Goal: Complete application form: Complete application form

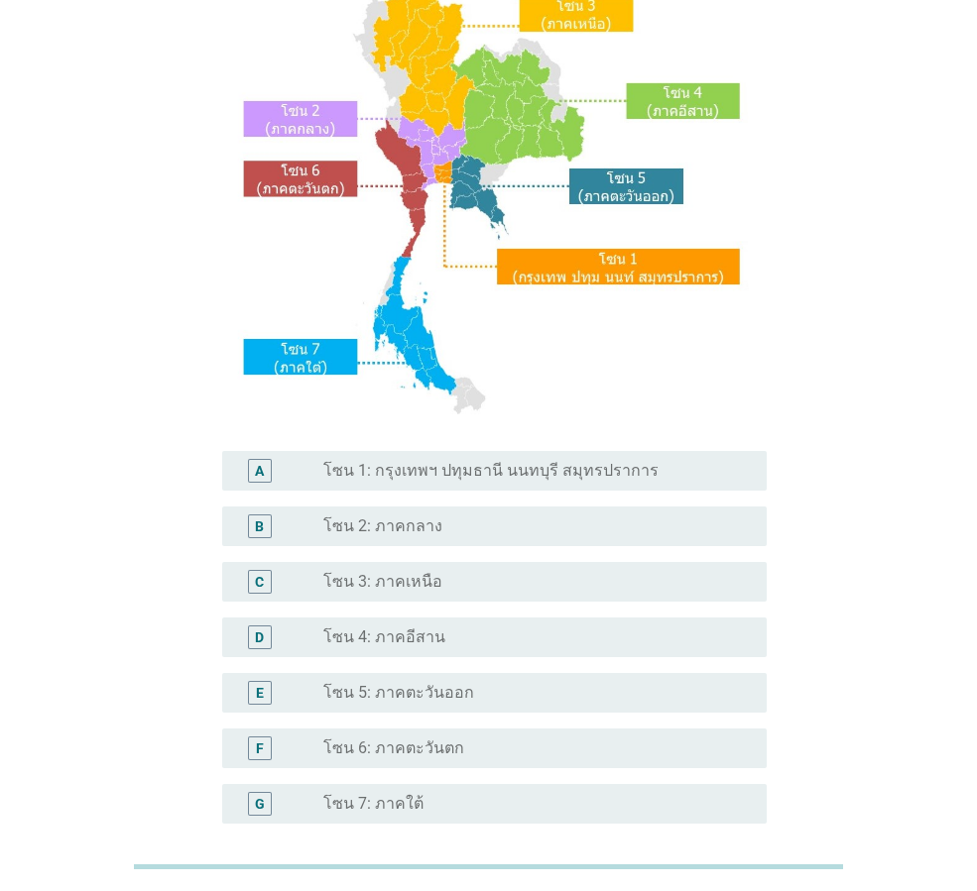
scroll to position [198, 0]
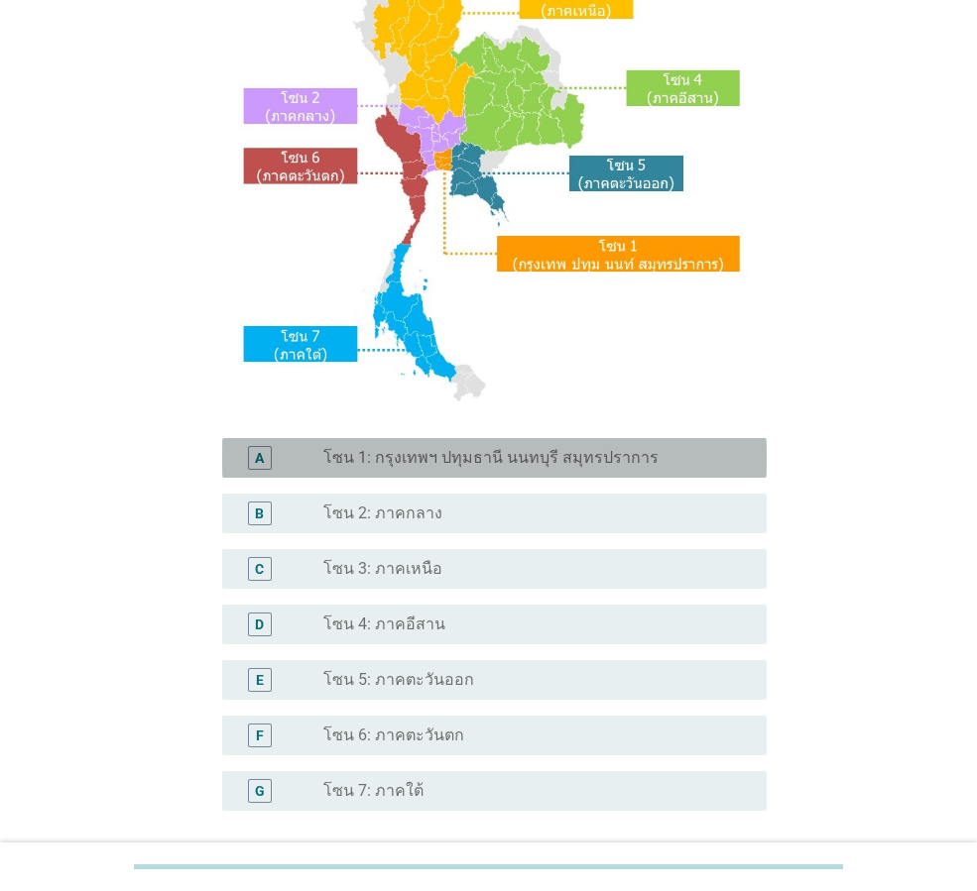
click at [507, 464] on label "โซน 1: กรุงเทพฯ ปทุมธานี นนทบุรี สมุทรปราการ" at bounding box center [490, 458] width 335 height 20
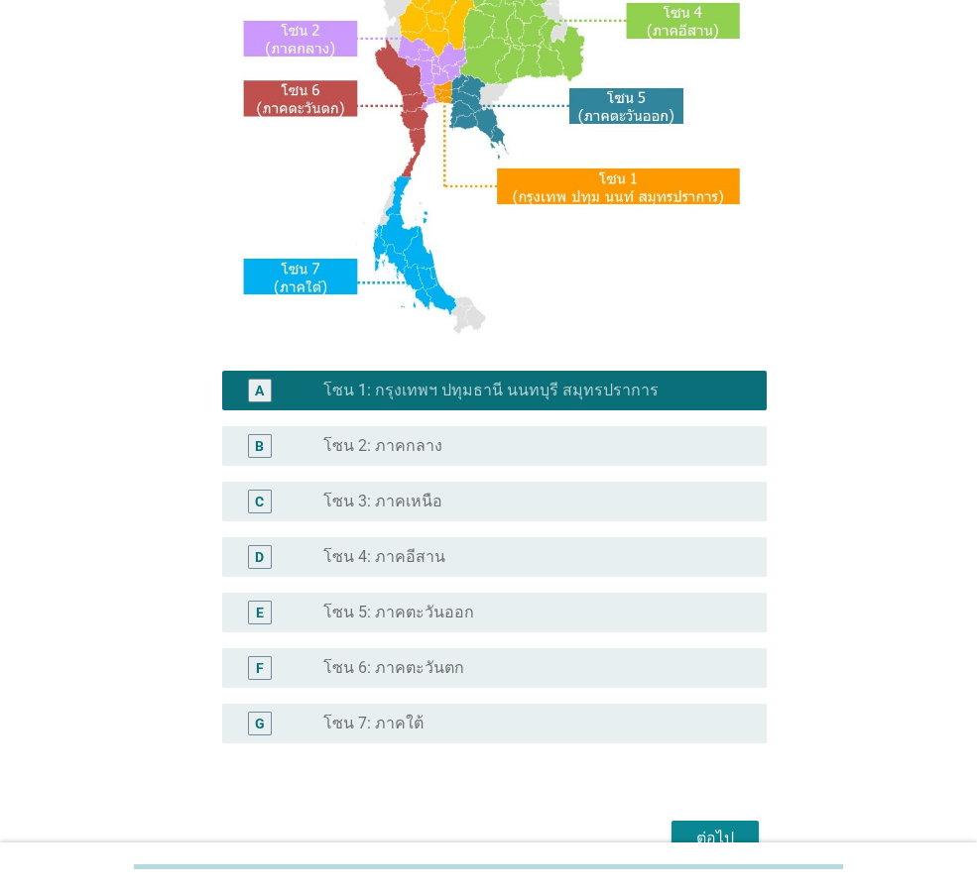
scroll to position [373, 0]
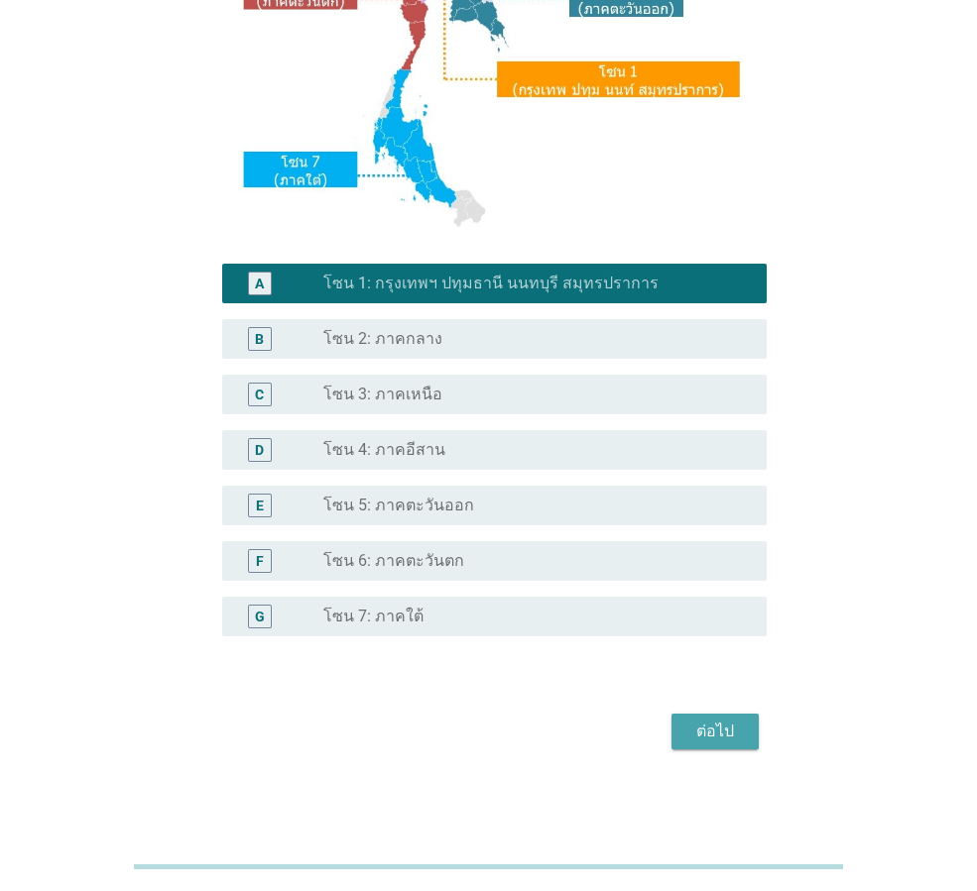
click at [730, 732] on div "ต่อไป" at bounding box center [715, 732] width 56 height 24
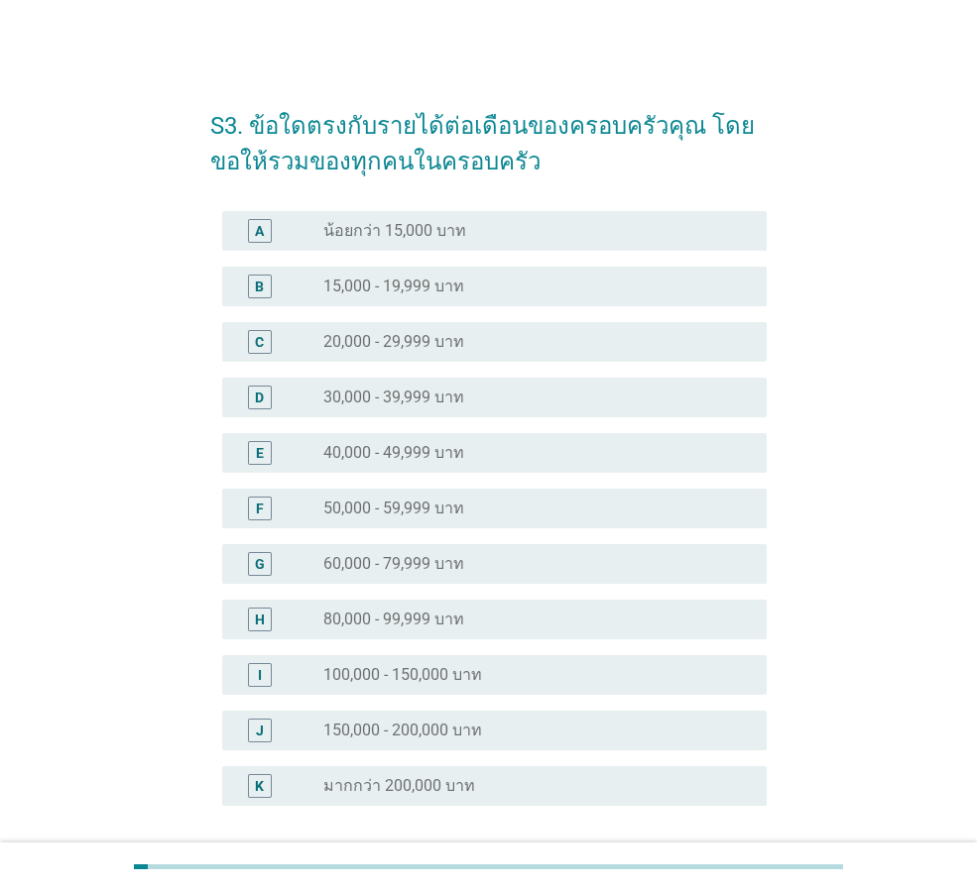
click at [522, 286] on div "radio_button_unchecked 15,000 - 19,999 บาท" at bounding box center [529, 287] width 412 height 20
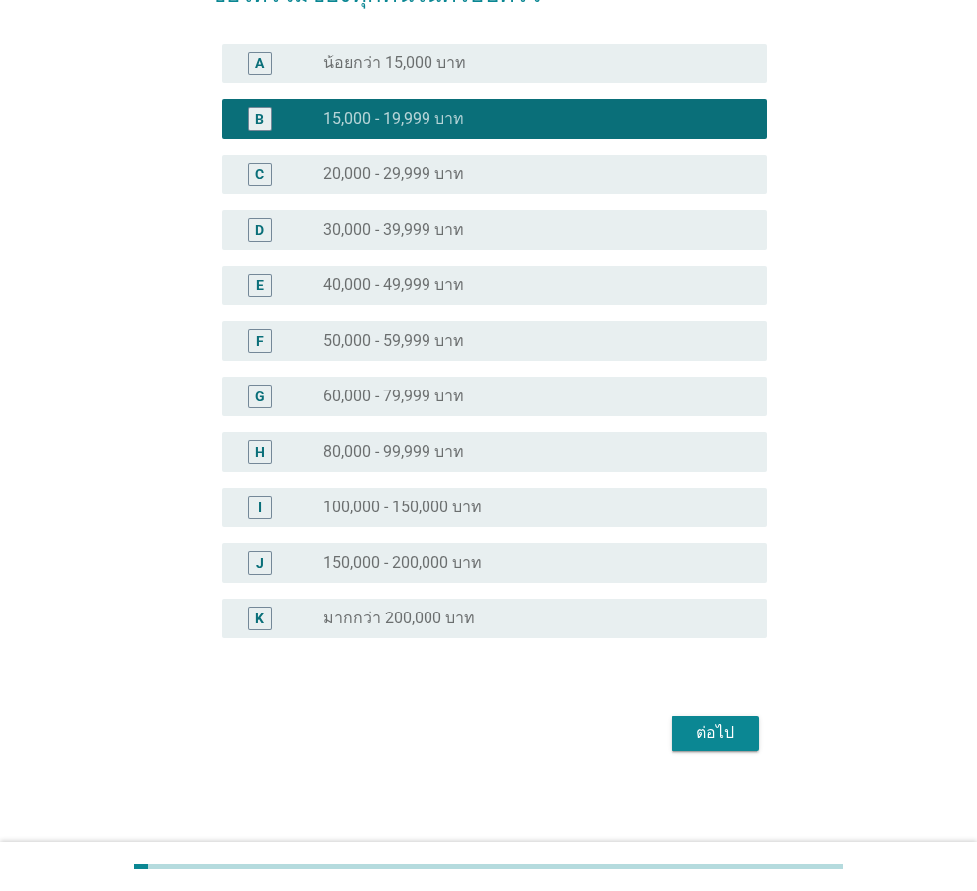
scroll to position [170, 0]
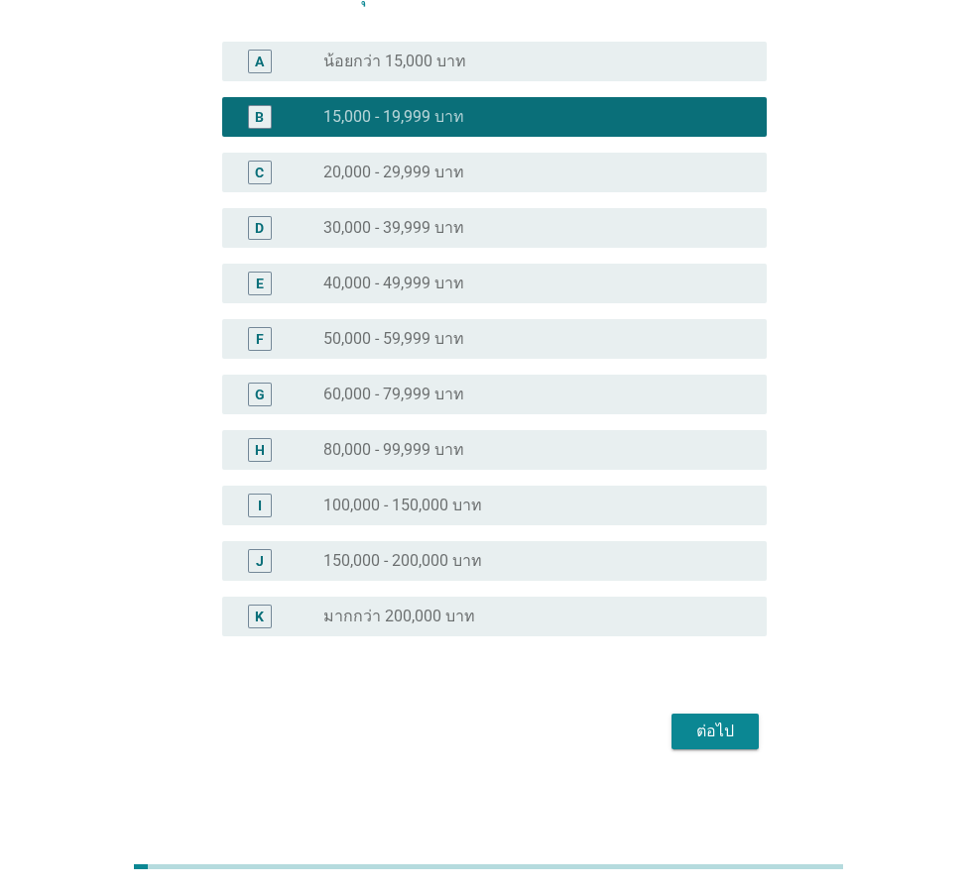
click at [702, 735] on div "ต่อไป" at bounding box center [715, 732] width 56 height 24
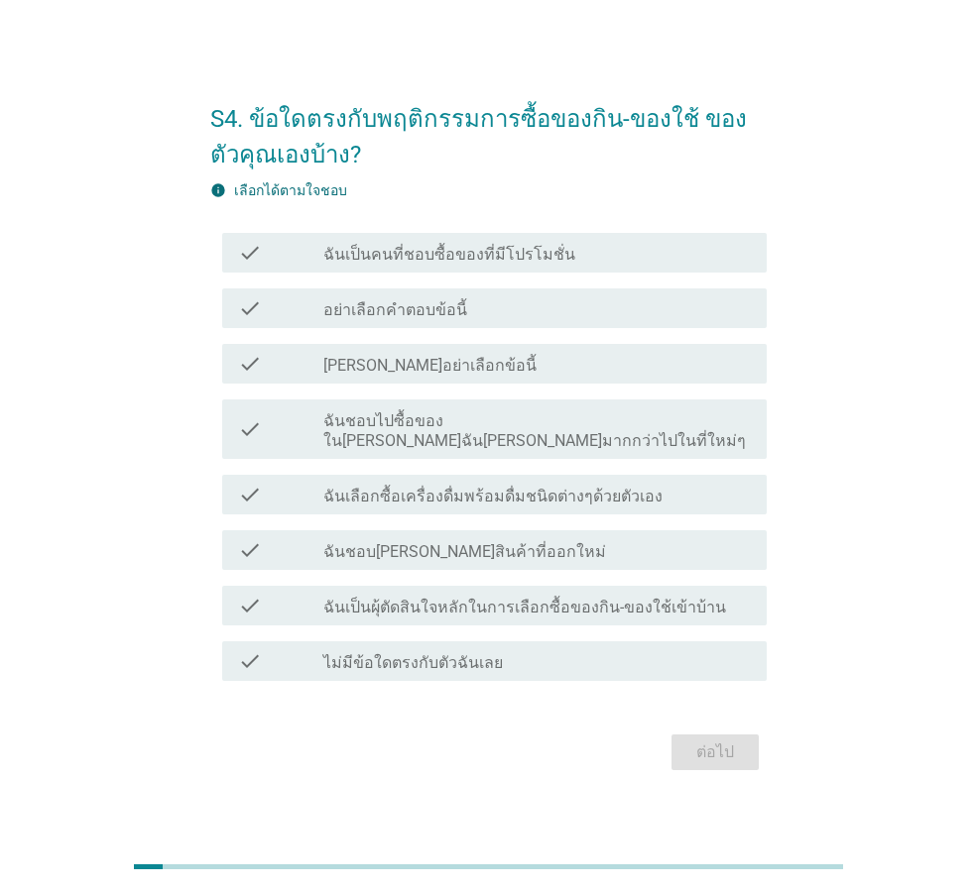
scroll to position [0, 0]
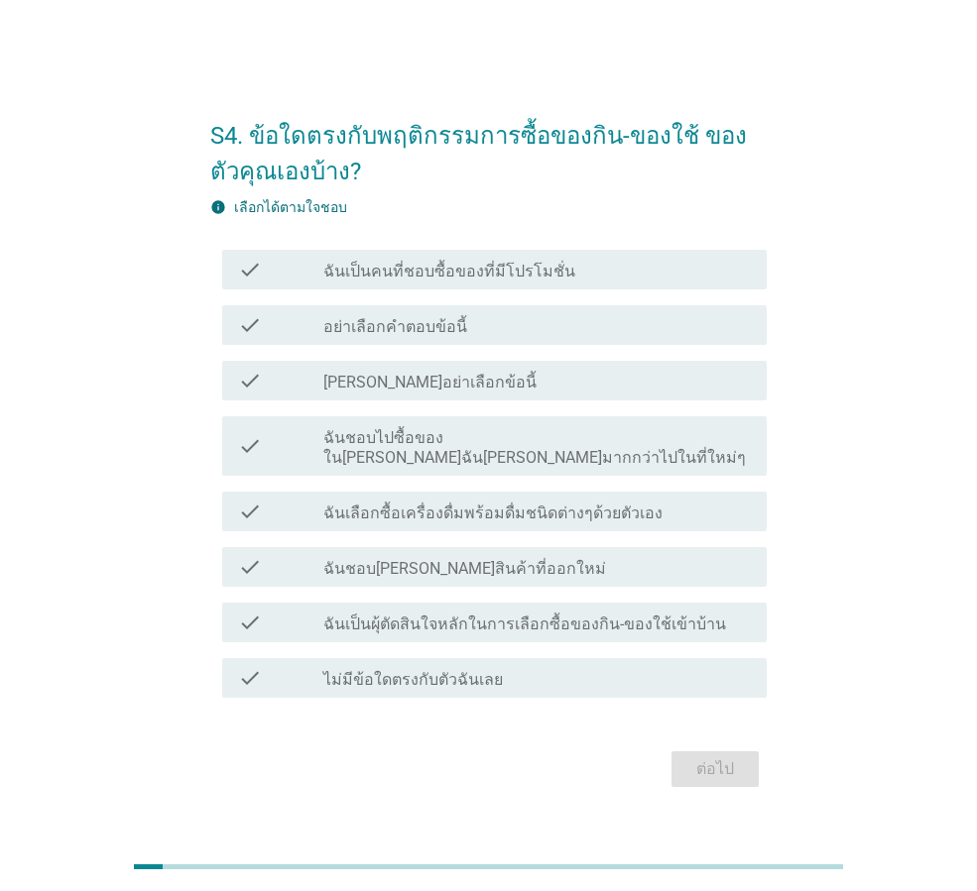
click at [520, 282] on label "ฉันเป็นคนที่ชอบซื้อของที่มีโปรโมชั่น" at bounding box center [449, 272] width 252 height 20
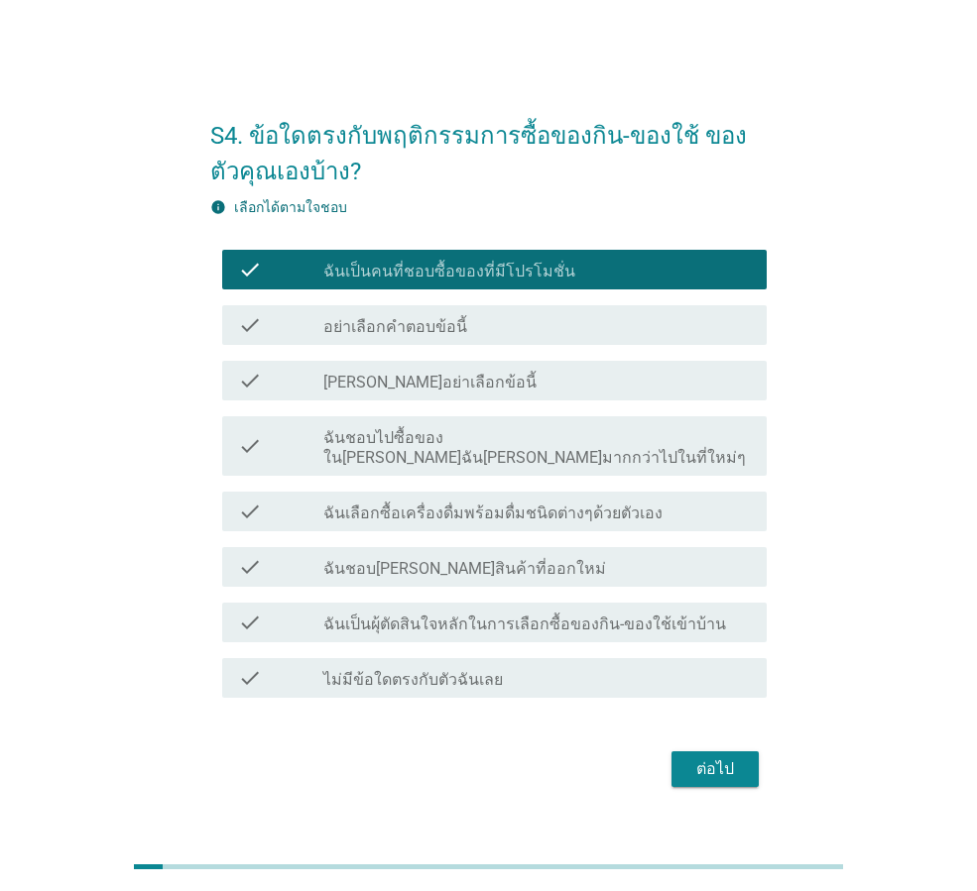
click at [633, 453] on label "ฉันชอบไปซื้อของใน[PERSON_NAME]ฉัน[PERSON_NAME]มากกว่าไปในที่ใหม่ๆ" at bounding box center [536, 448] width 427 height 40
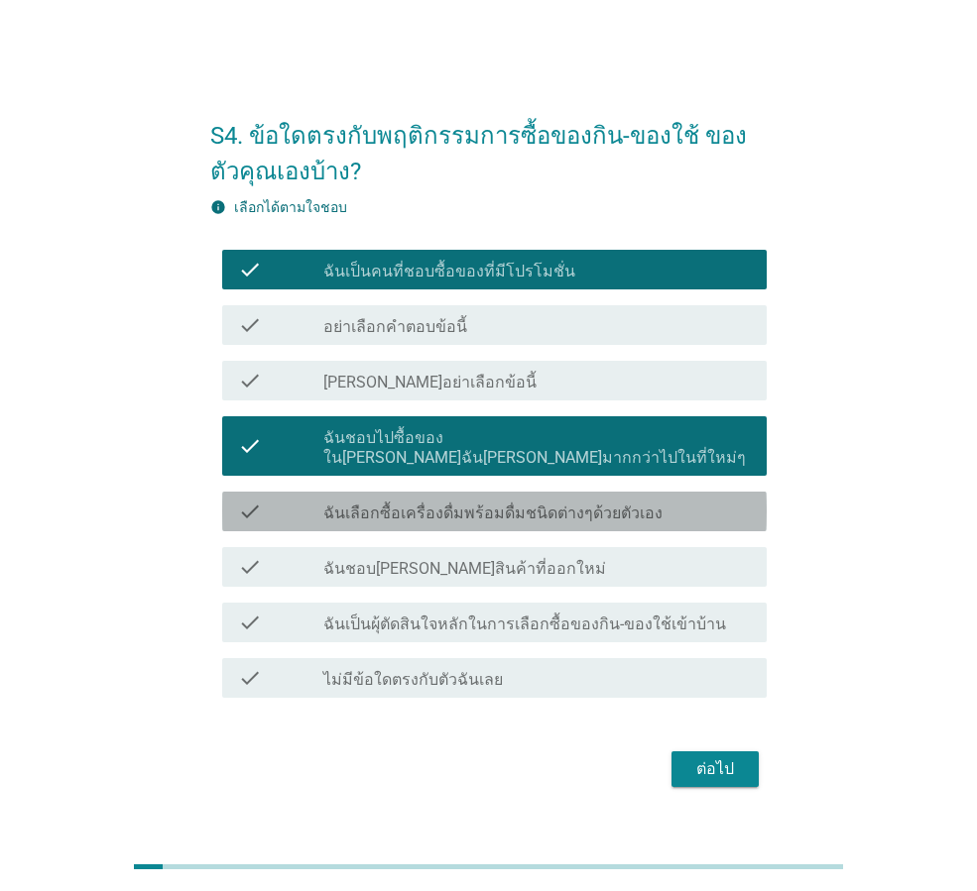
click at [631, 509] on label "ฉันเลือกซื้อเครื่องดื่มพร้อมดื่มชนิดต่างๆด้วยตัวเอง" at bounding box center [492, 514] width 339 height 20
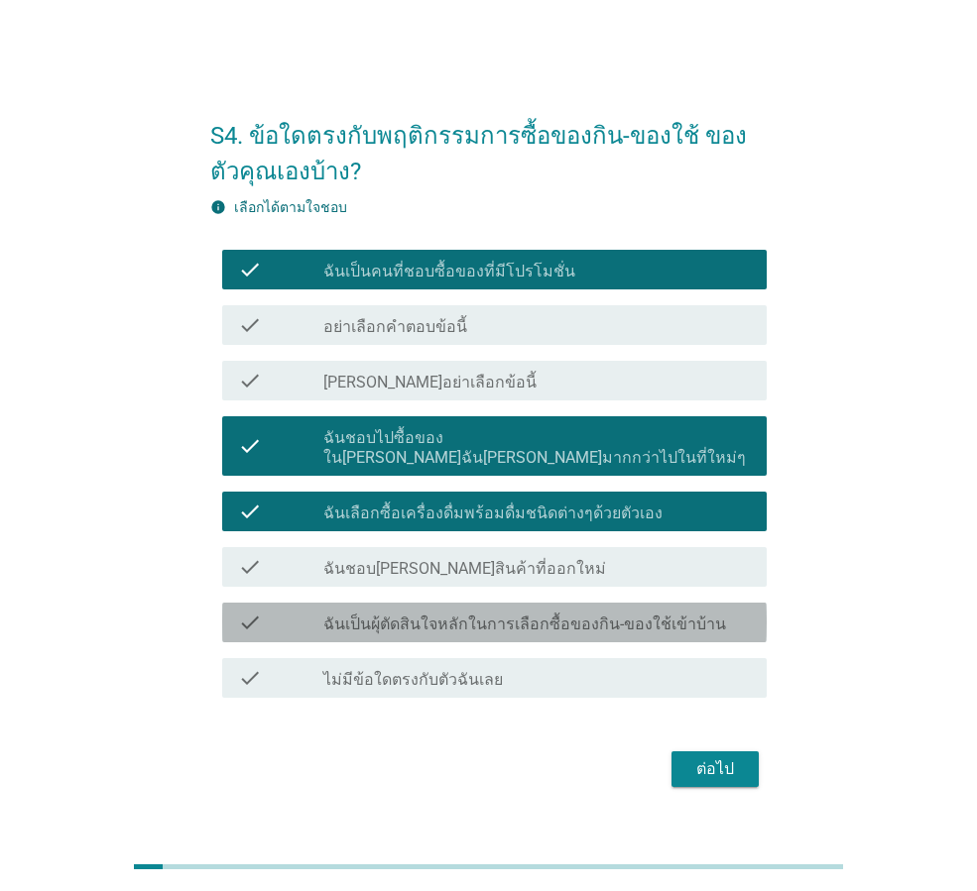
click at [639, 623] on label "ฉันเป็นผุ้ตัดสินใจหลักในการเลือกซื้อของกิน-ของใช้เข้าบ้าน" at bounding box center [524, 625] width 403 height 20
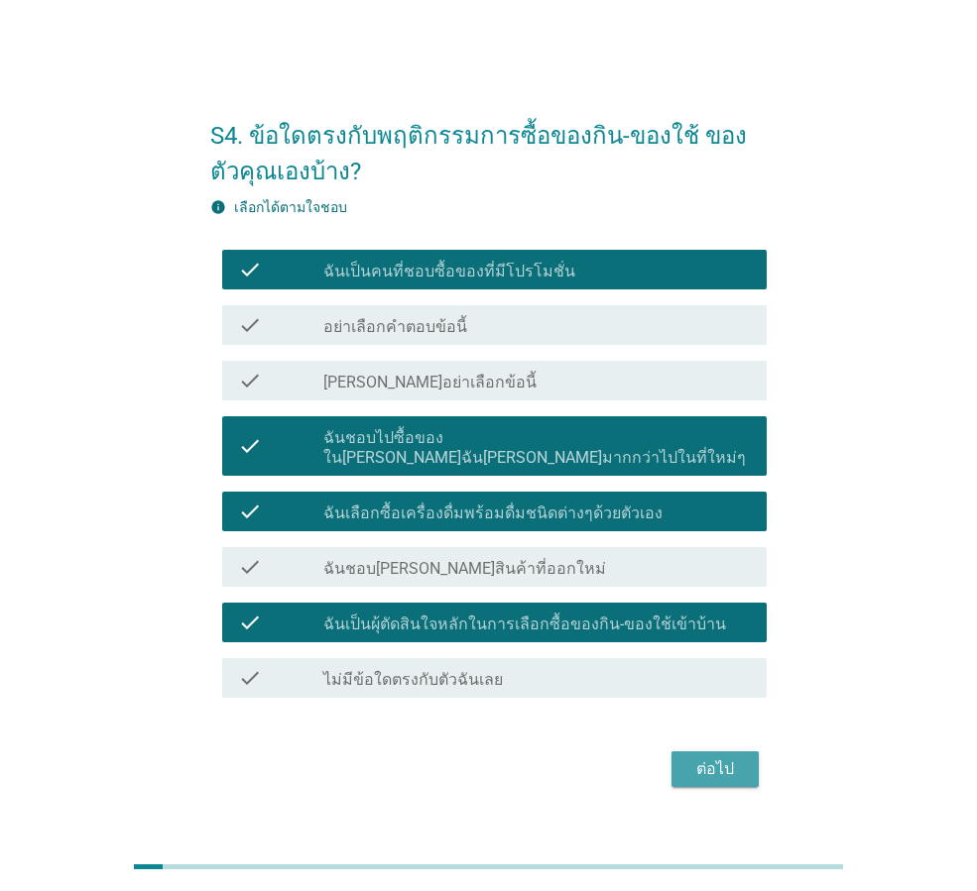
click at [725, 758] on div "ต่อไป" at bounding box center [715, 770] width 56 height 24
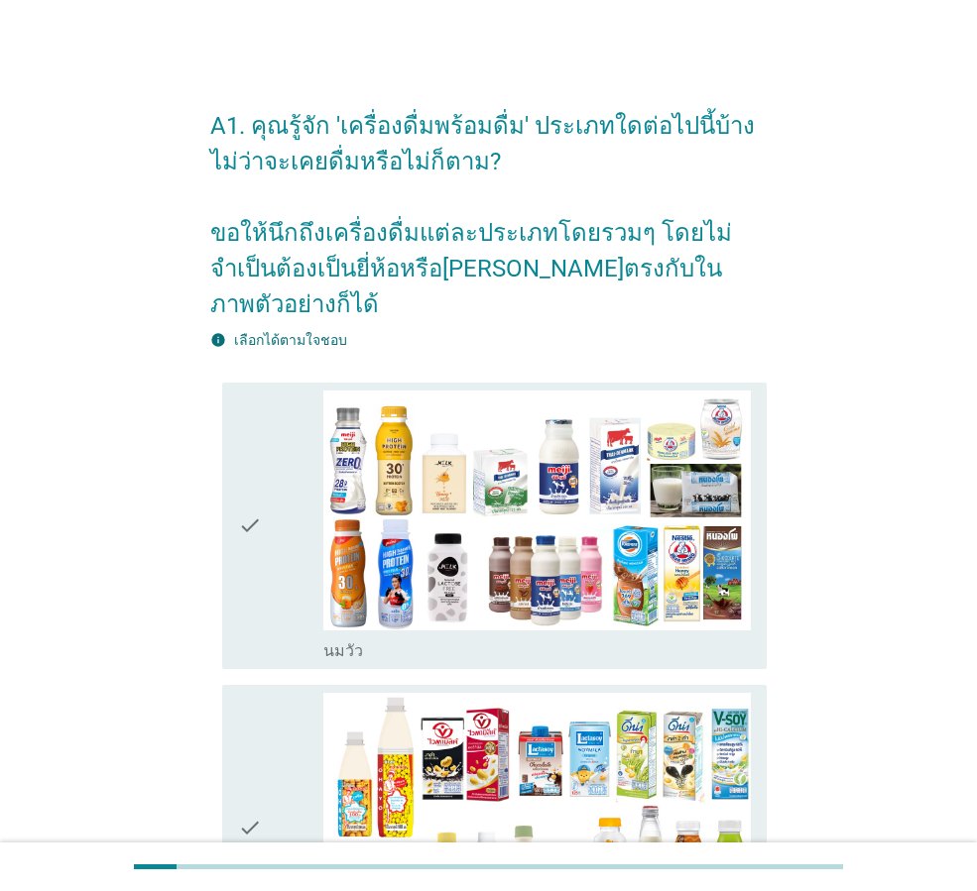
click at [262, 498] on icon "check" at bounding box center [250, 526] width 24 height 271
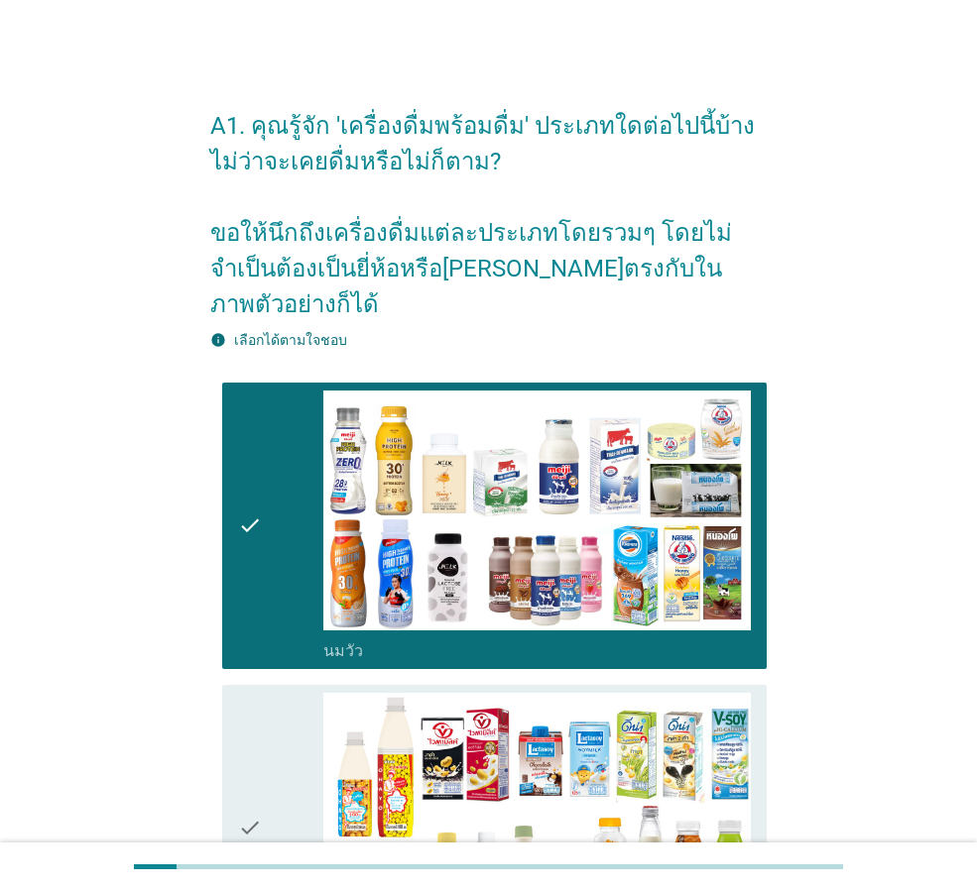
click at [271, 789] on div "check" at bounding box center [280, 828] width 85 height 271
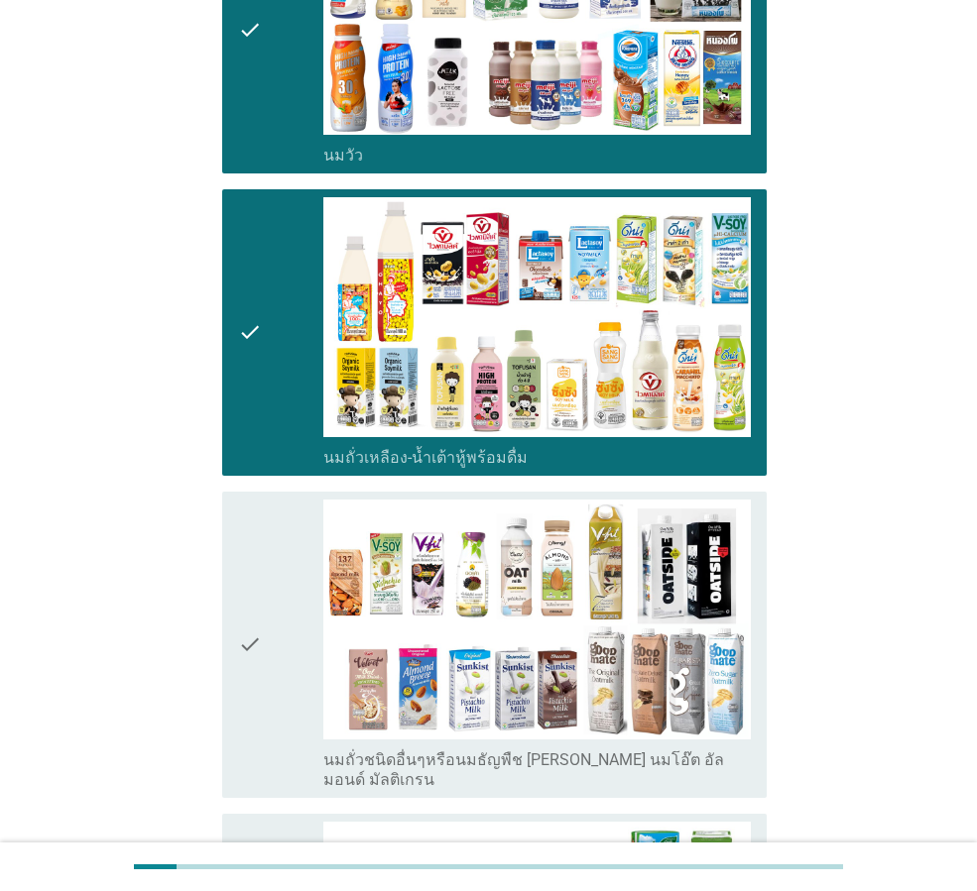
click at [269, 666] on div "check" at bounding box center [280, 645] width 85 height 291
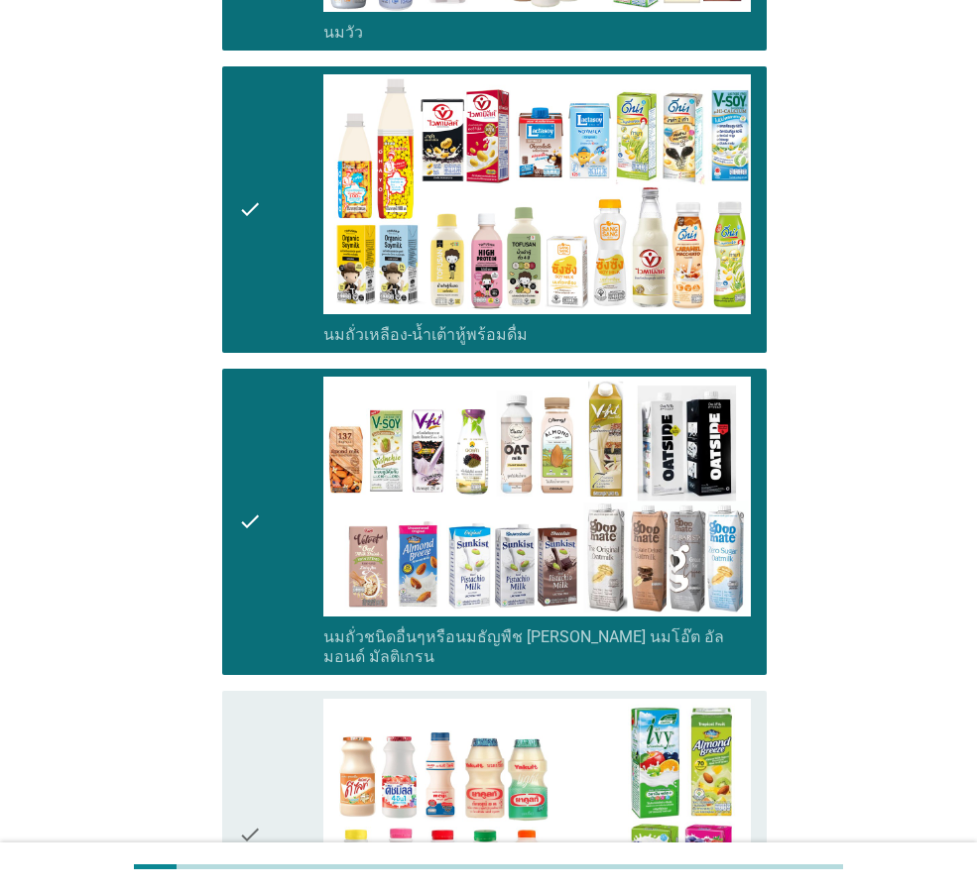
scroll to position [793, 0]
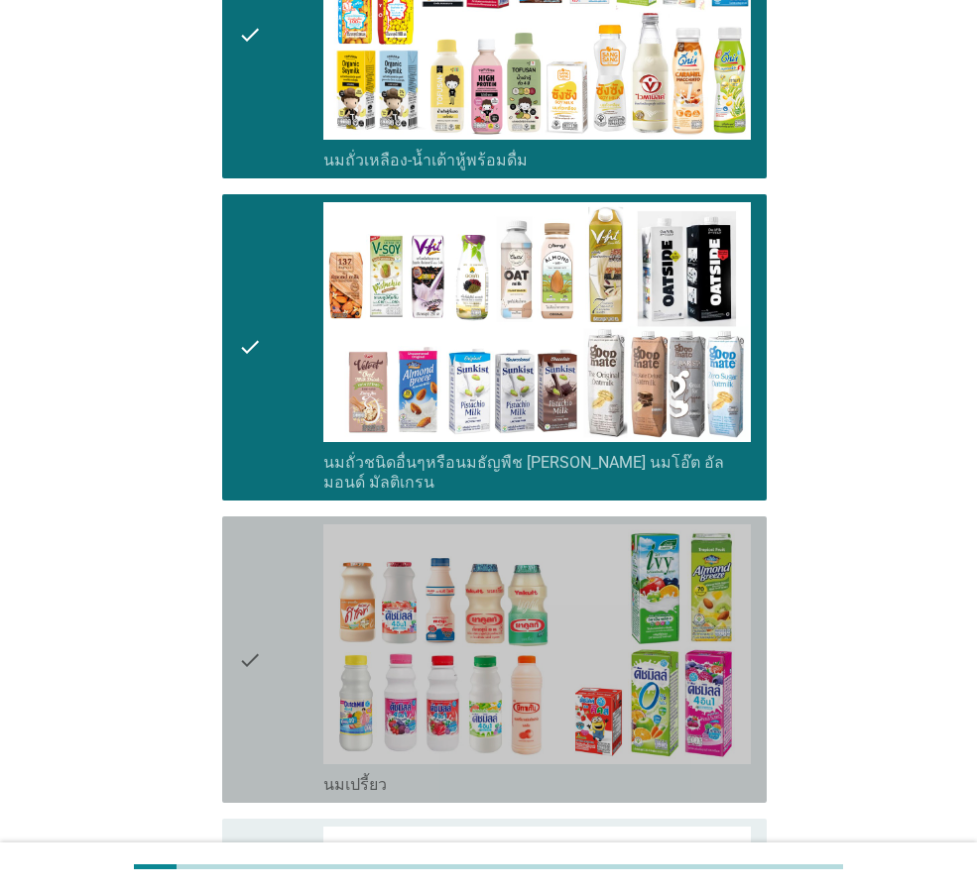
click at [273, 659] on div "check" at bounding box center [280, 660] width 85 height 271
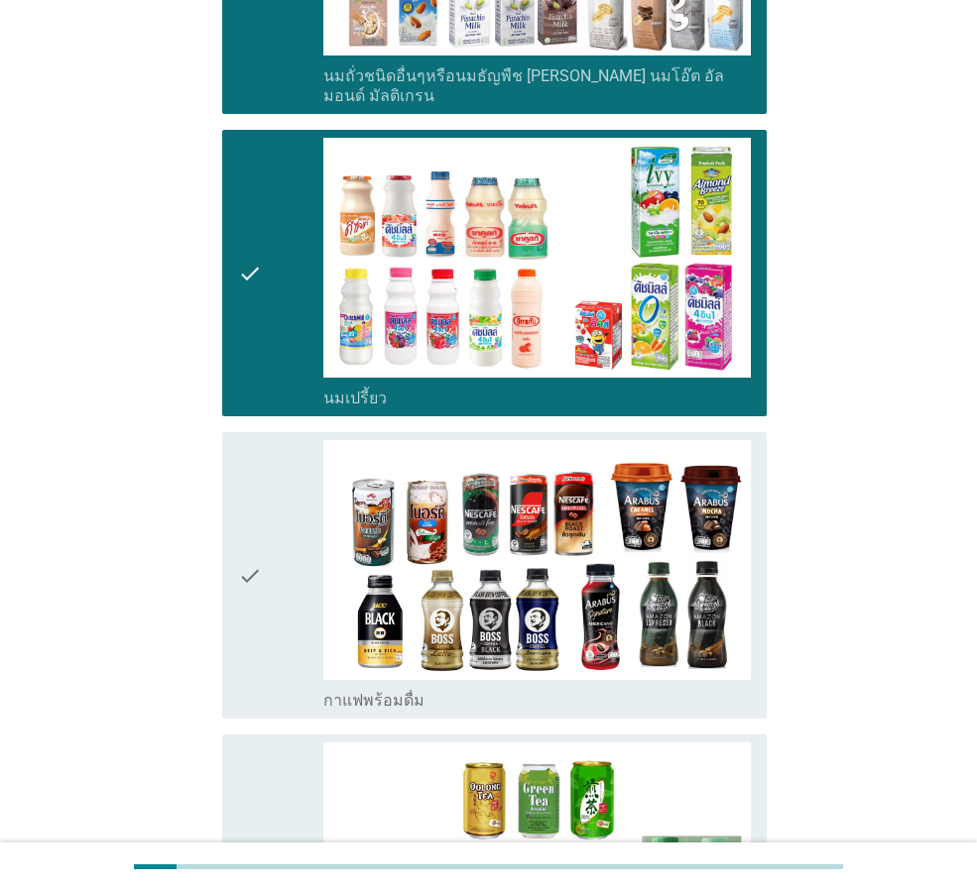
scroll to position [1190, 0]
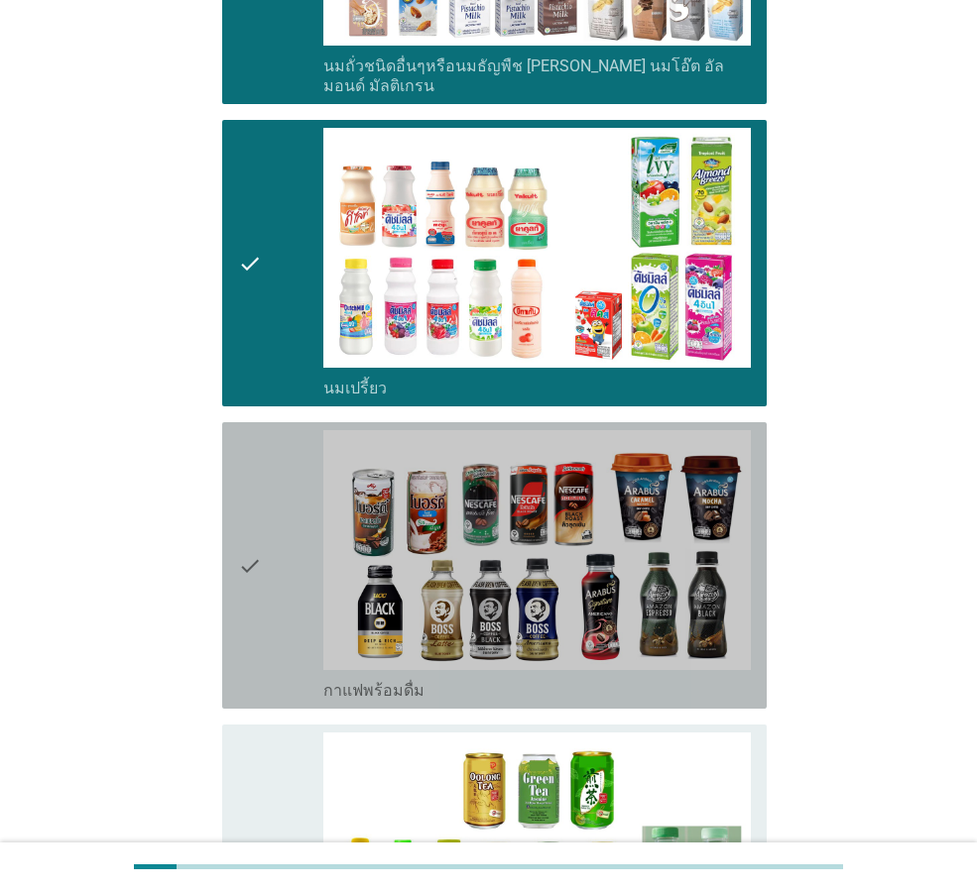
click at [287, 547] on div "check" at bounding box center [280, 565] width 85 height 271
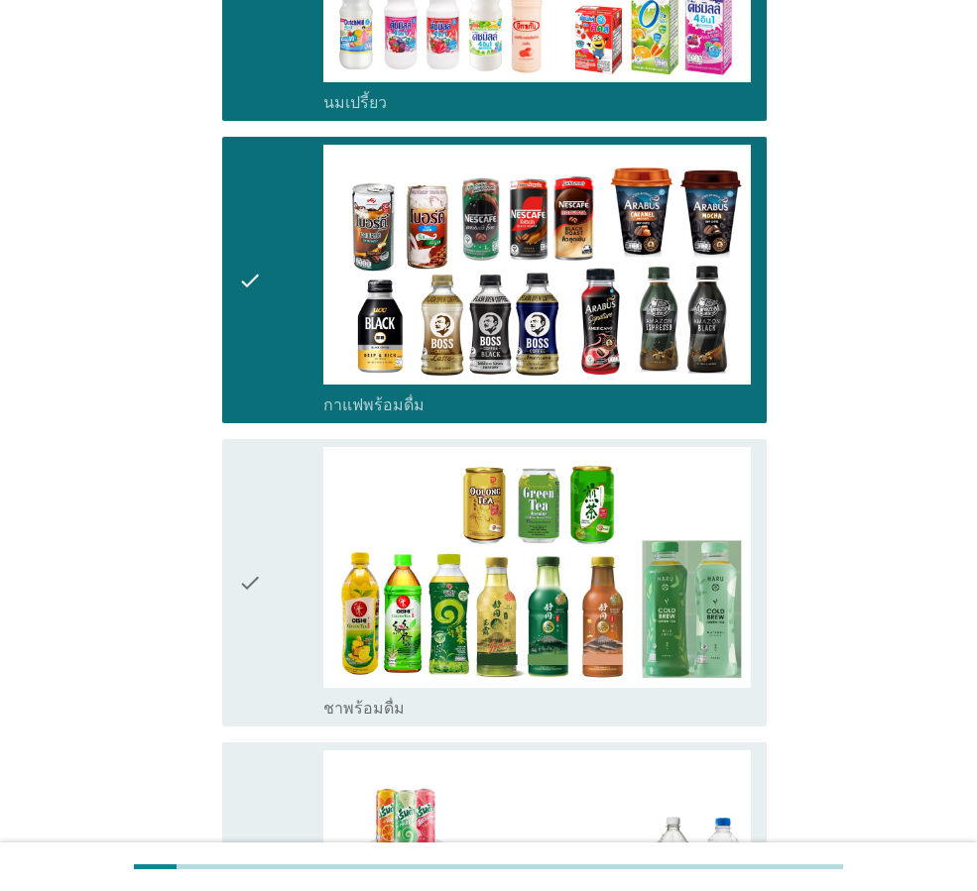
scroll to position [1487, 0]
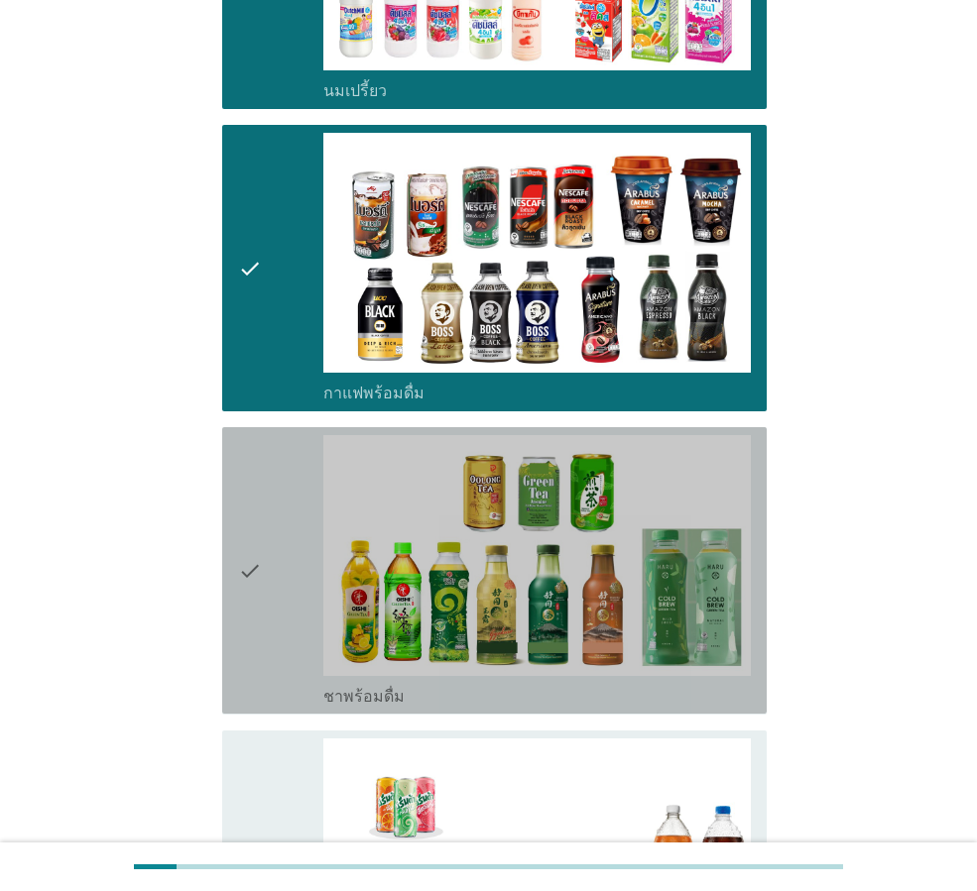
click at [262, 541] on icon "check" at bounding box center [250, 570] width 24 height 271
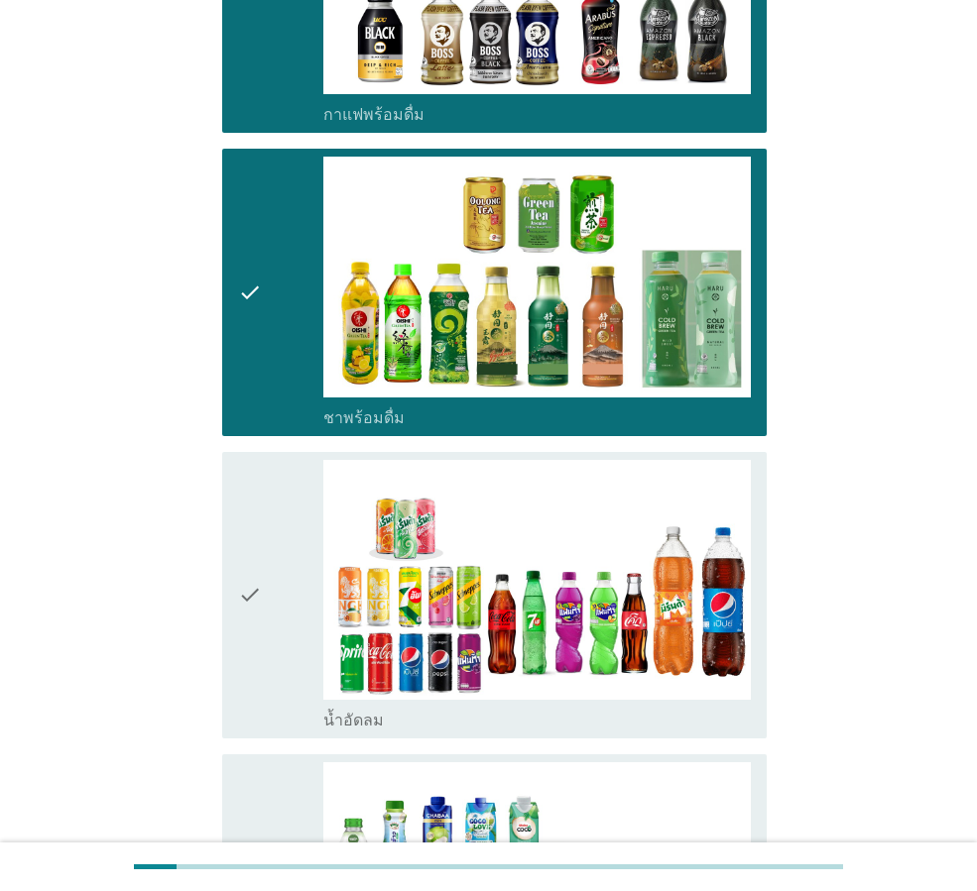
scroll to position [1785, 0]
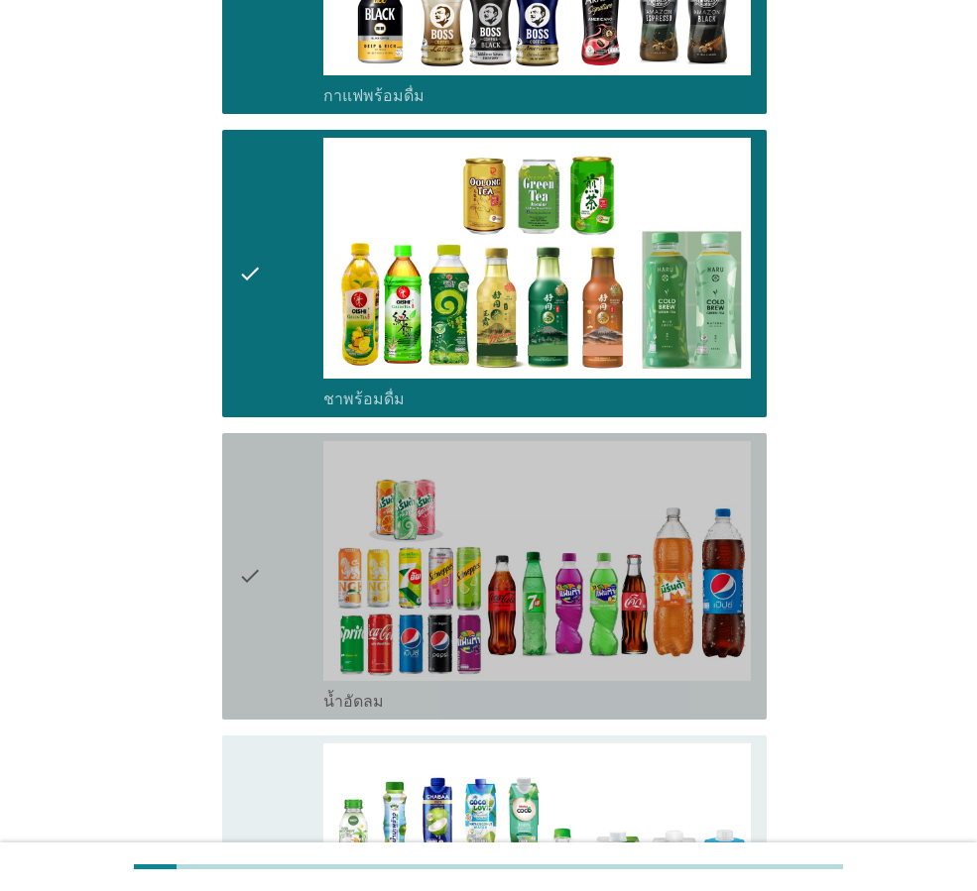
click at [277, 577] on div "check" at bounding box center [280, 576] width 85 height 271
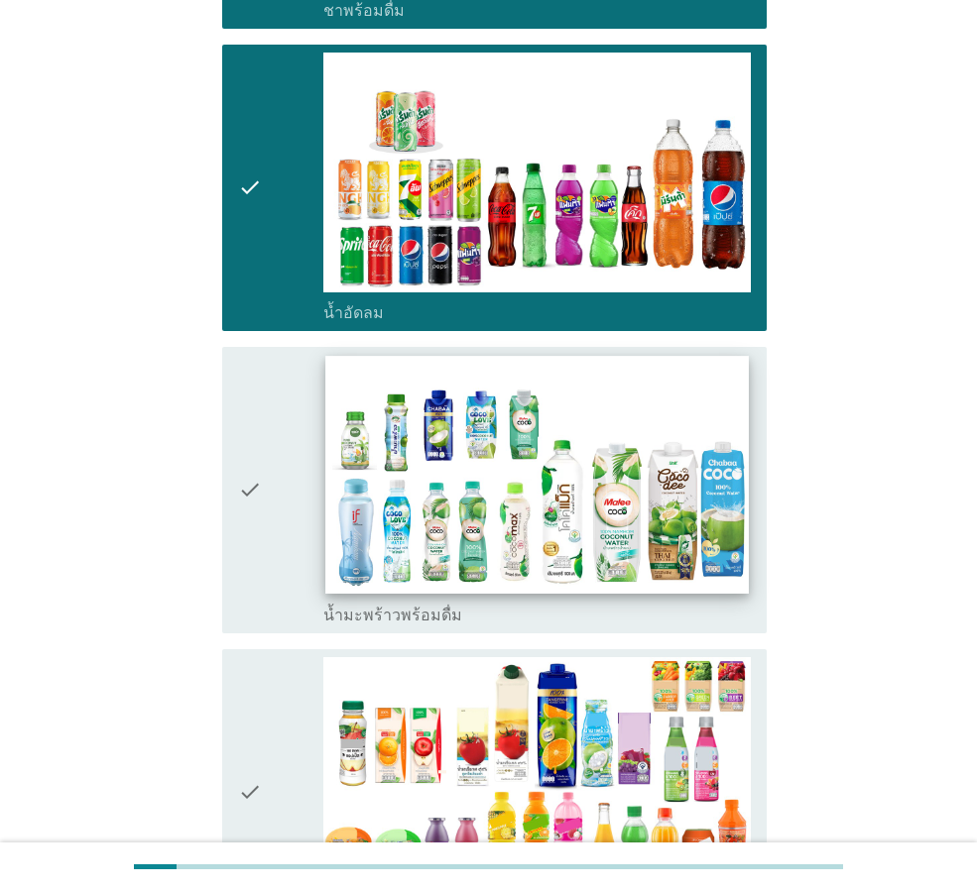
scroll to position [2182, 0]
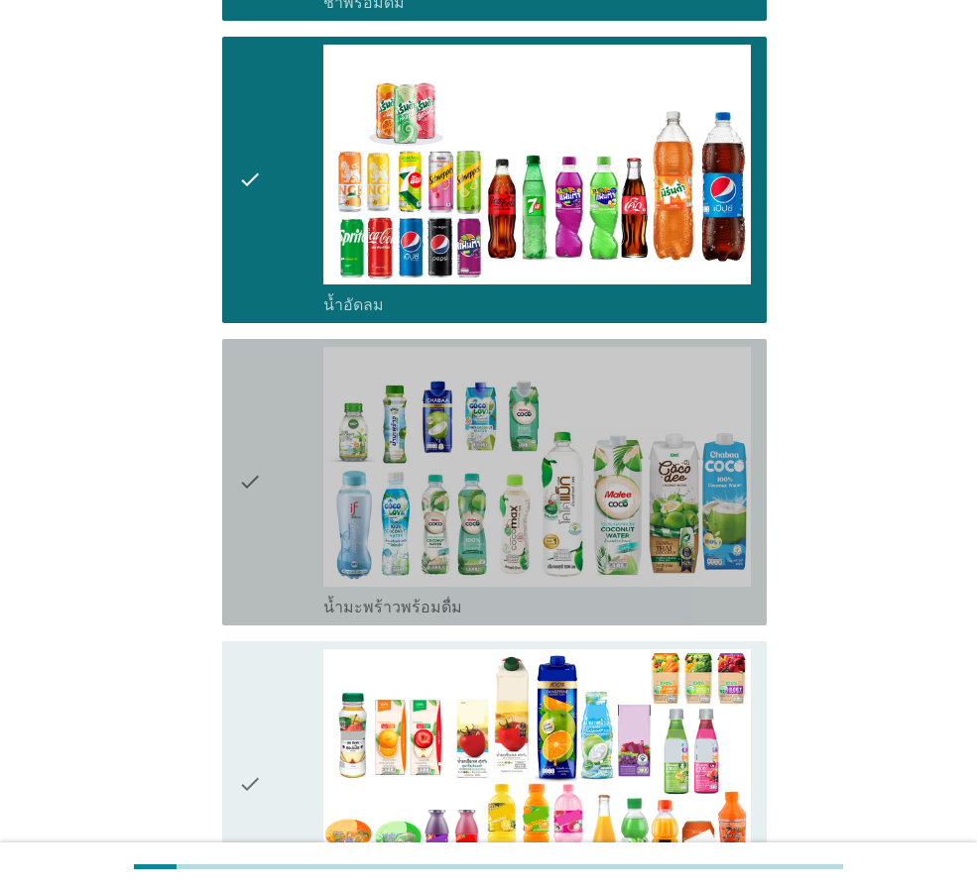
click at [265, 477] on div "check" at bounding box center [280, 482] width 85 height 271
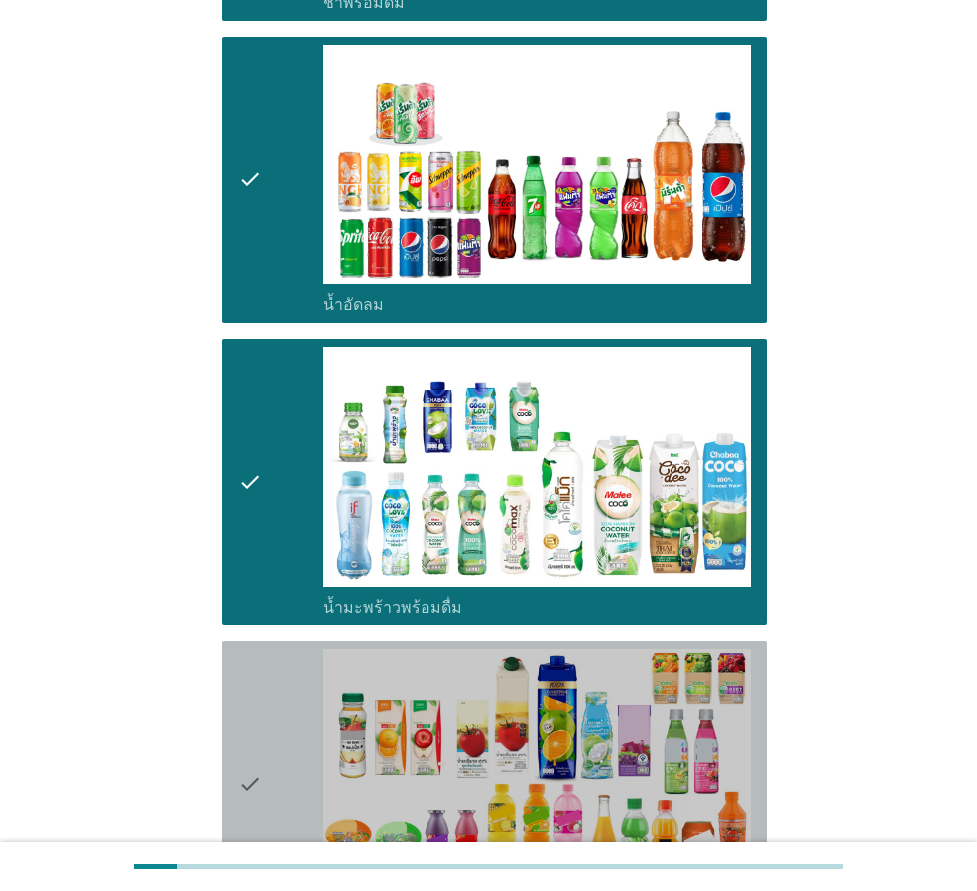
click at [240, 712] on icon "check" at bounding box center [250, 785] width 24 height 271
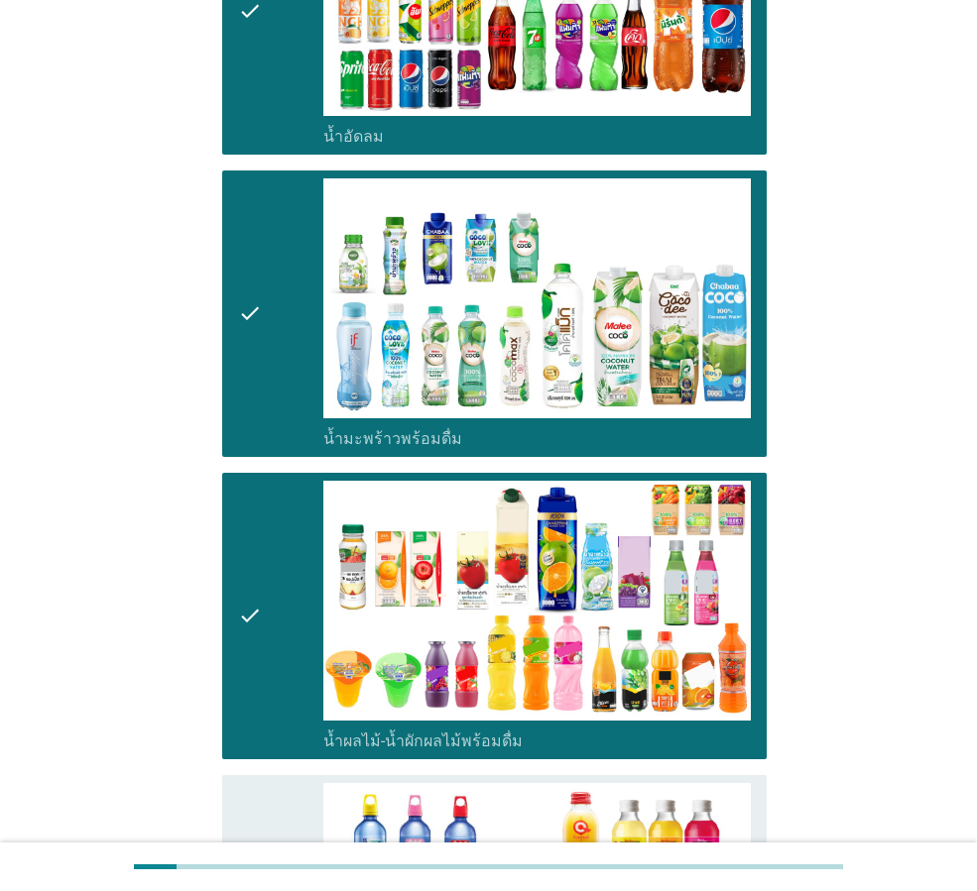
scroll to position [2677, 0]
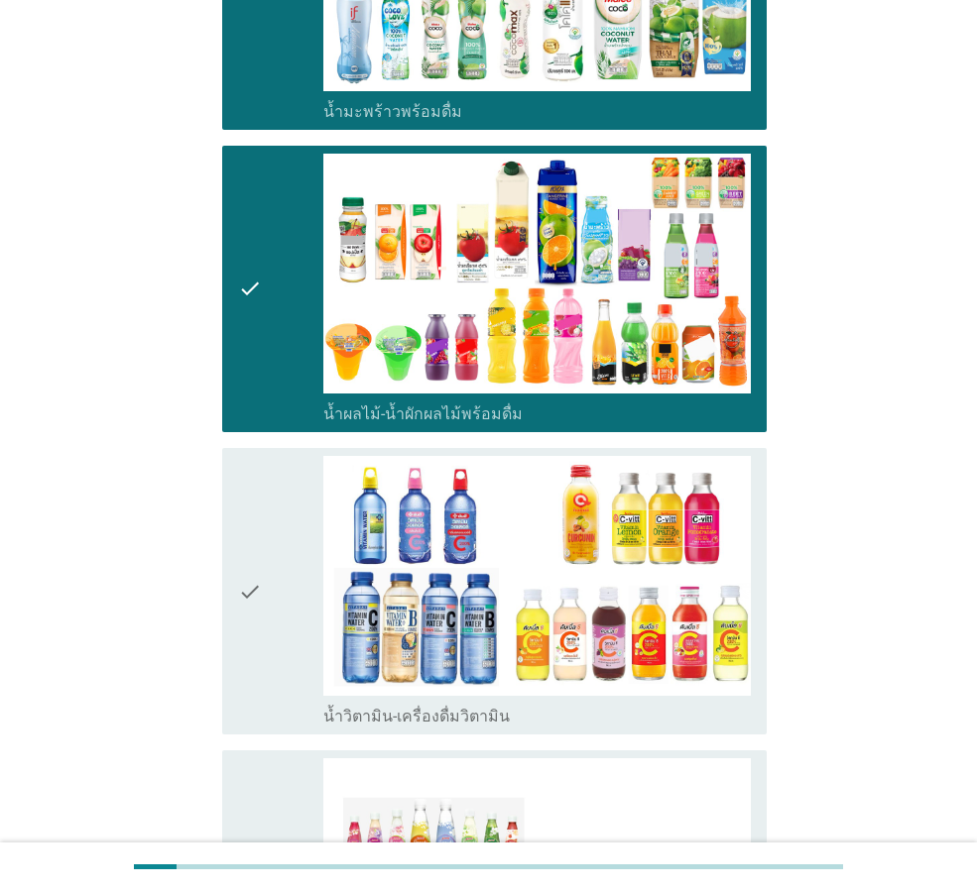
click at [281, 607] on div "check" at bounding box center [280, 591] width 85 height 271
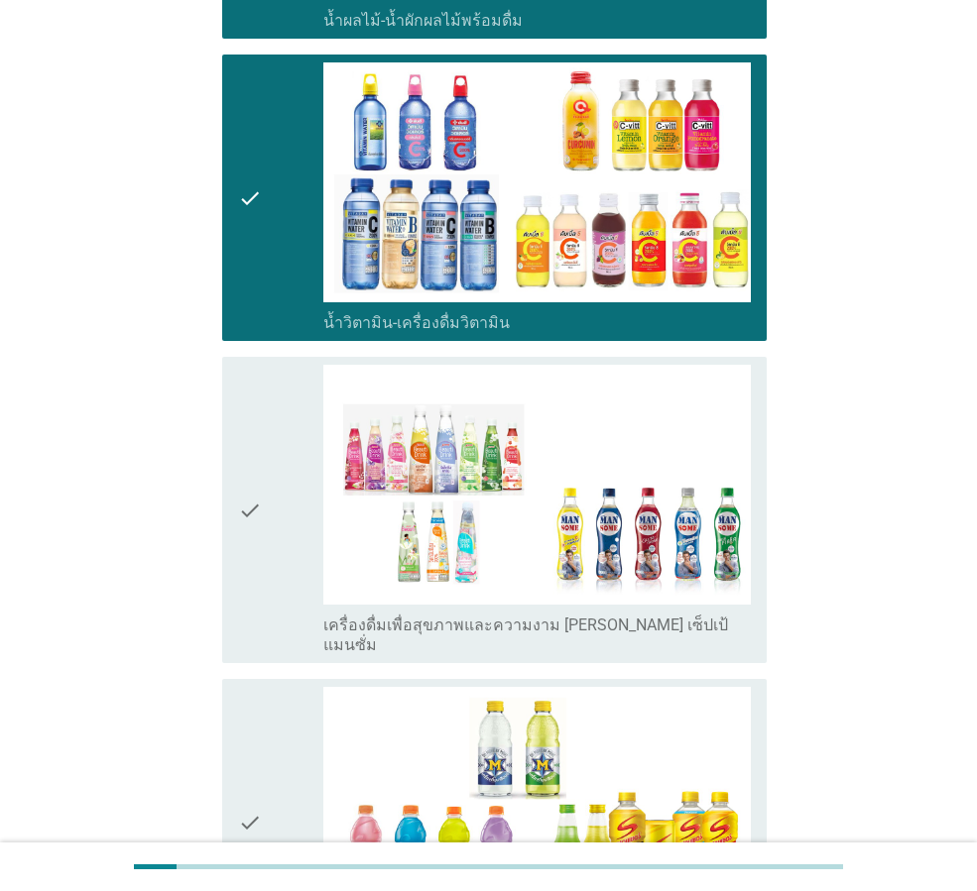
scroll to position [3074, 0]
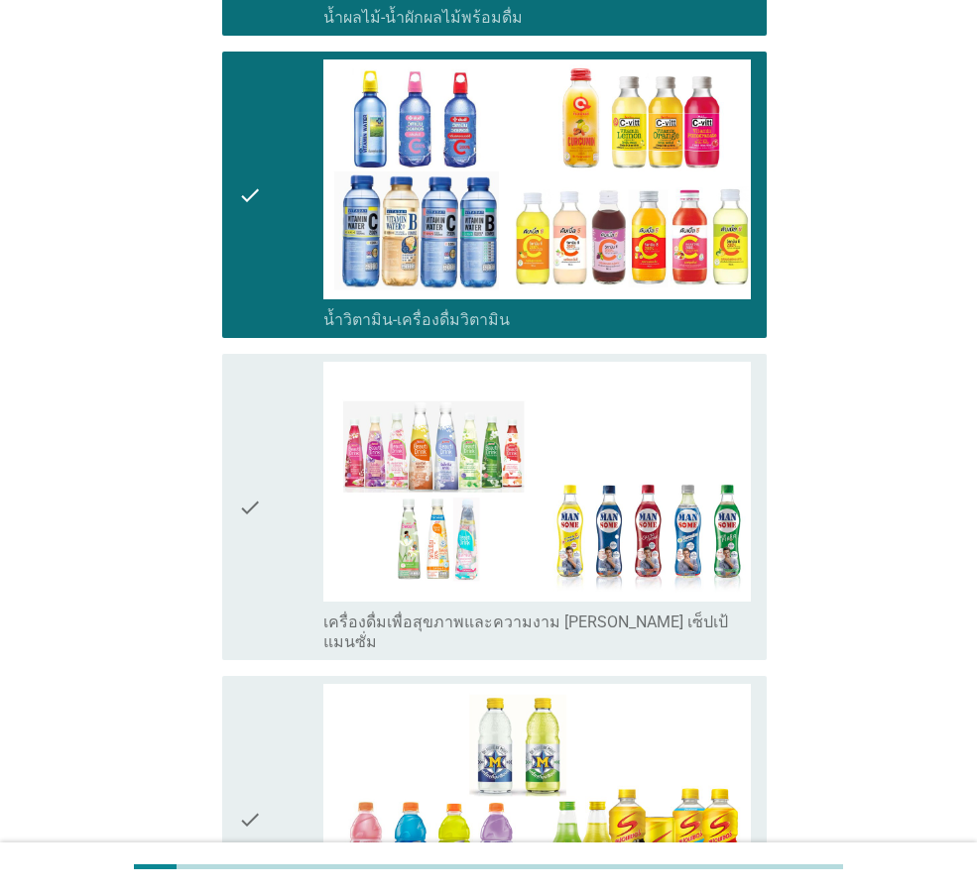
click at [261, 503] on icon "check" at bounding box center [250, 507] width 24 height 291
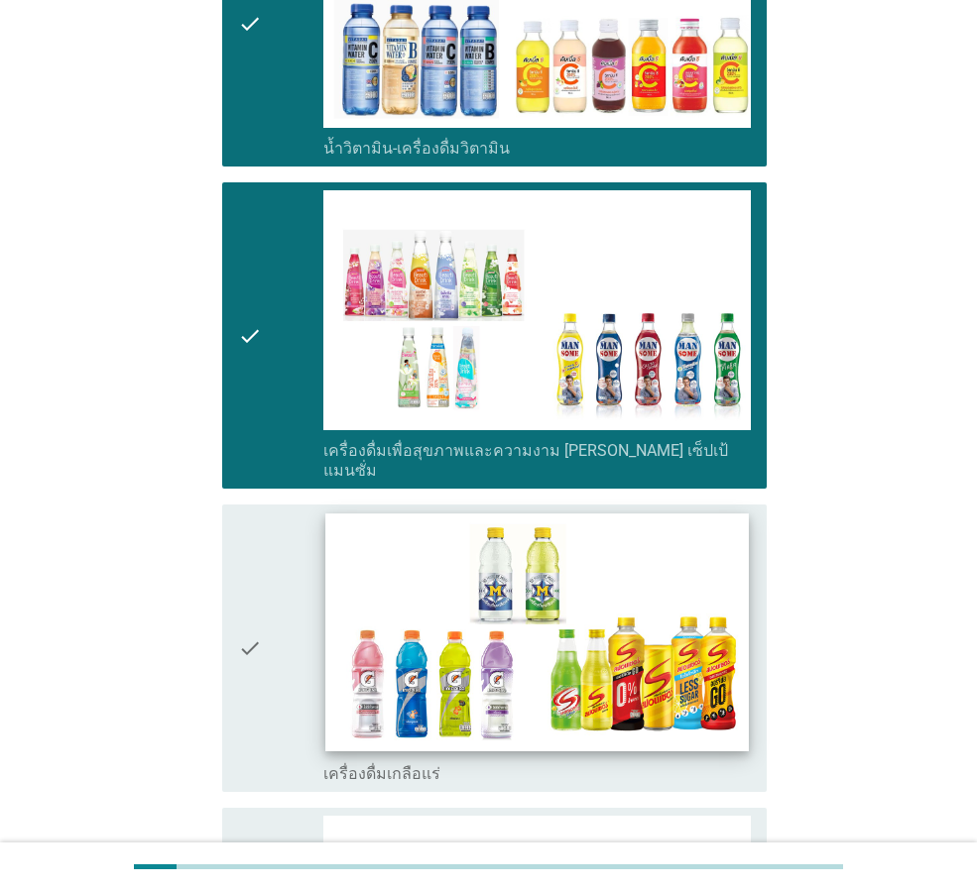
scroll to position [3272, 0]
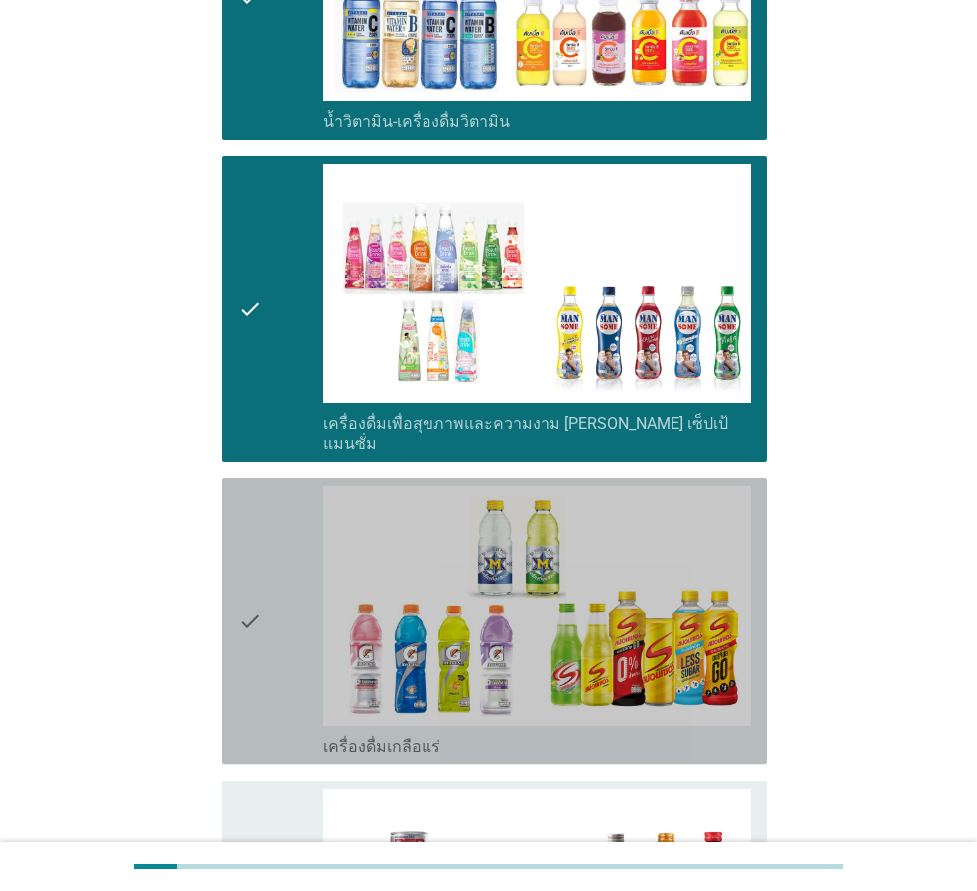
click at [284, 608] on div "check" at bounding box center [280, 621] width 85 height 271
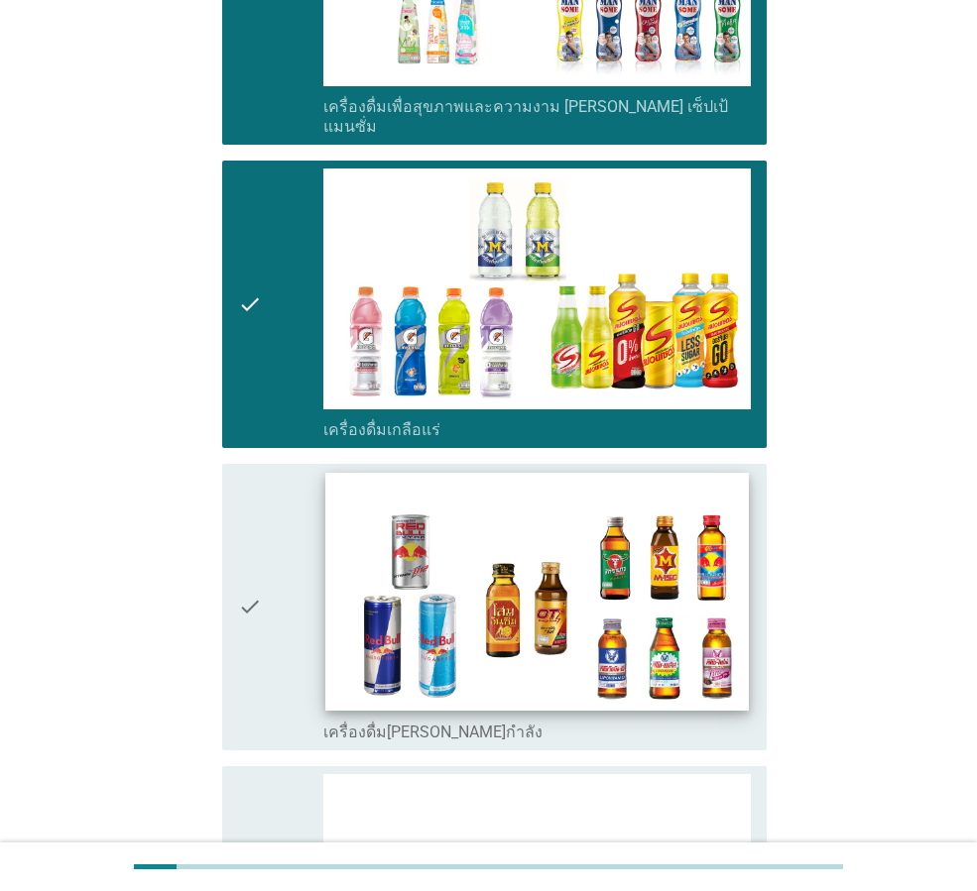
scroll to position [3669, 0]
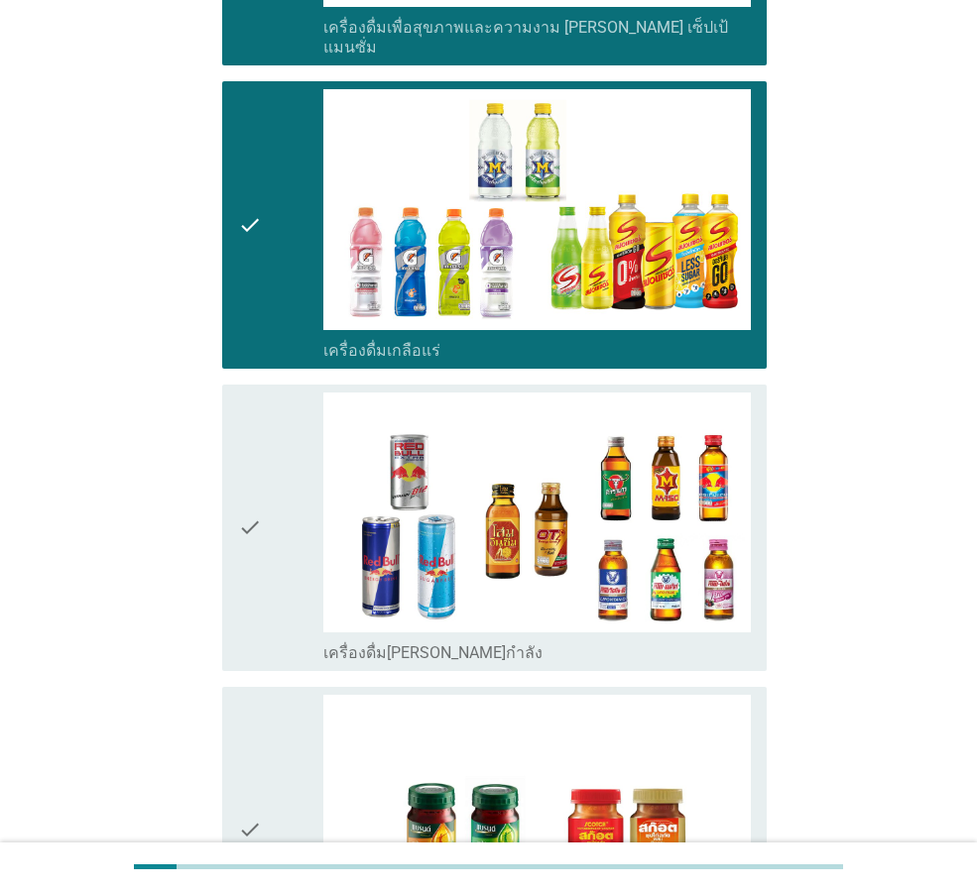
click at [305, 513] on div "check" at bounding box center [280, 528] width 85 height 271
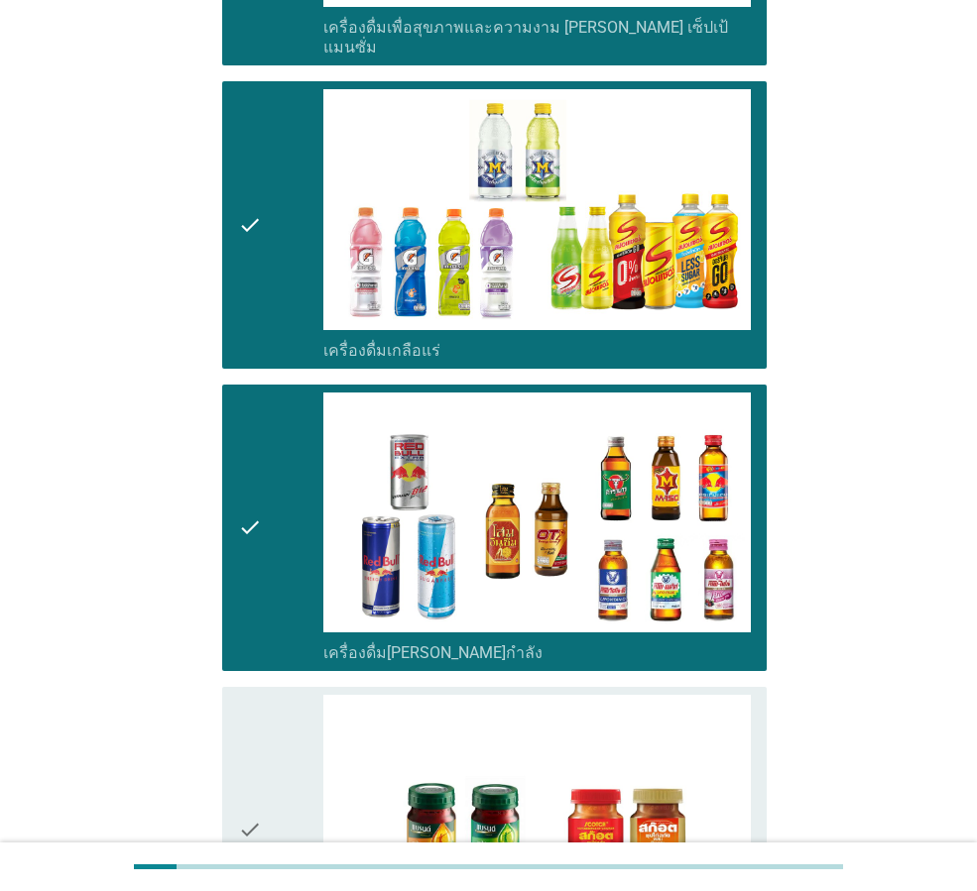
click at [290, 722] on div "check" at bounding box center [280, 830] width 85 height 271
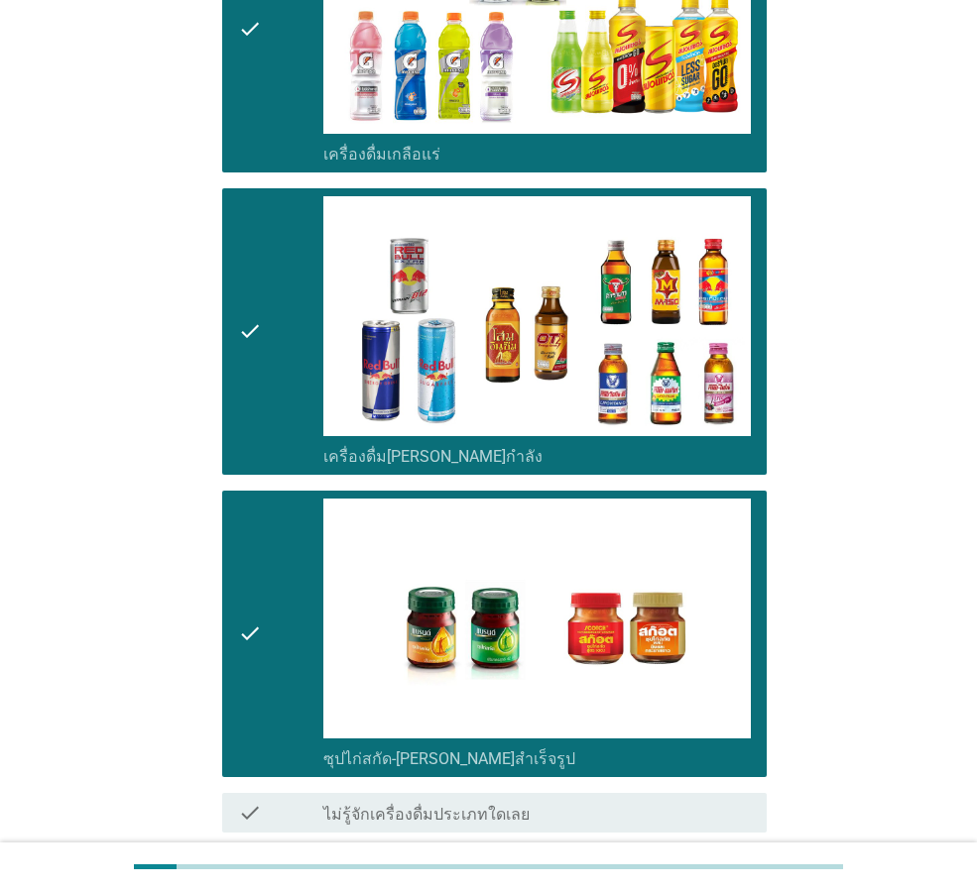
scroll to position [3963, 0]
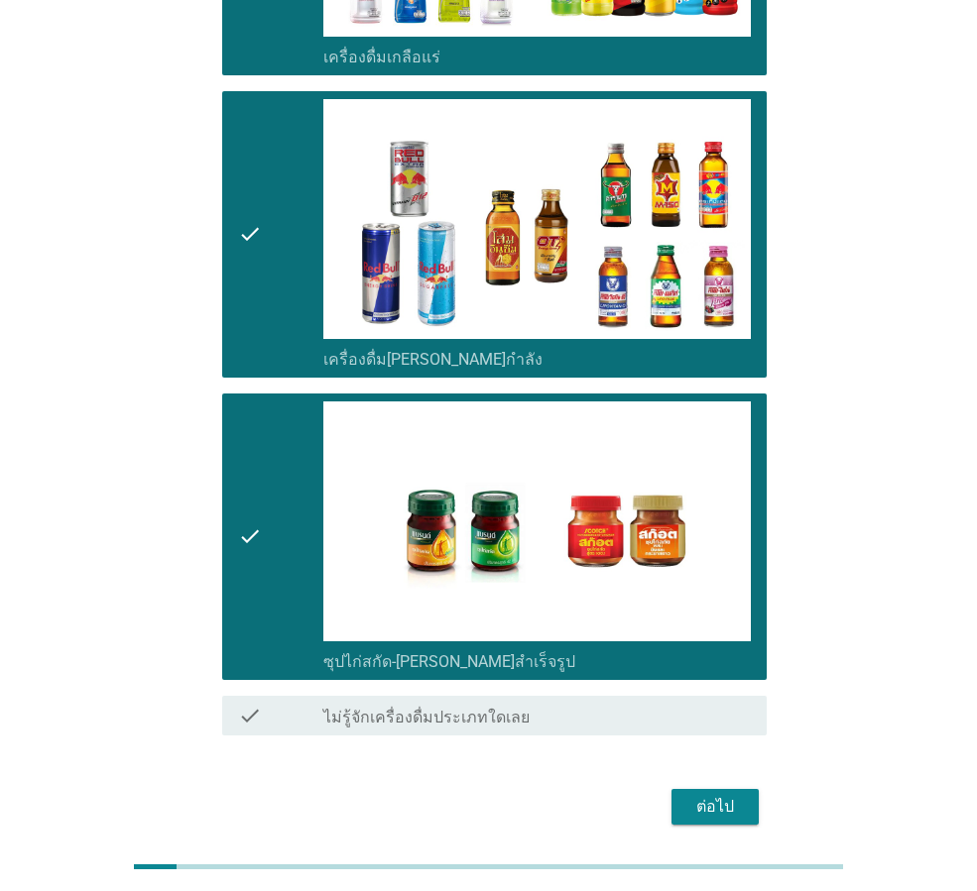
click at [708, 795] on div "ต่อไป" at bounding box center [715, 807] width 56 height 24
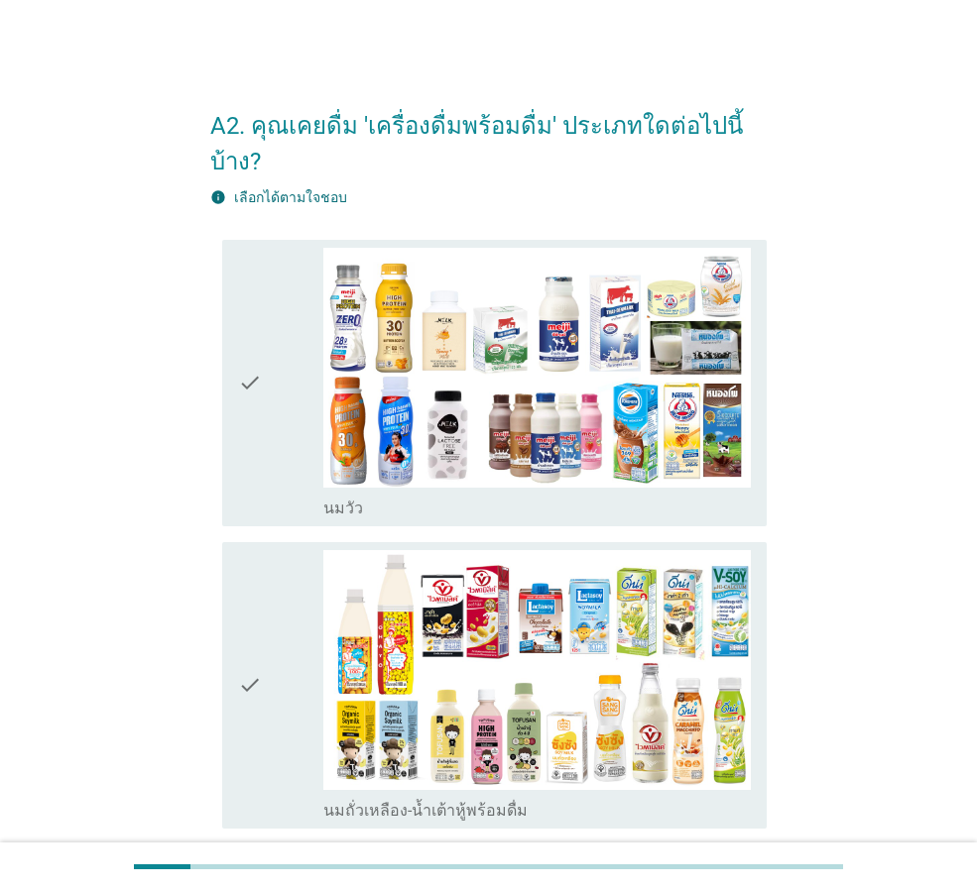
click at [274, 419] on div "check" at bounding box center [280, 383] width 85 height 271
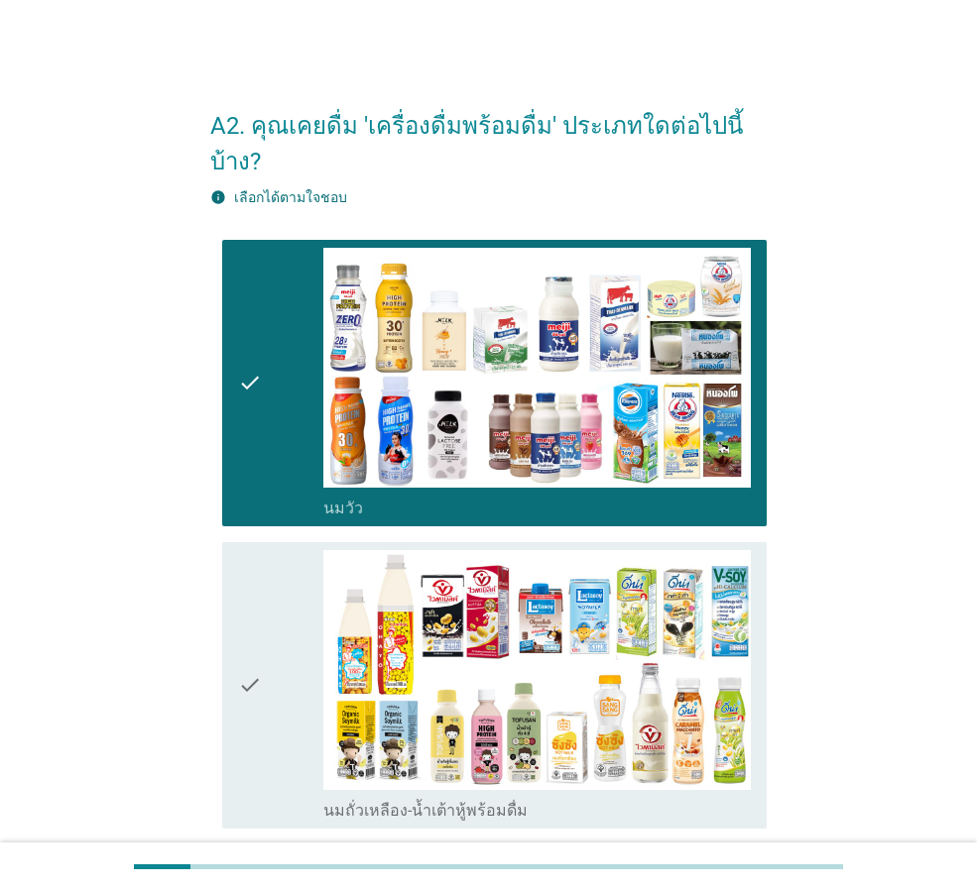
click at [271, 692] on div "check" at bounding box center [280, 685] width 85 height 271
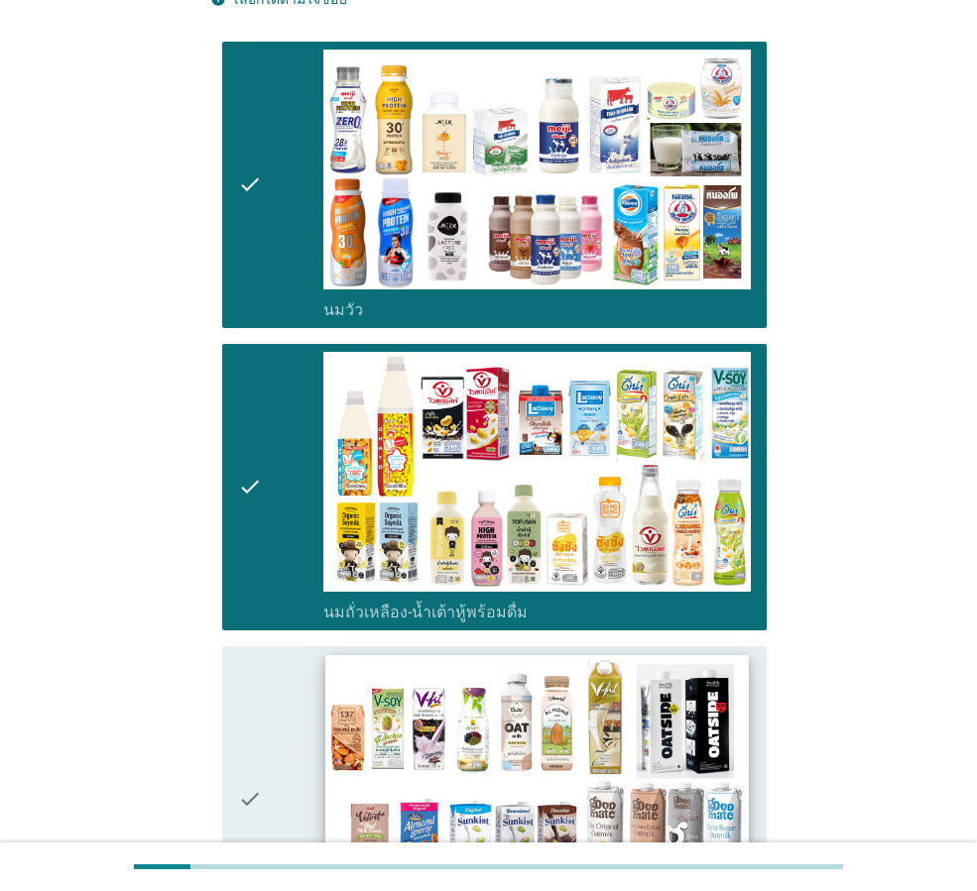
scroll to position [297, 0]
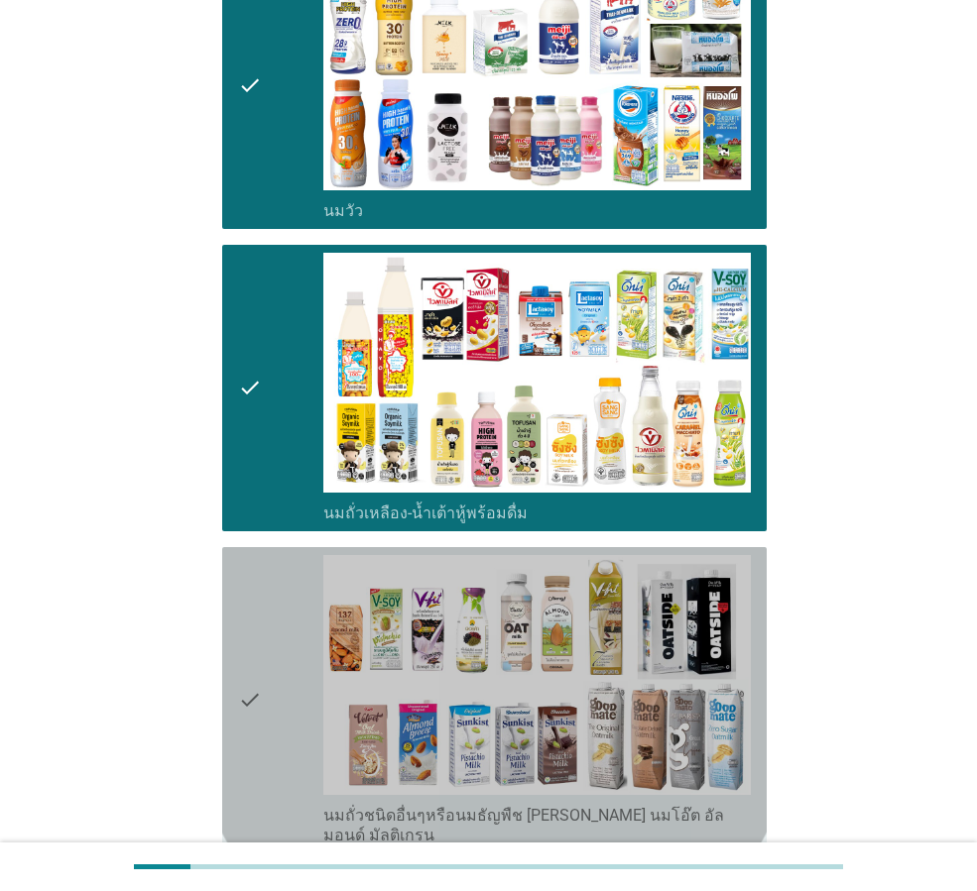
click at [265, 713] on div "check" at bounding box center [280, 700] width 85 height 291
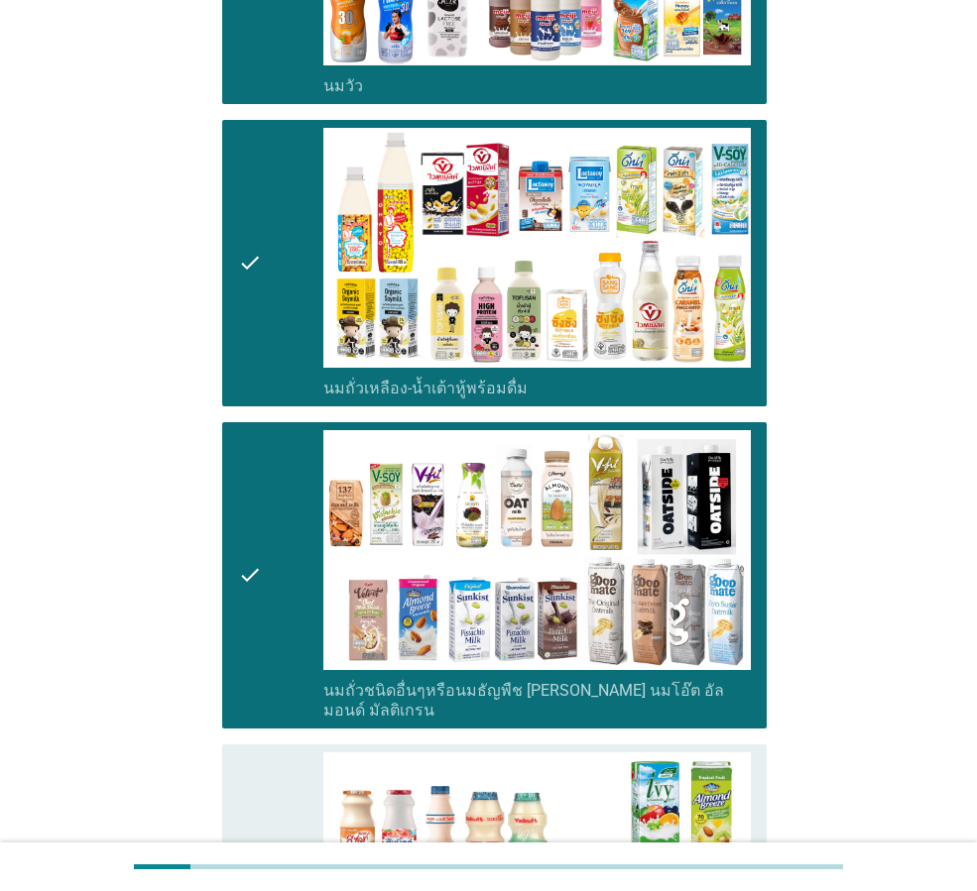
scroll to position [595, 0]
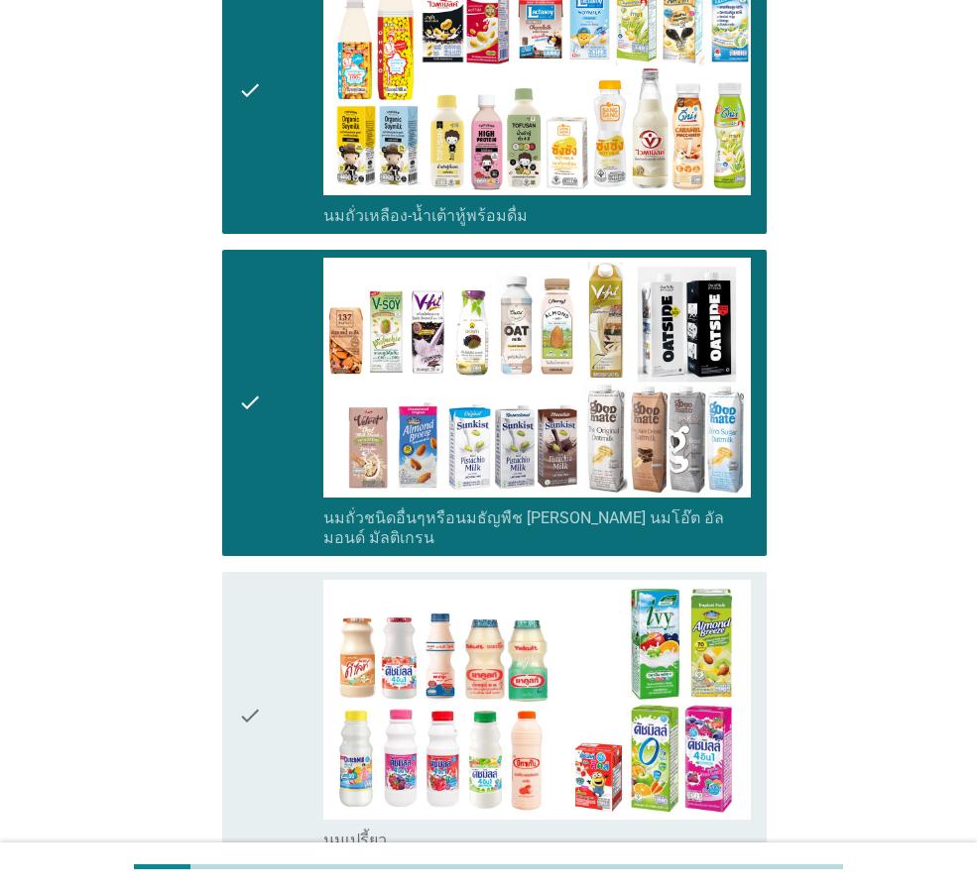
click at [264, 720] on div "check" at bounding box center [280, 715] width 85 height 271
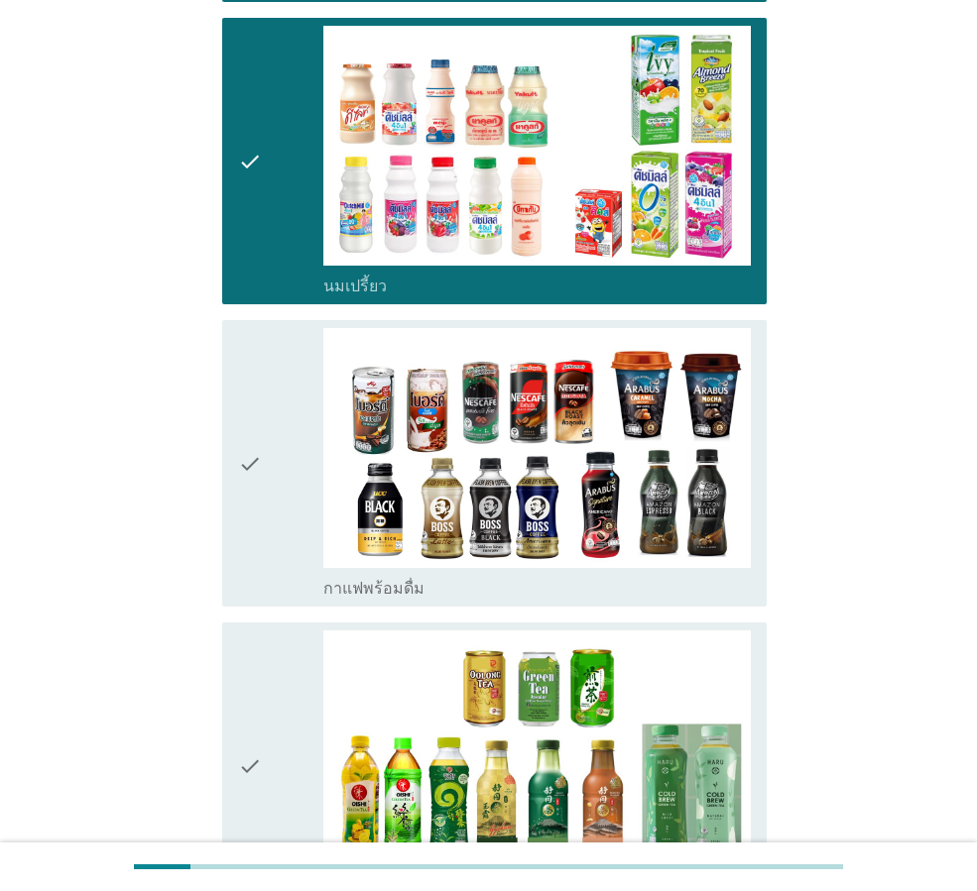
scroll to position [1190, 0]
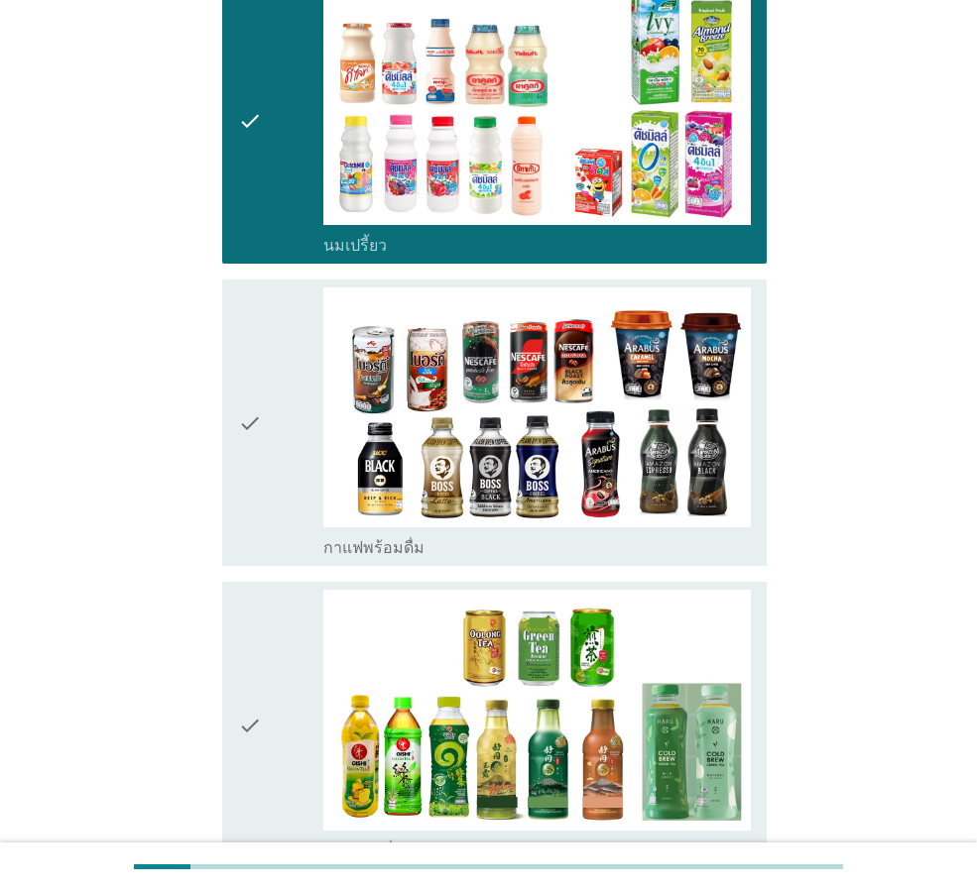
click at [290, 703] on div "check" at bounding box center [280, 725] width 85 height 271
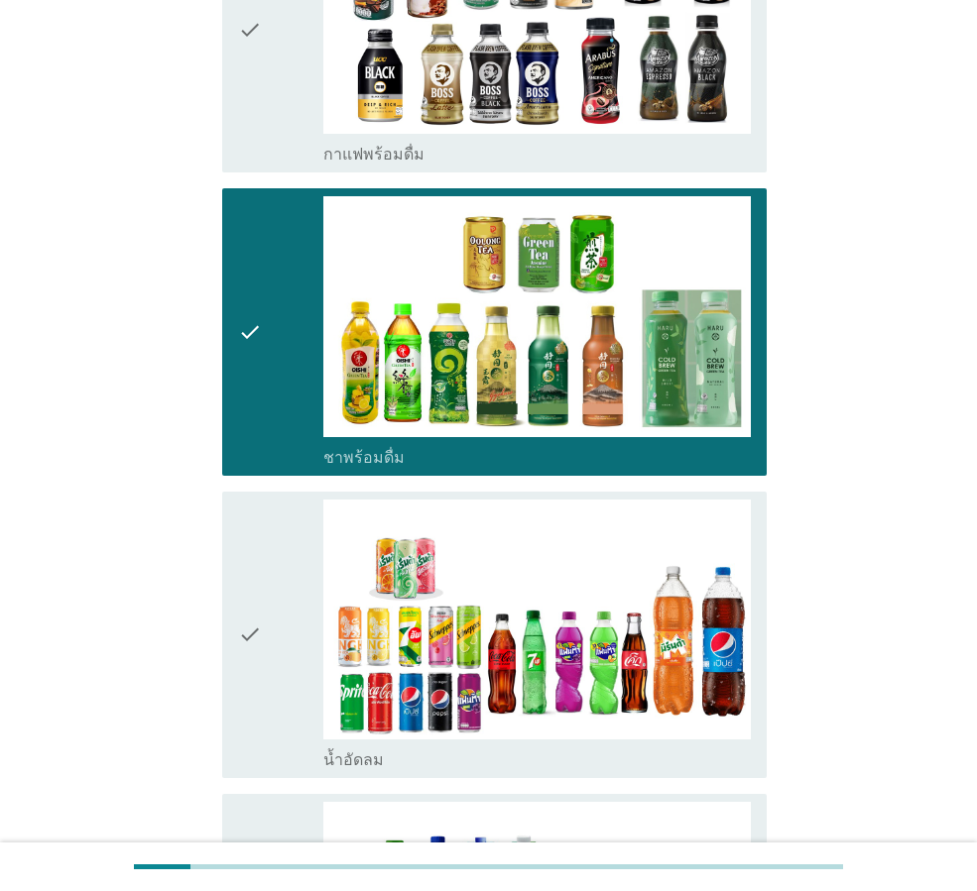
scroll to position [1587, 0]
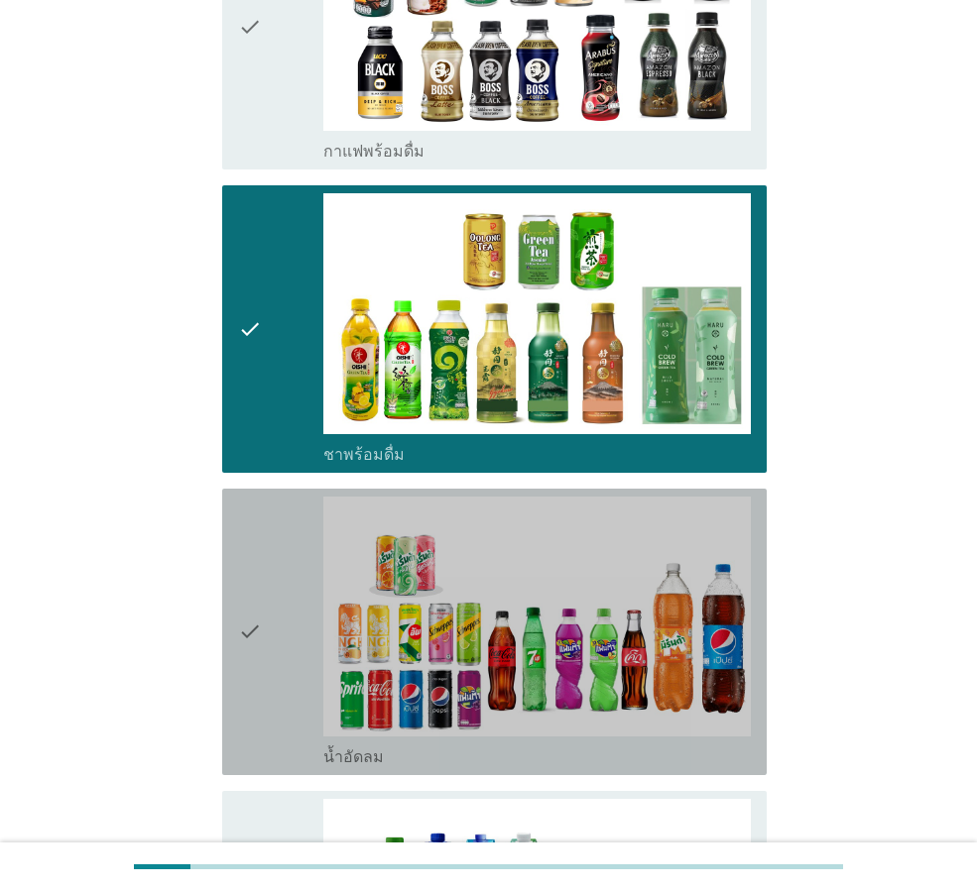
click at [309, 657] on div "check" at bounding box center [280, 632] width 85 height 271
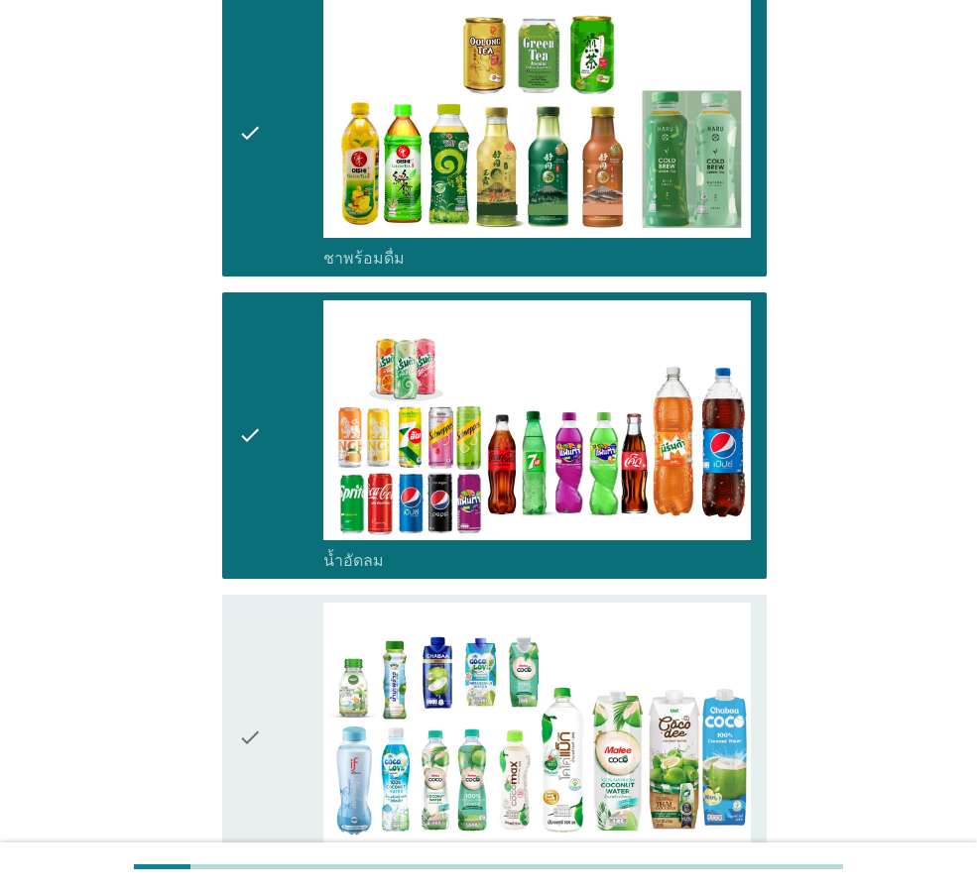
scroll to position [2082, 0]
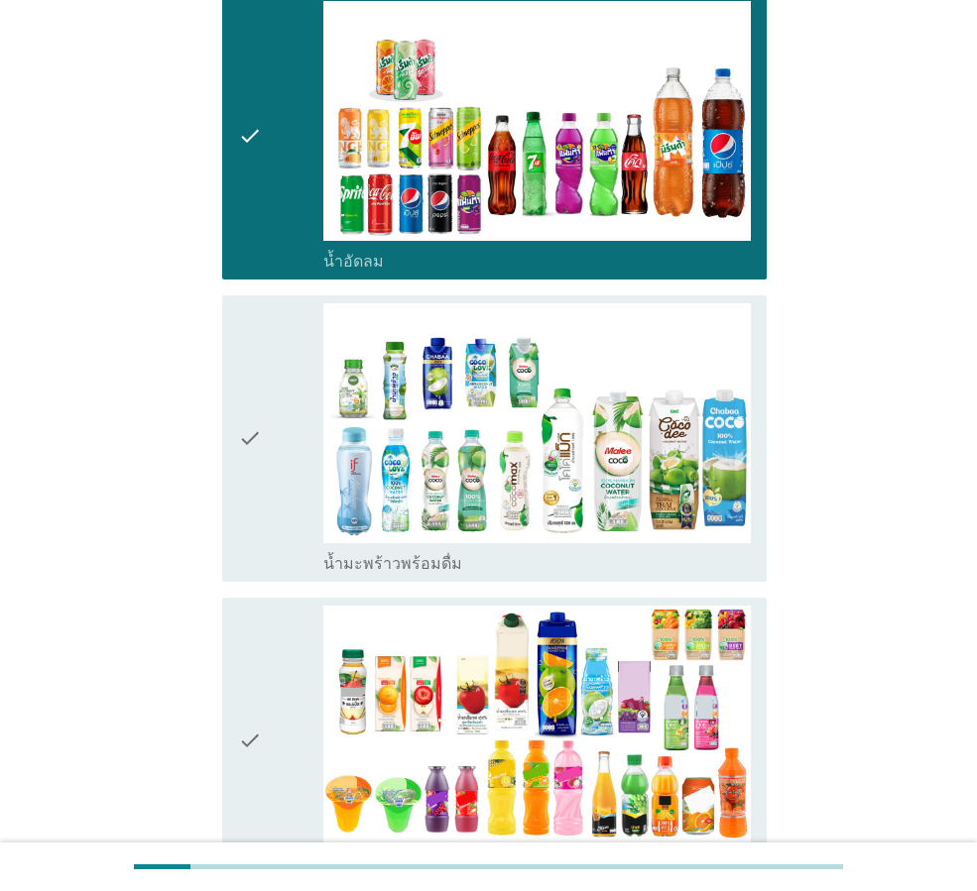
click at [287, 446] on div "check" at bounding box center [280, 438] width 85 height 271
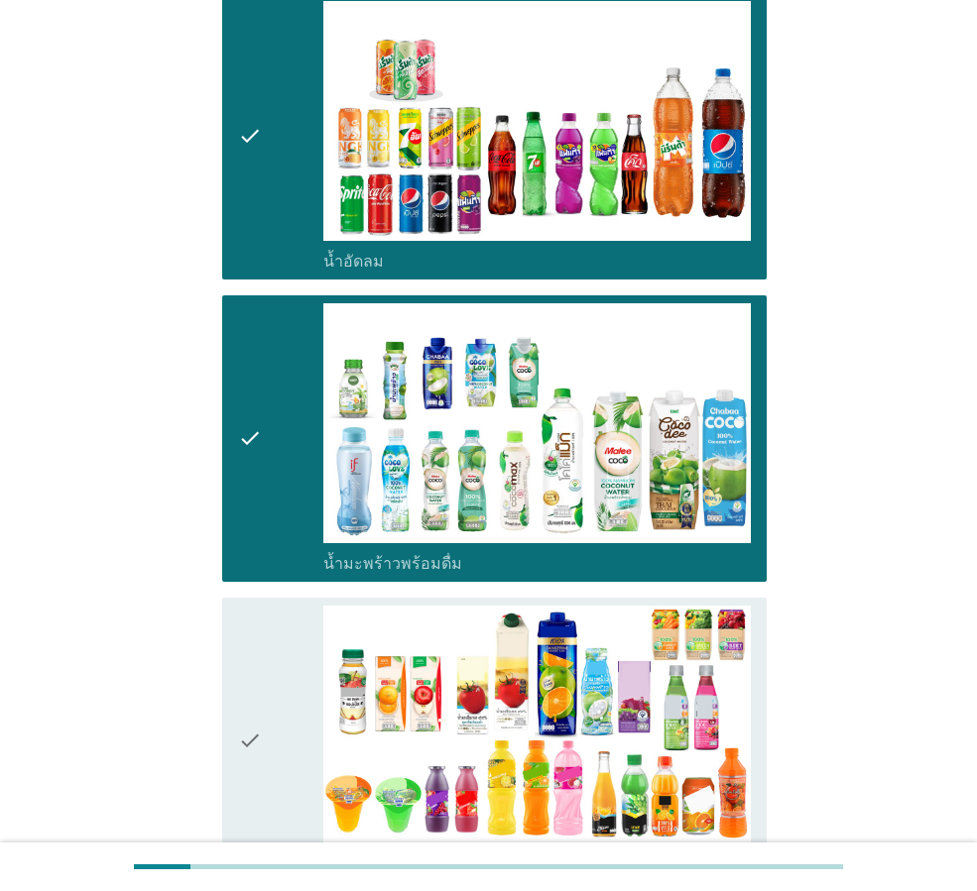
click at [275, 641] on div "check" at bounding box center [280, 741] width 85 height 271
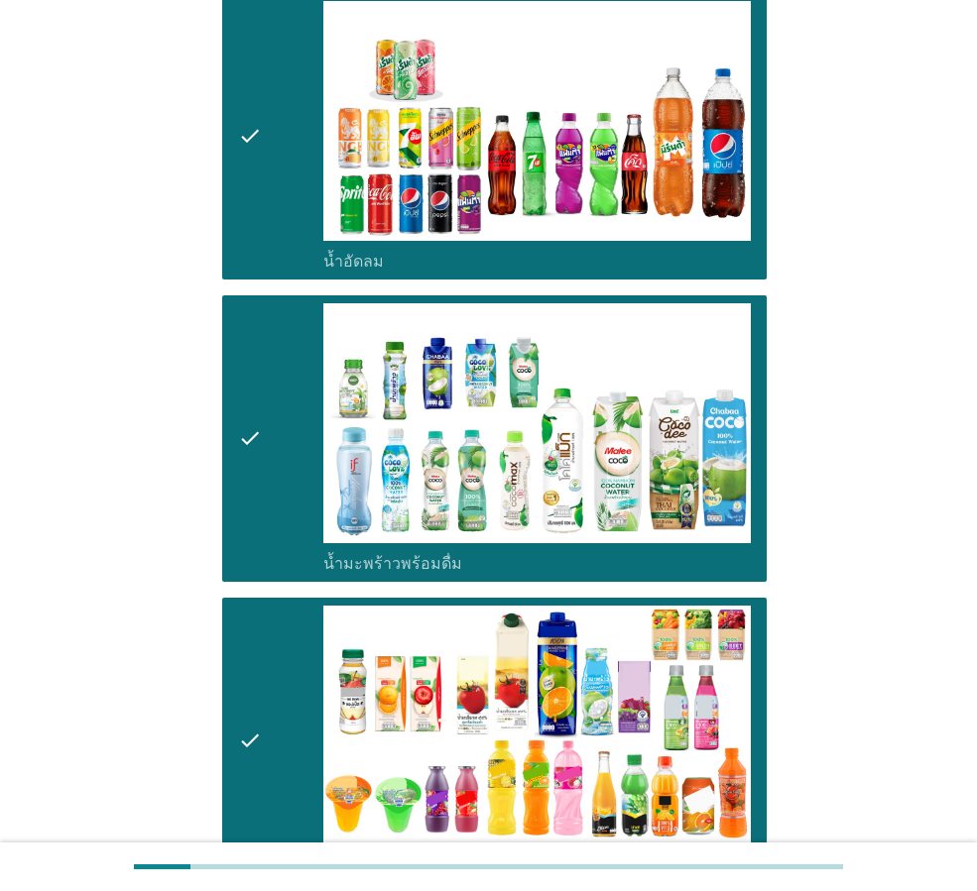
scroll to position [2578, 0]
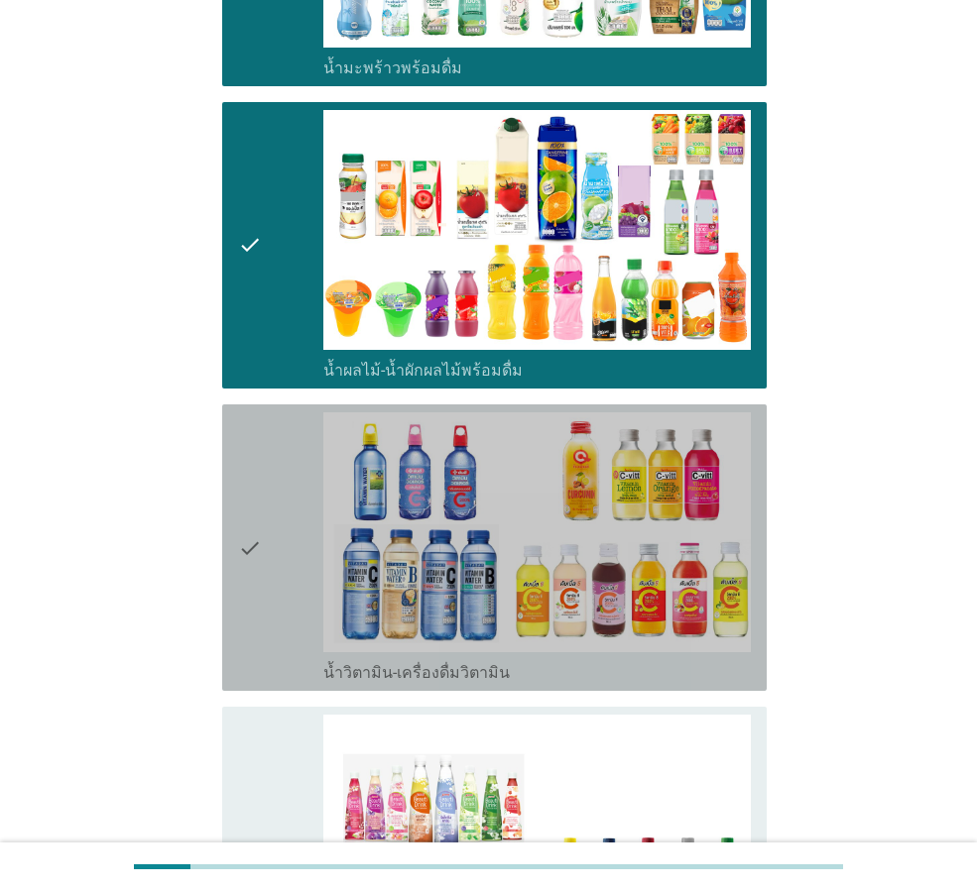
click at [280, 557] on div "check" at bounding box center [280, 548] width 85 height 271
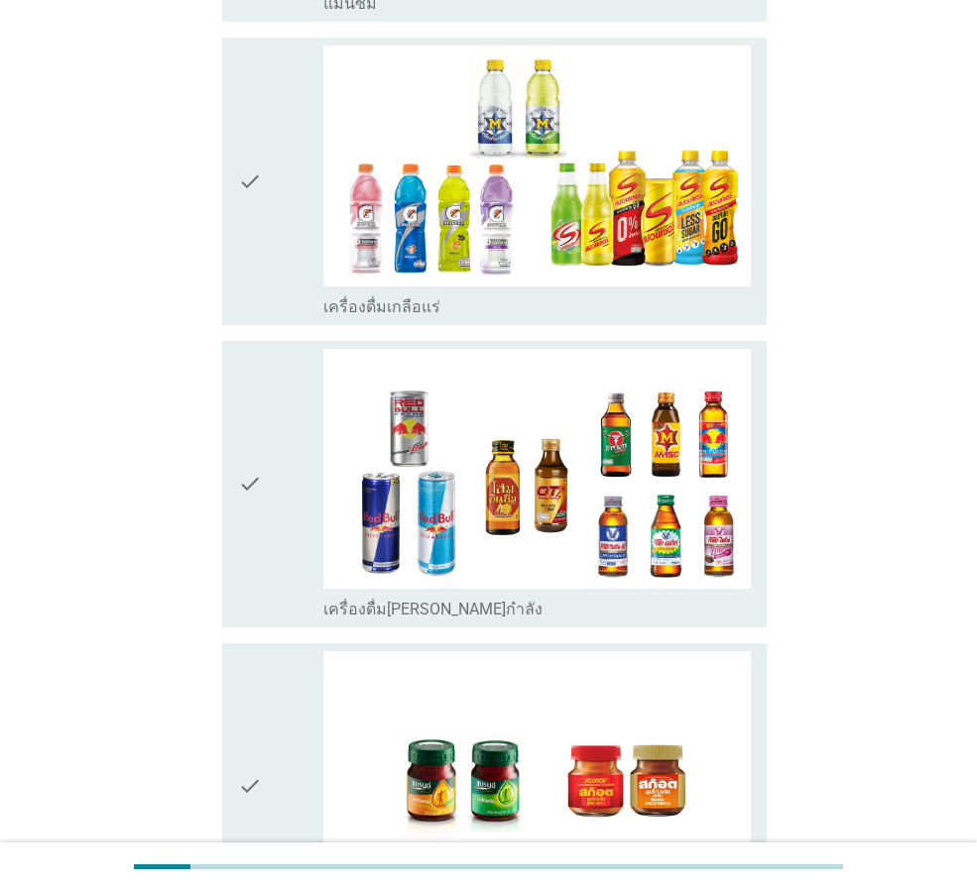
scroll to position [3820, 0]
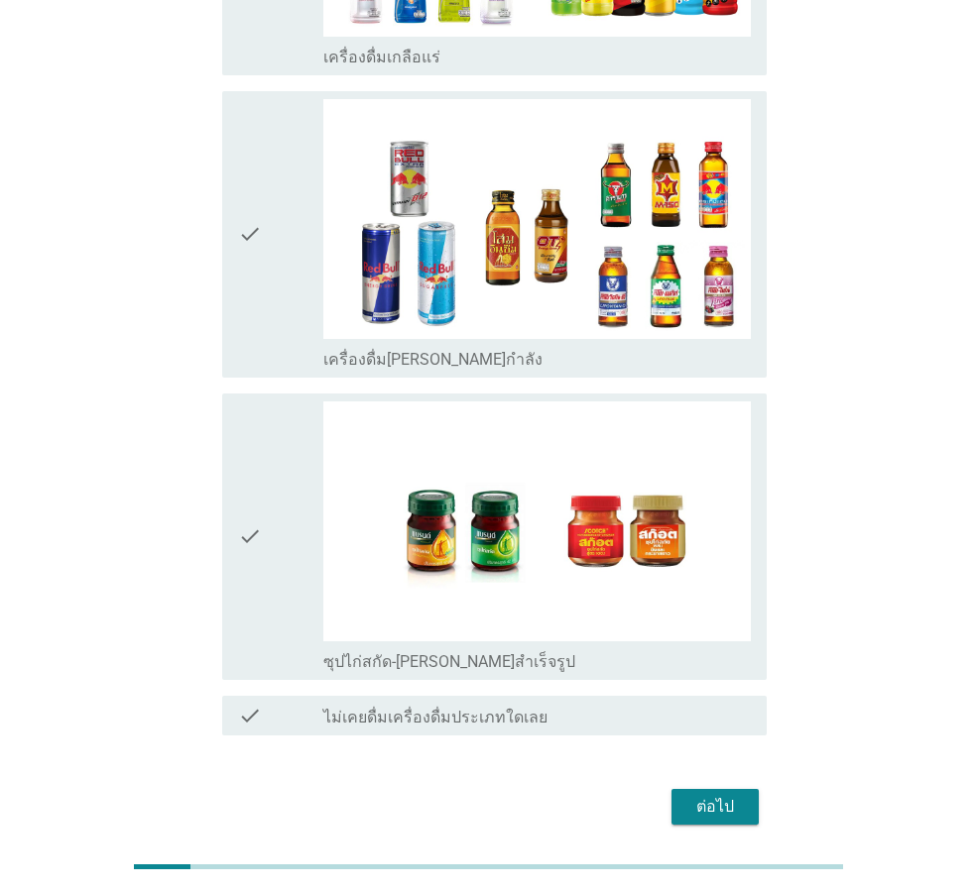
click at [271, 501] on div "check" at bounding box center [280, 537] width 85 height 271
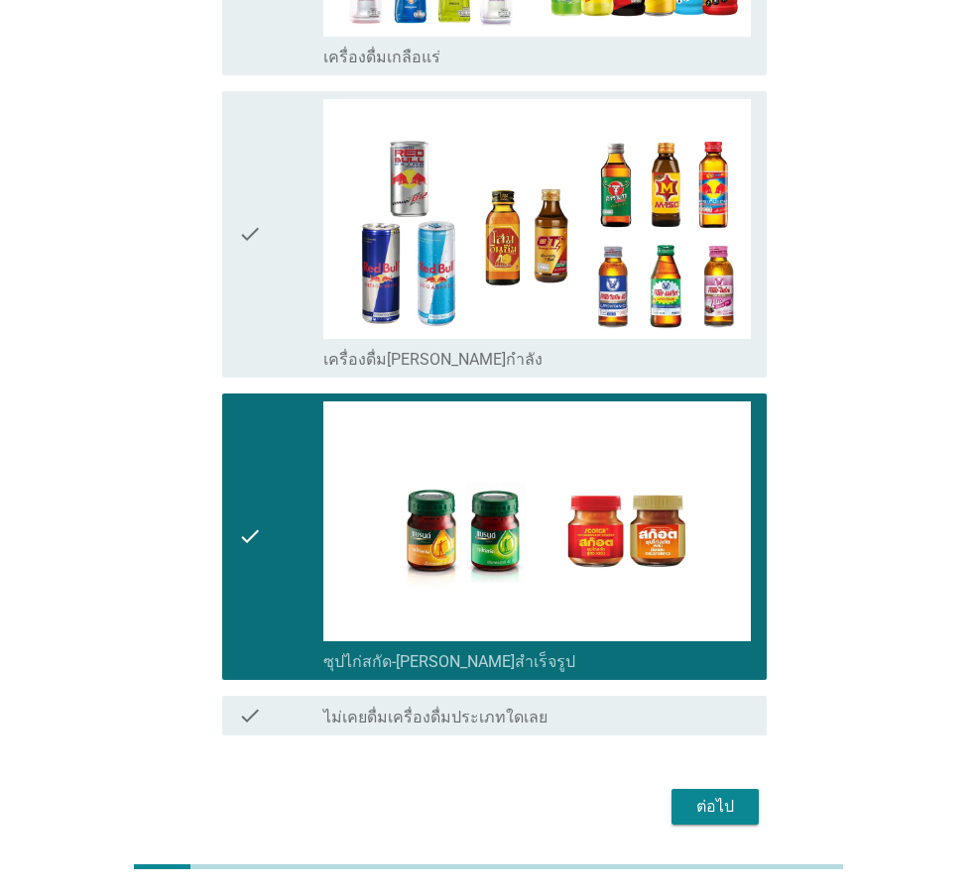
click at [726, 795] on div "ต่อไป" at bounding box center [715, 807] width 56 height 24
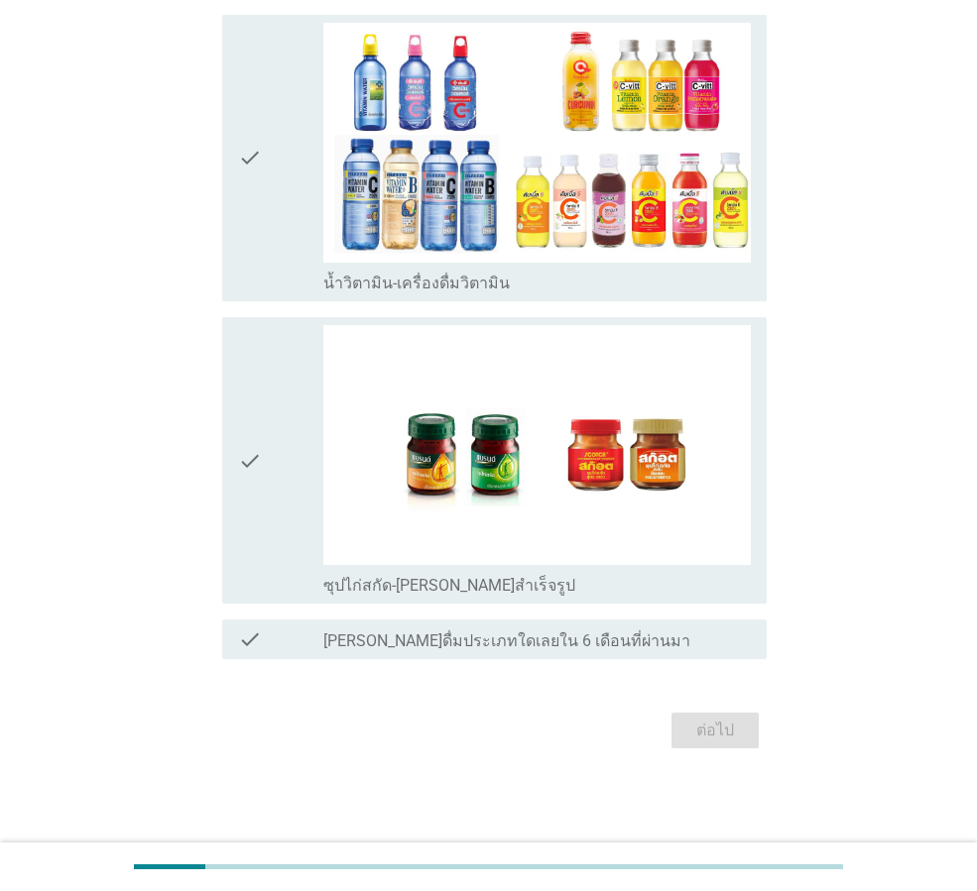
scroll to position [0, 0]
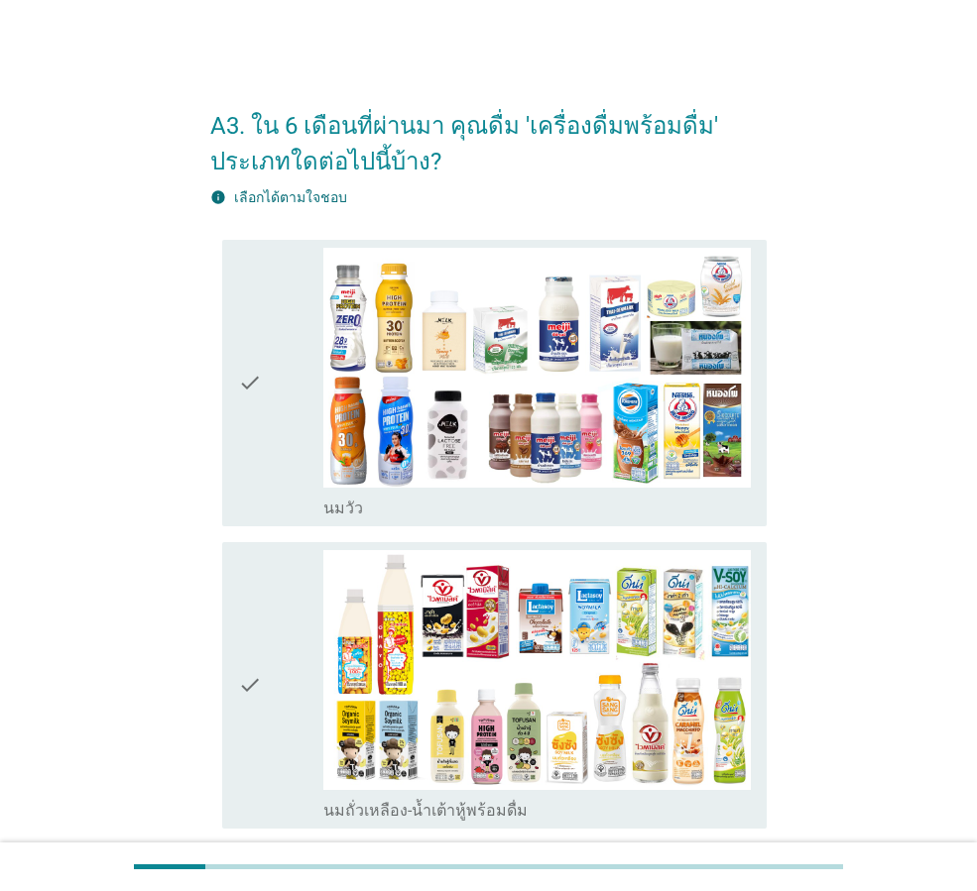
click at [274, 408] on div "check" at bounding box center [280, 383] width 85 height 271
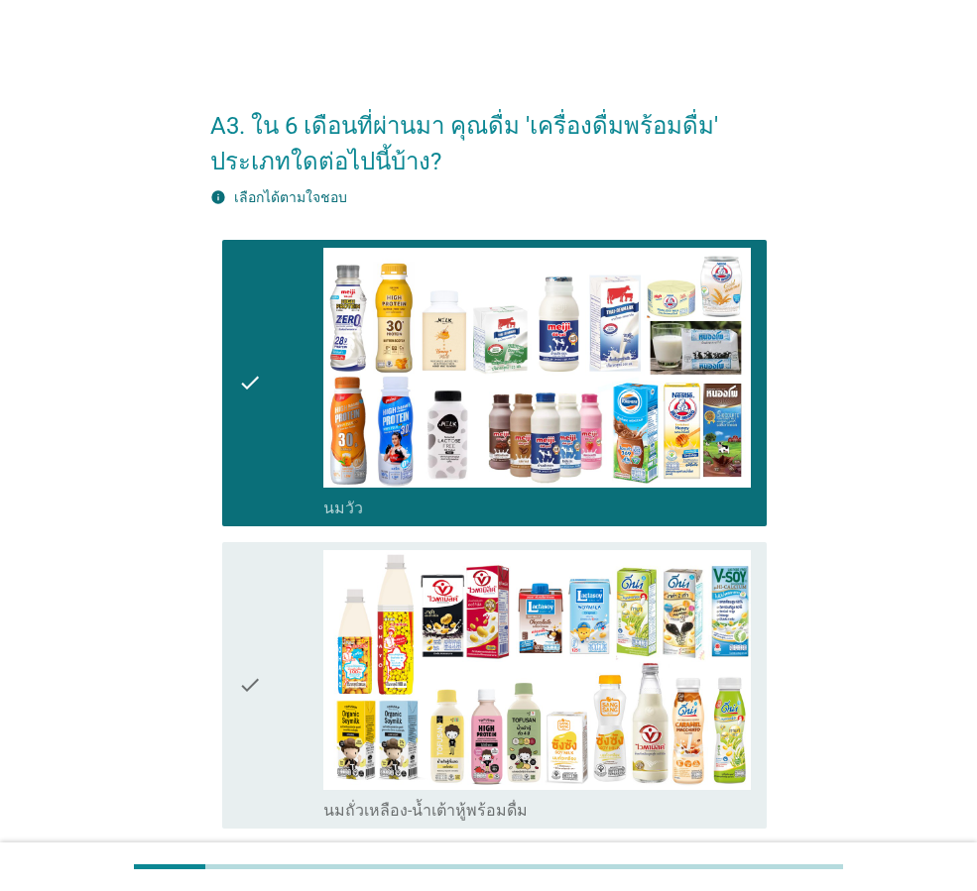
click at [298, 673] on div "check" at bounding box center [280, 685] width 85 height 271
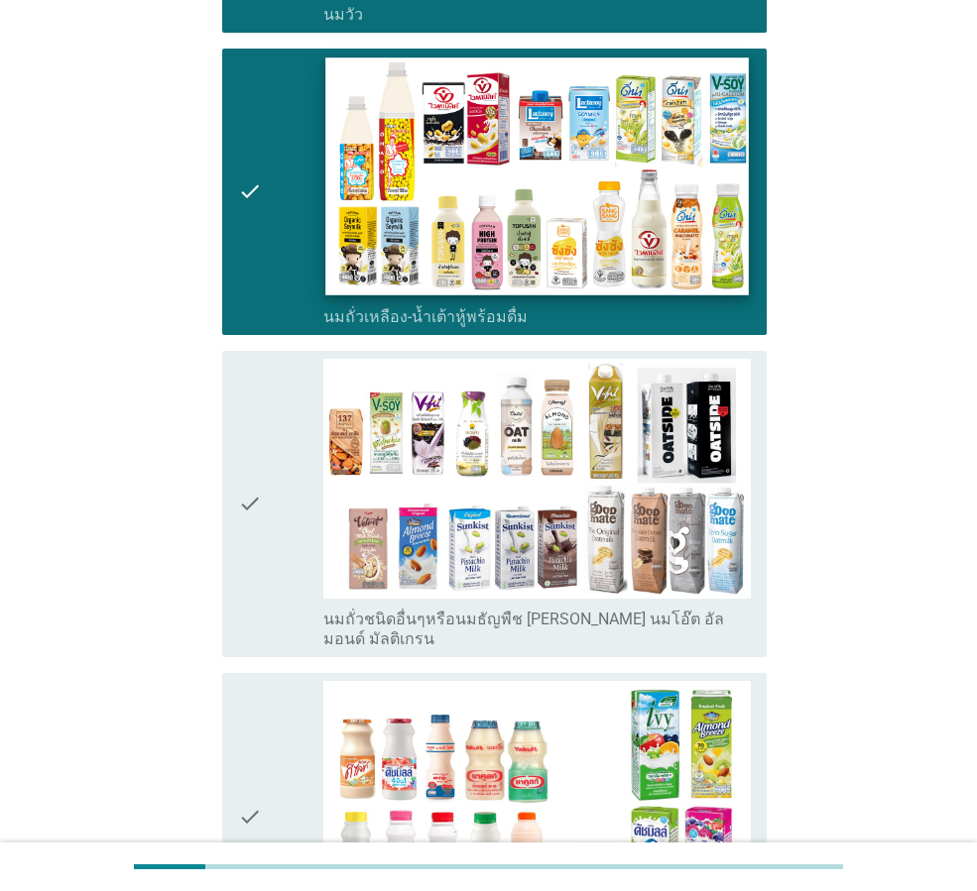
scroll to position [496, 0]
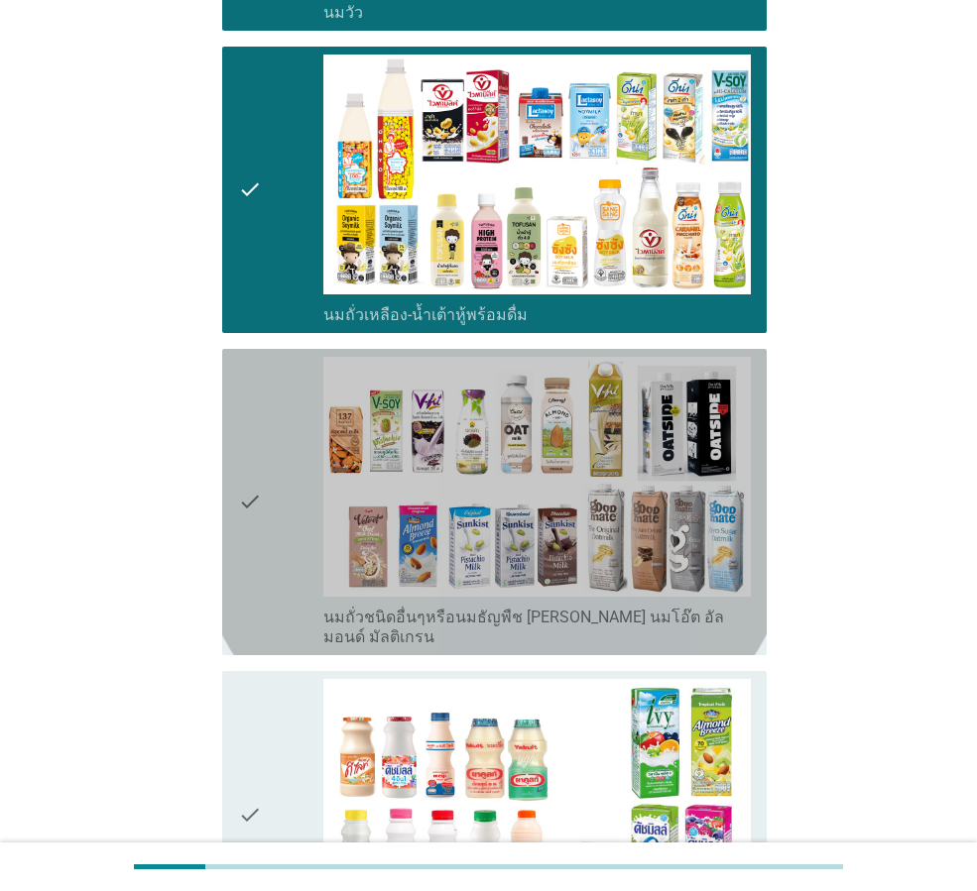
click at [272, 525] on div "check" at bounding box center [280, 502] width 85 height 291
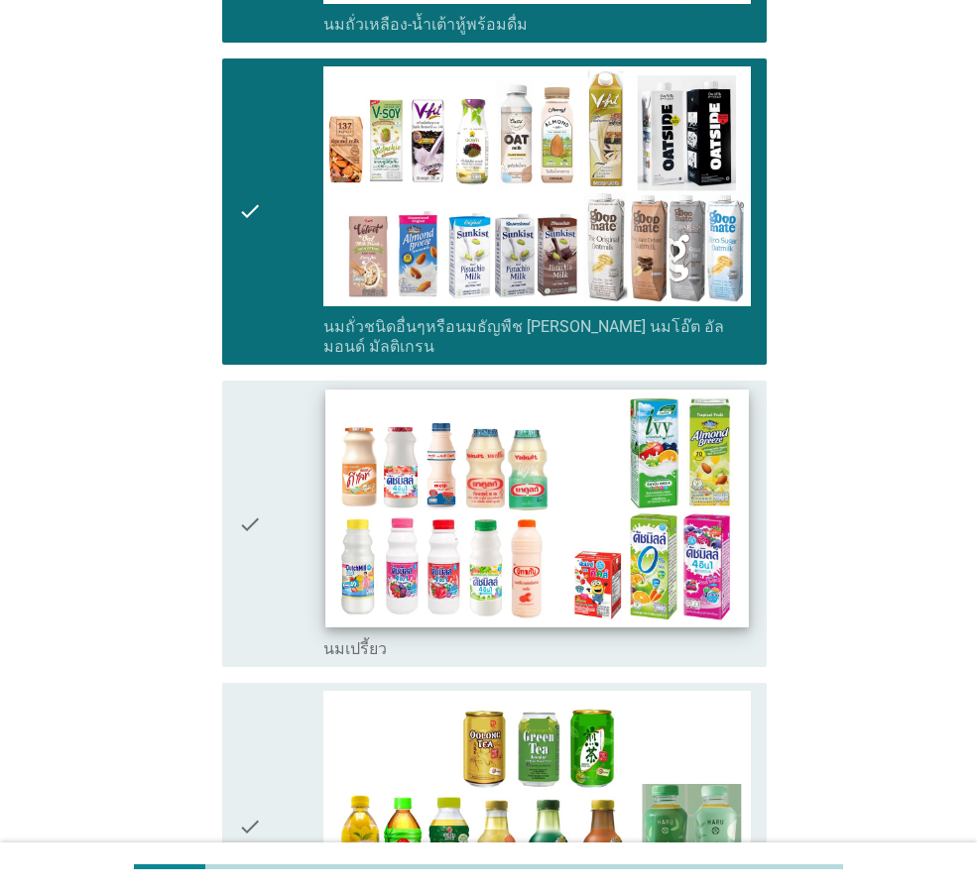
scroll to position [793, 0]
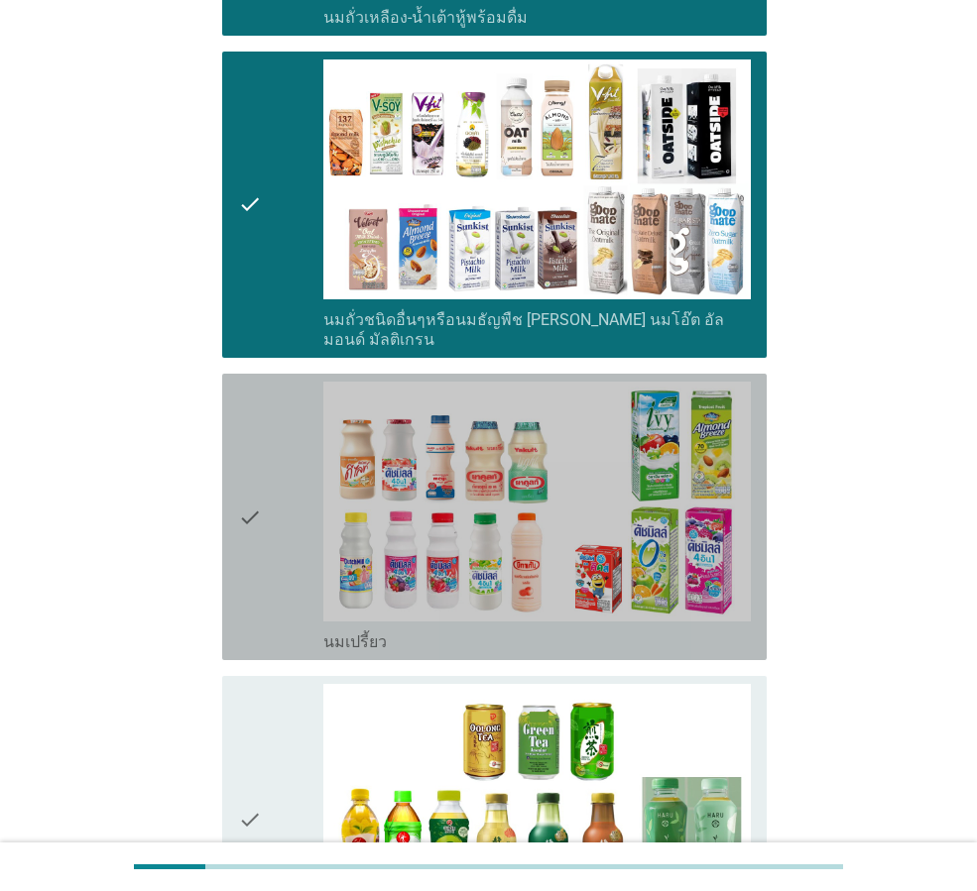
click at [252, 559] on icon "check" at bounding box center [250, 517] width 24 height 271
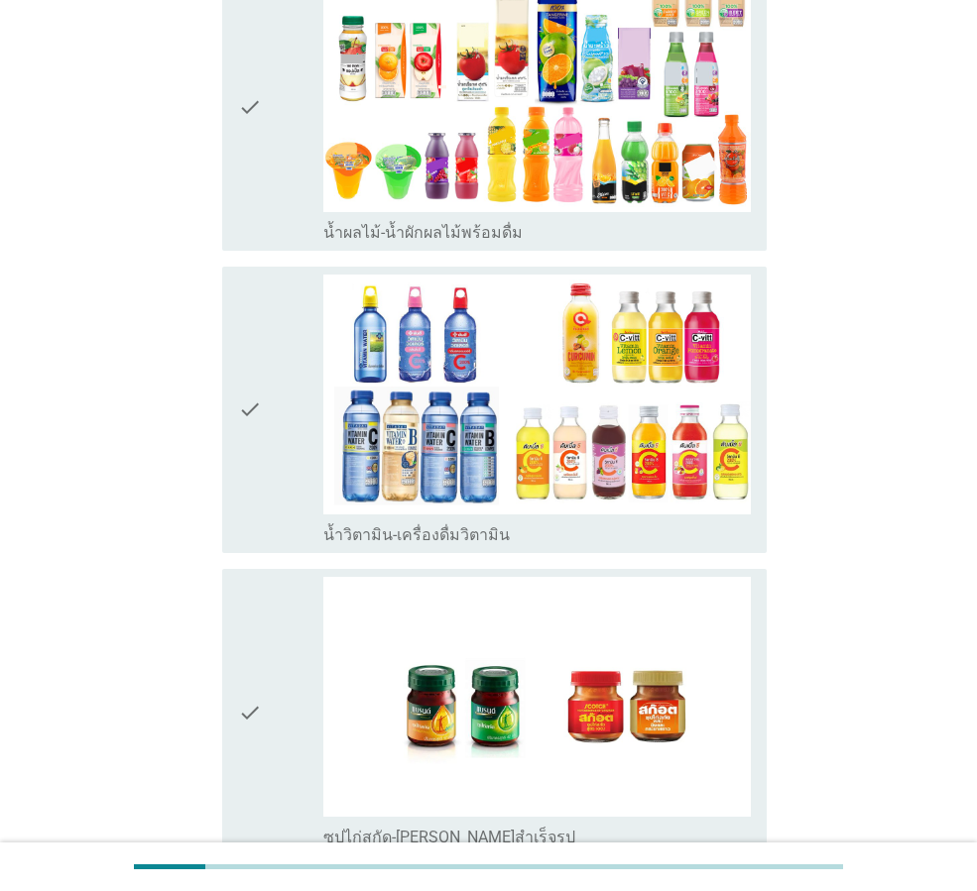
scroll to position [2479, 0]
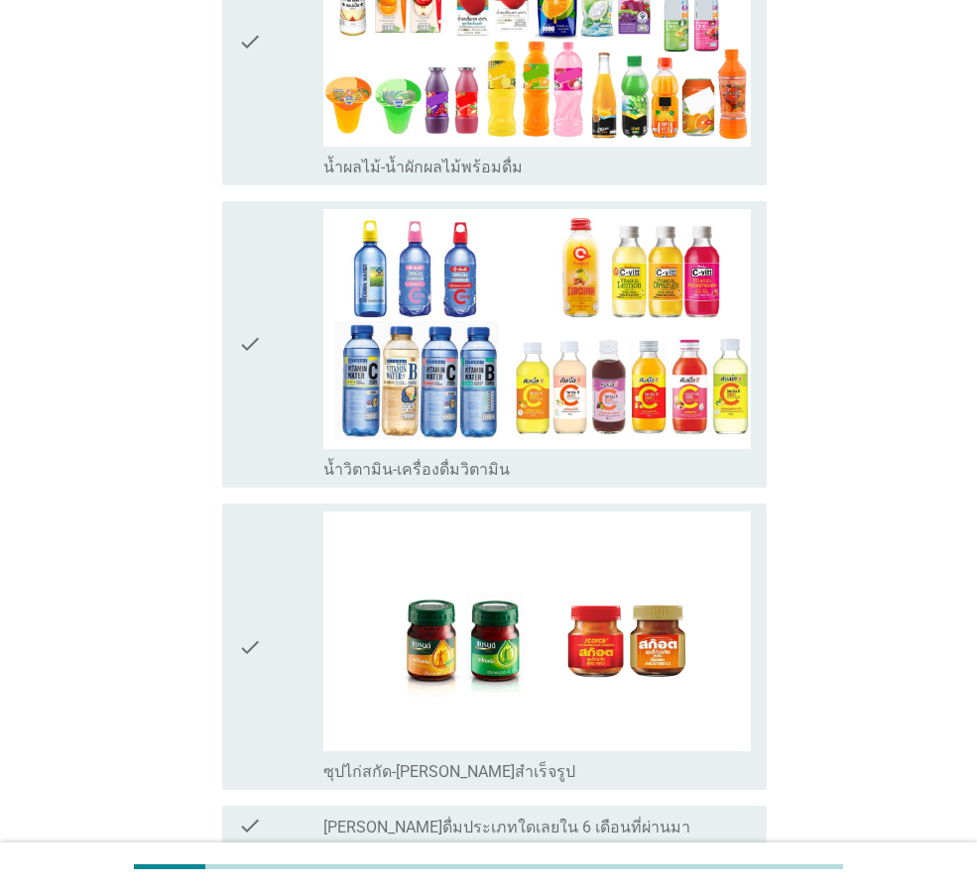
click at [277, 414] on div "check" at bounding box center [280, 344] width 85 height 271
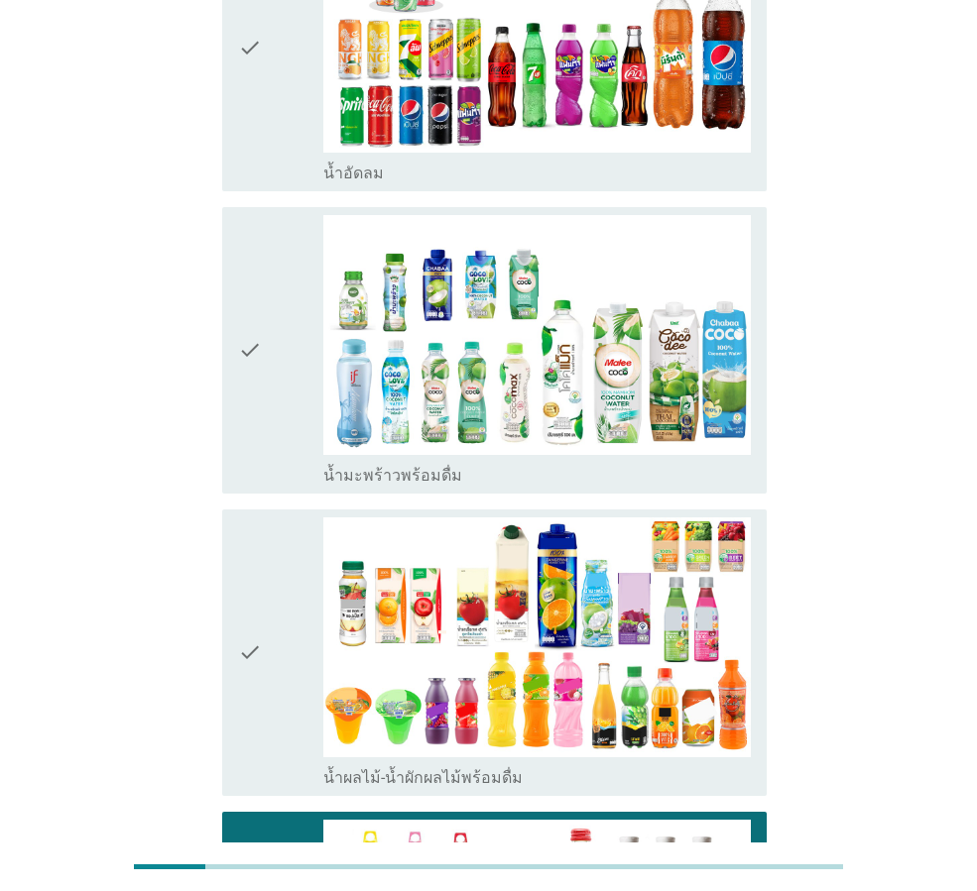
scroll to position [1852, 0]
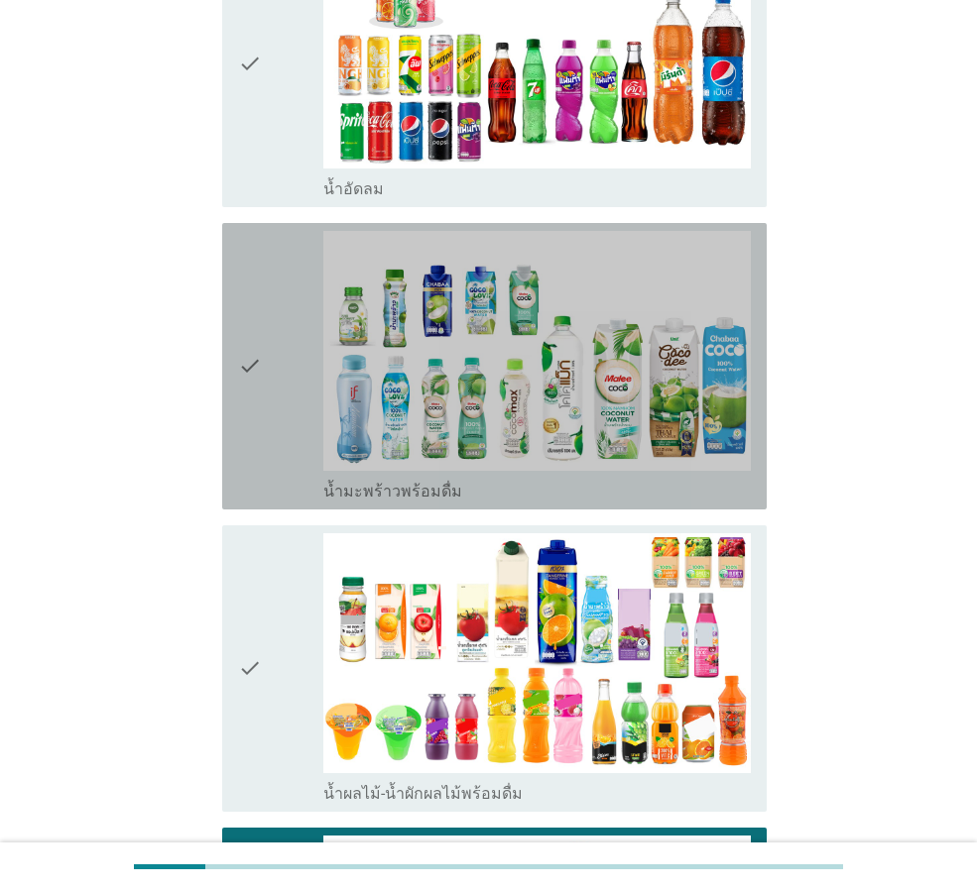
click at [261, 427] on icon "check" at bounding box center [250, 366] width 24 height 271
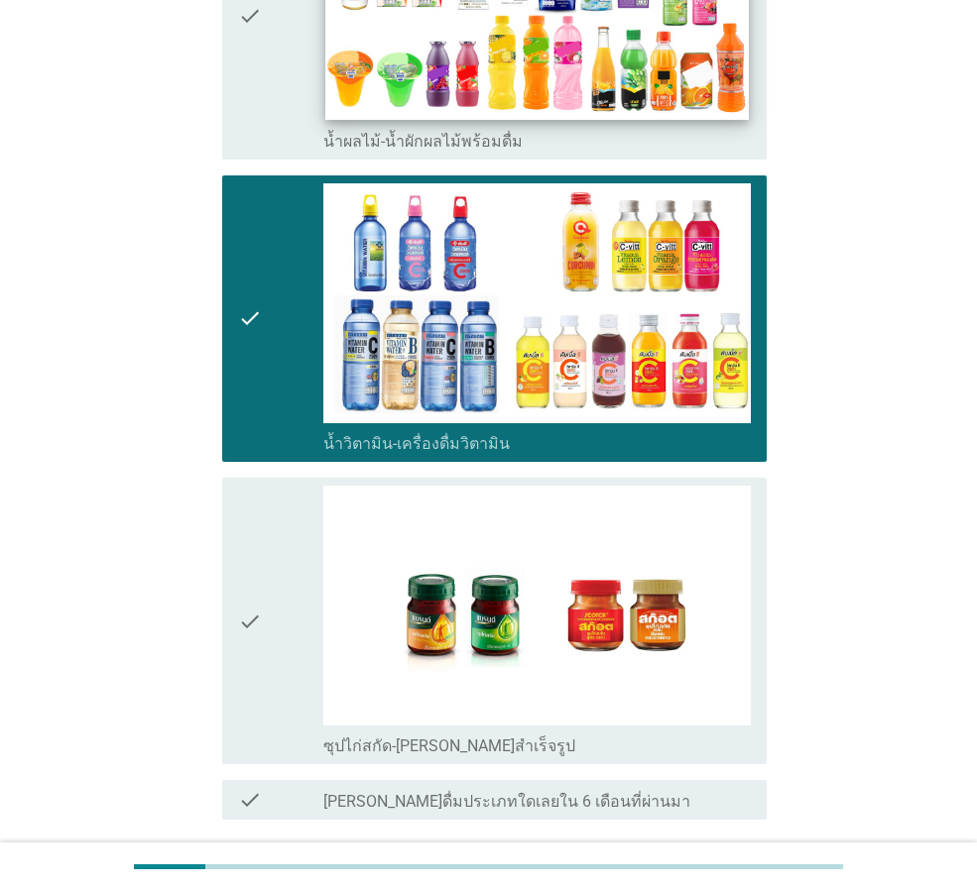
scroll to position [2646, 0]
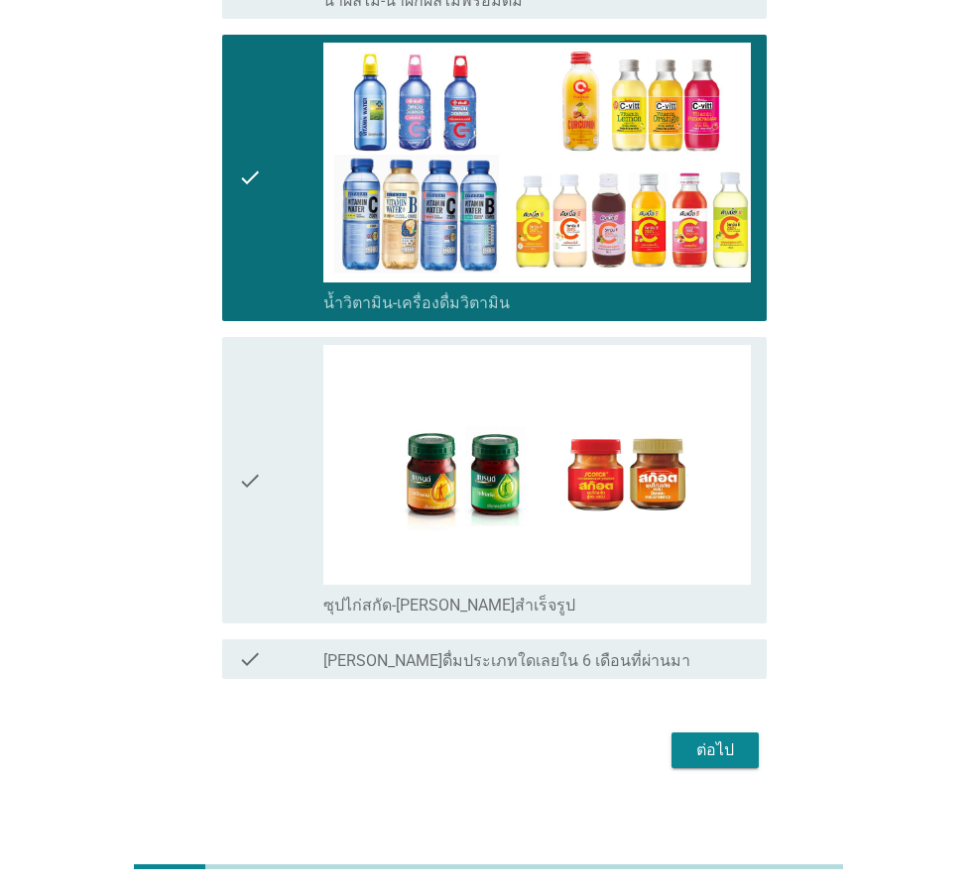
click at [702, 739] on div "ต่อไป" at bounding box center [715, 751] width 56 height 24
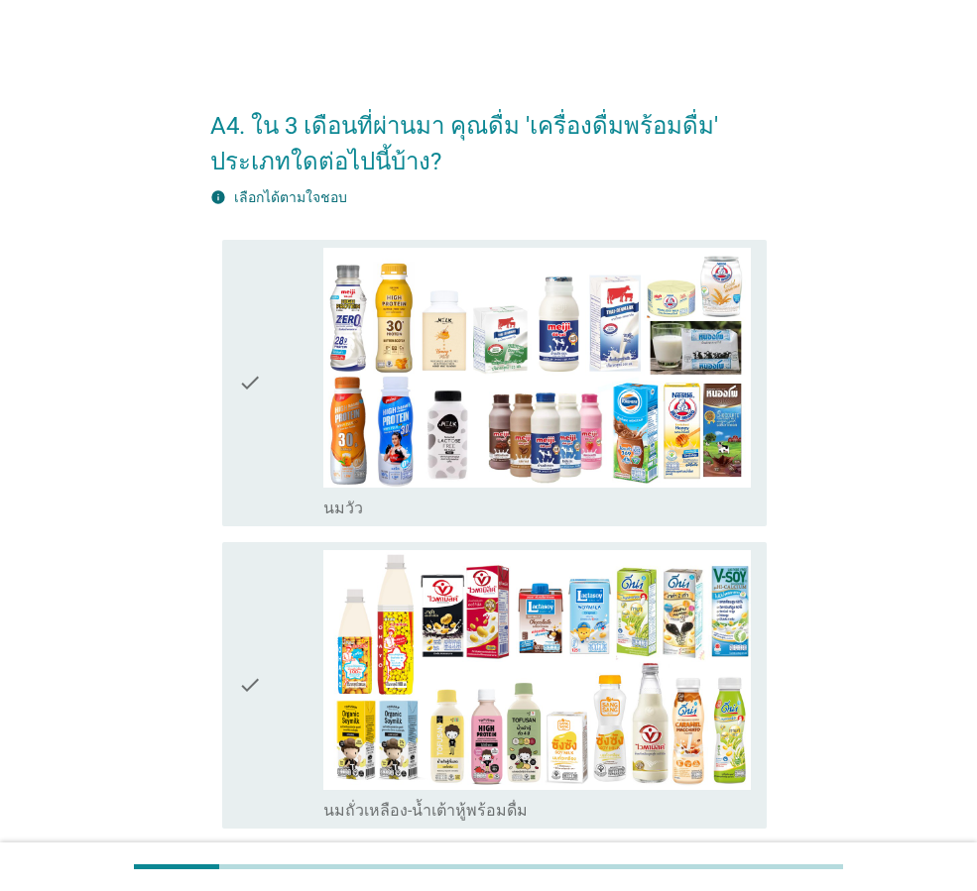
click at [252, 468] on icon "check" at bounding box center [250, 383] width 24 height 271
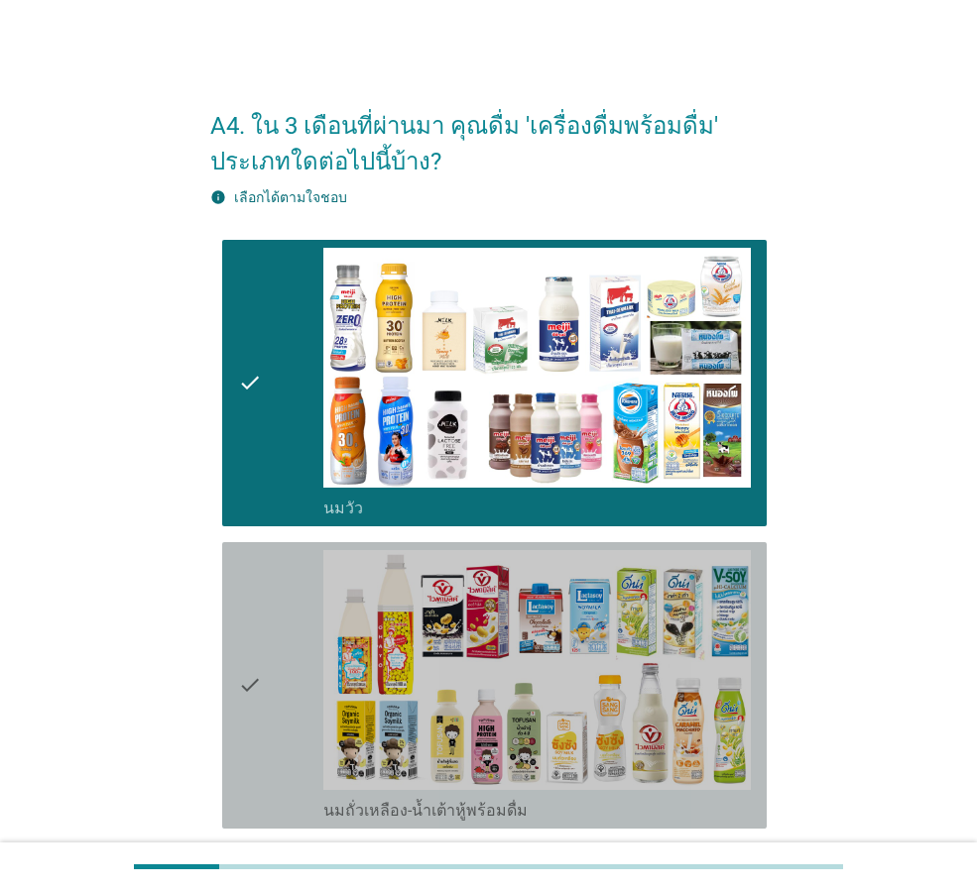
click at [278, 700] on div "check" at bounding box center [280, 685] width 85 height 271
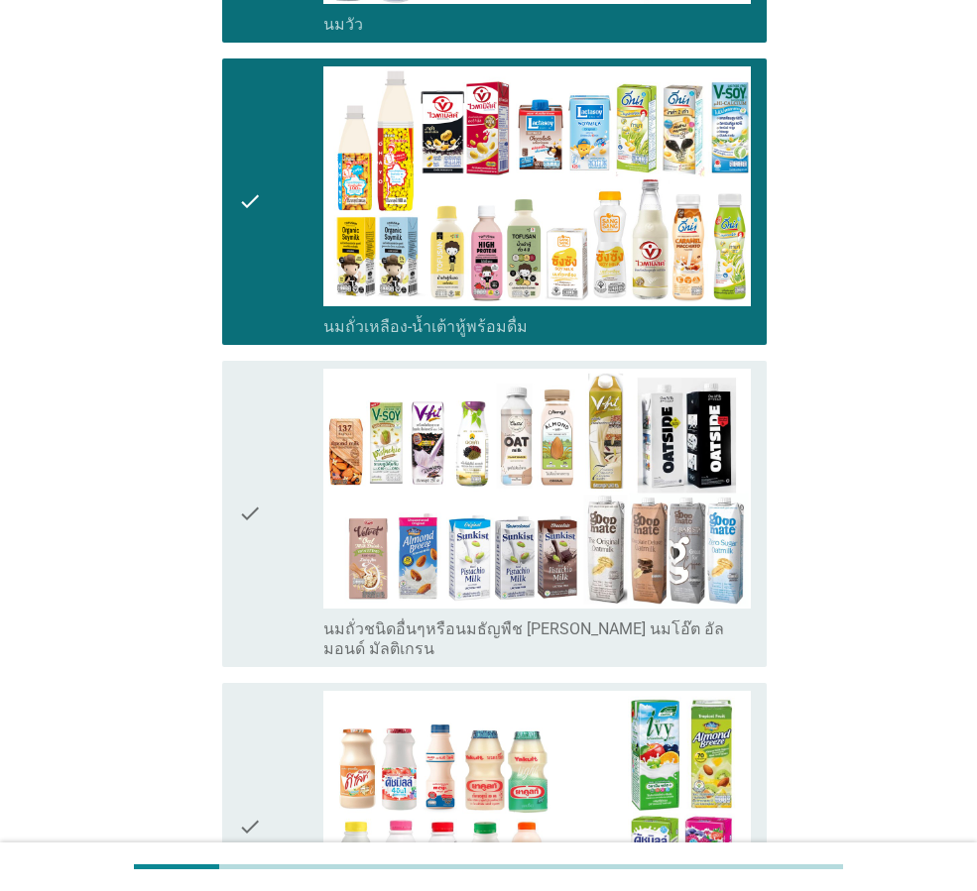
scroll to position [496, 0]
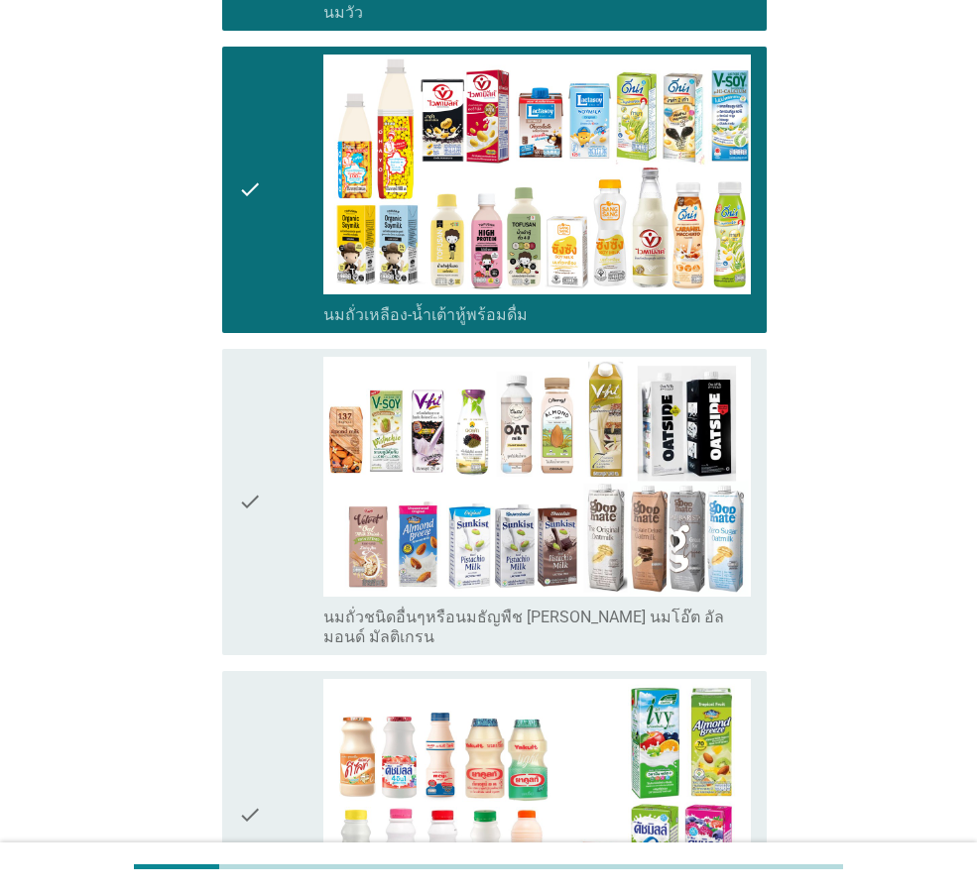
click at [267, 537] on div "check" at bounding box center [280, 502] width 85 height 291
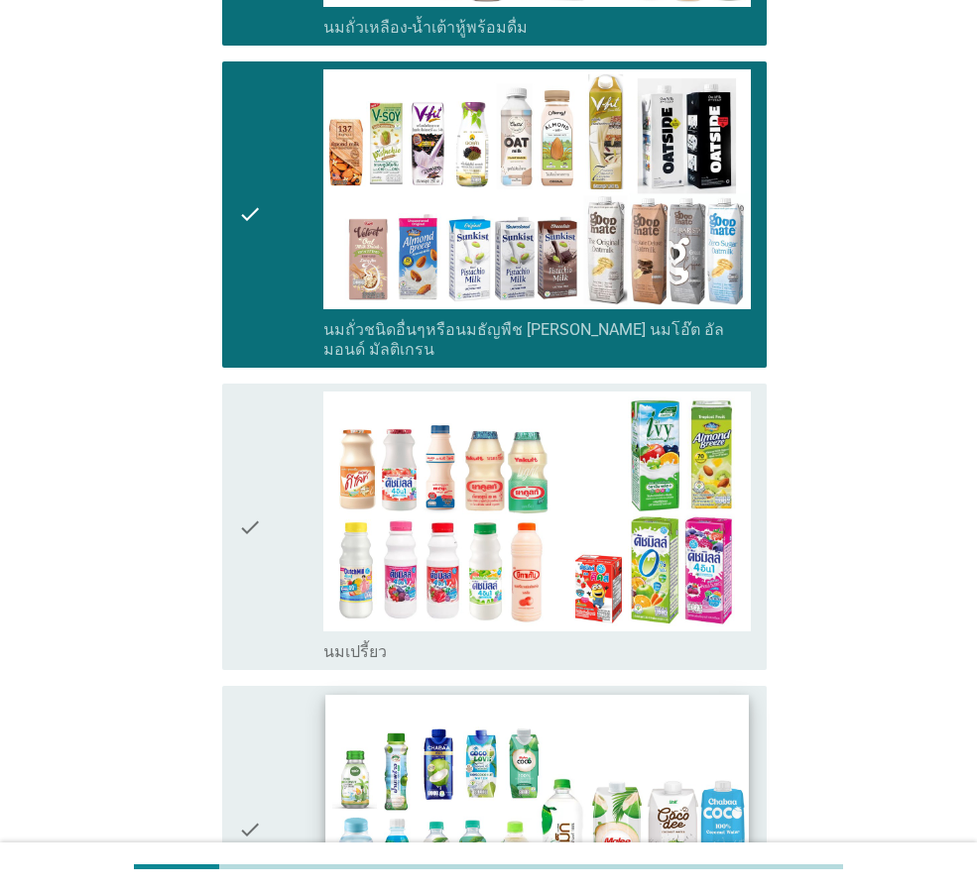
scroll to position [741, 0]
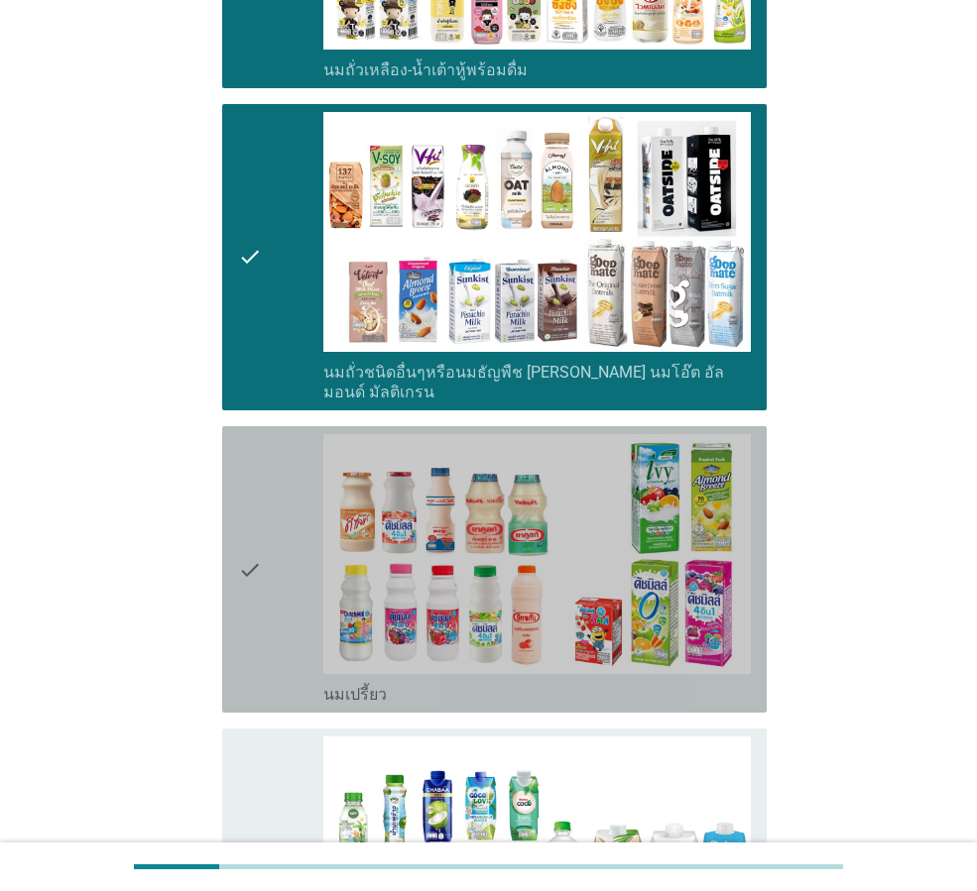
click at [258, 602] on icon "check" at bounding box center [250, 569] width 24 height 271
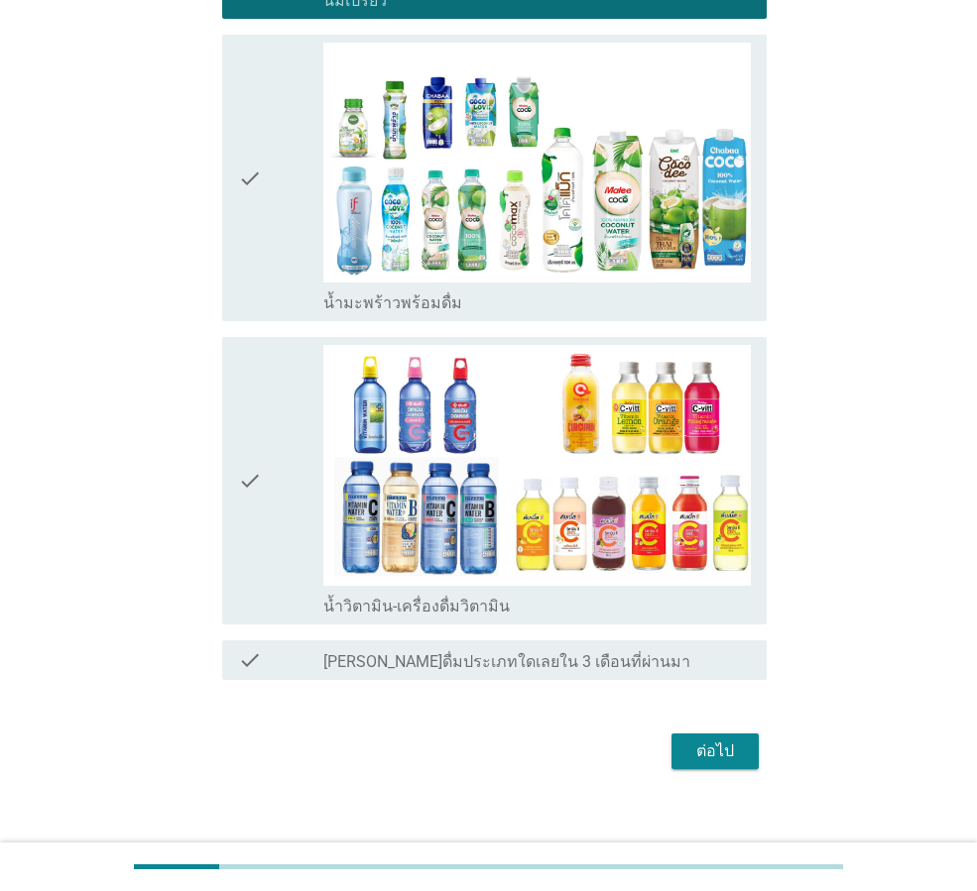
scroll to position [1435, 0]
click at [715, 740] on div "ต่อไป" at bounding box center [715, 752] width 56 height 24
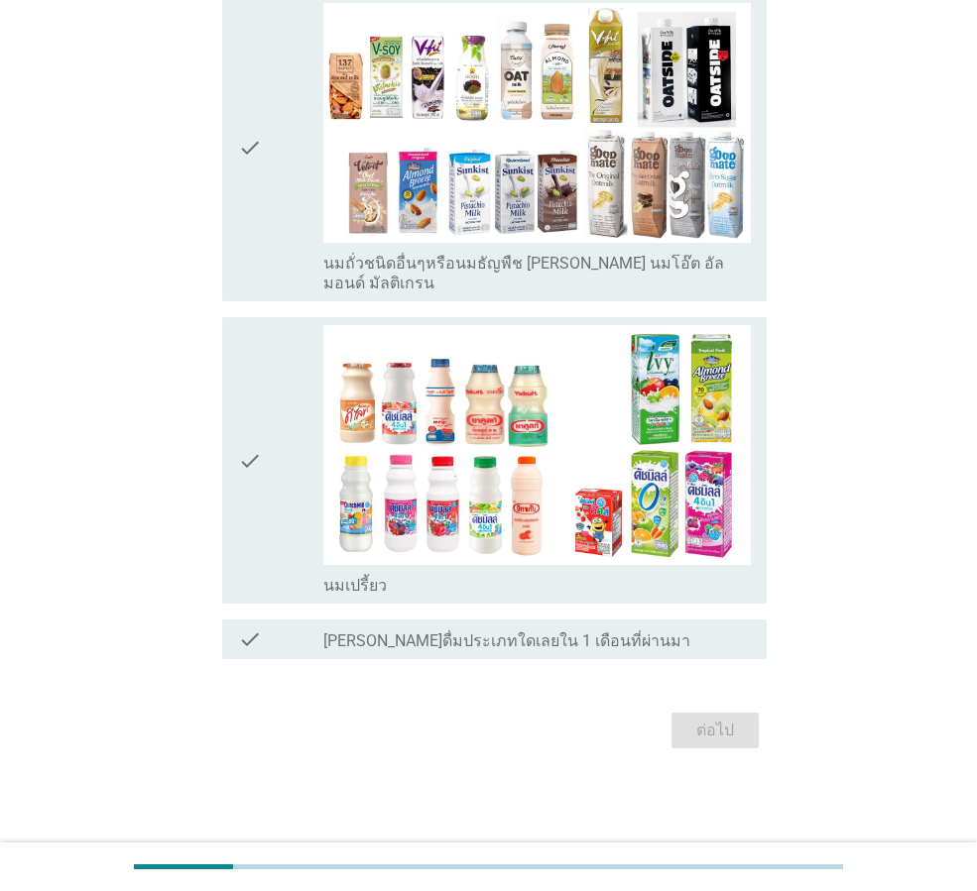
scroll to position [0, 0]
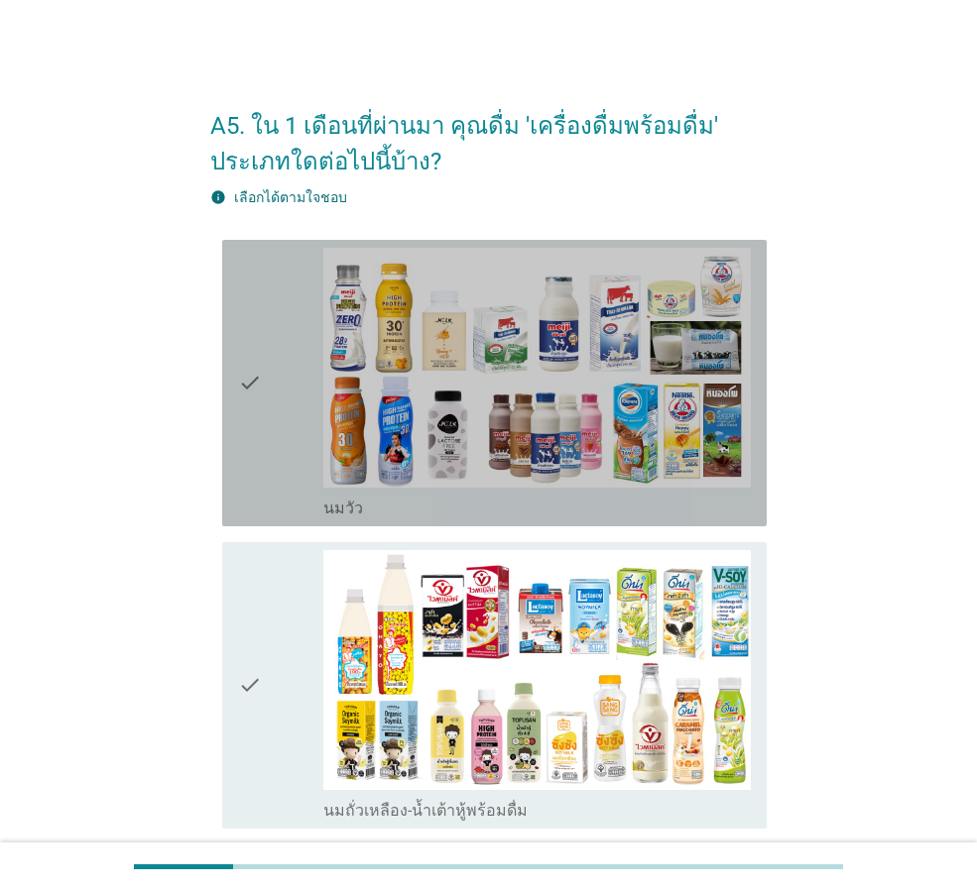
click at [265, 455] on div "check" at bounding box center [280, 383] width 85 height 271
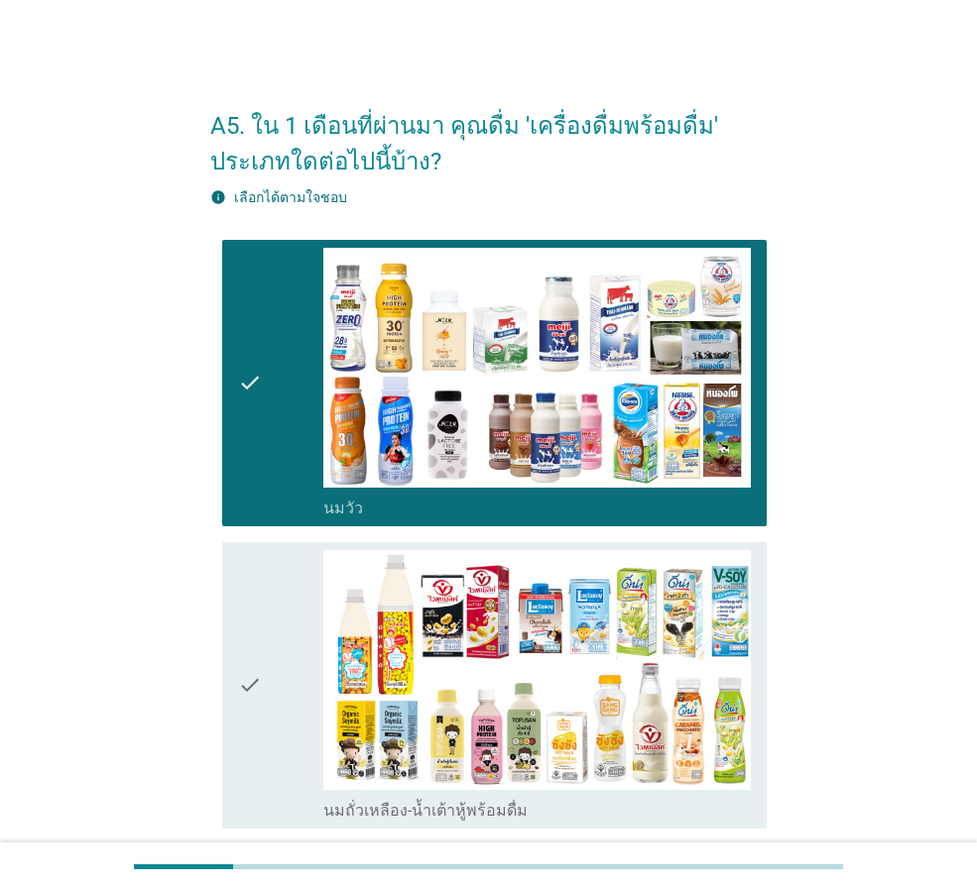
drag, startPoint x: 245, startPoint y: 618, endPoint x: 245, endPoint y: 646, distance: 27.8
click at [244, 618] on icon "check" at bounding box center [250, 685] width 24 height 271
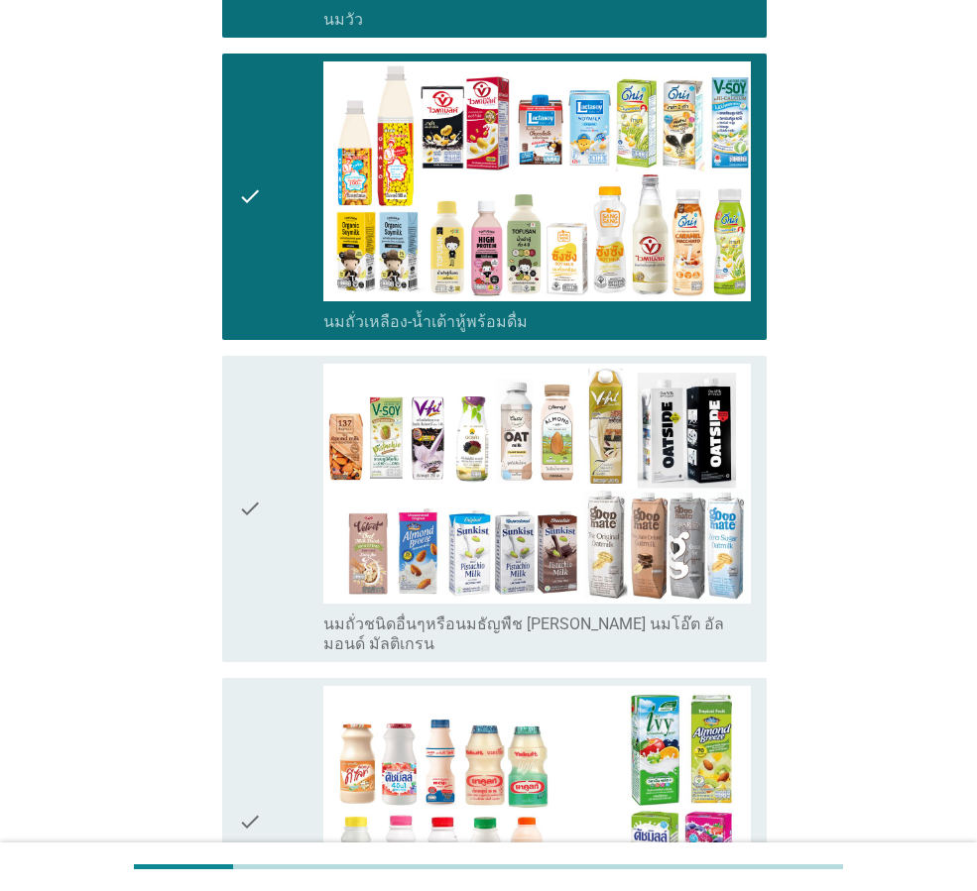
scroll to position [496, 0]
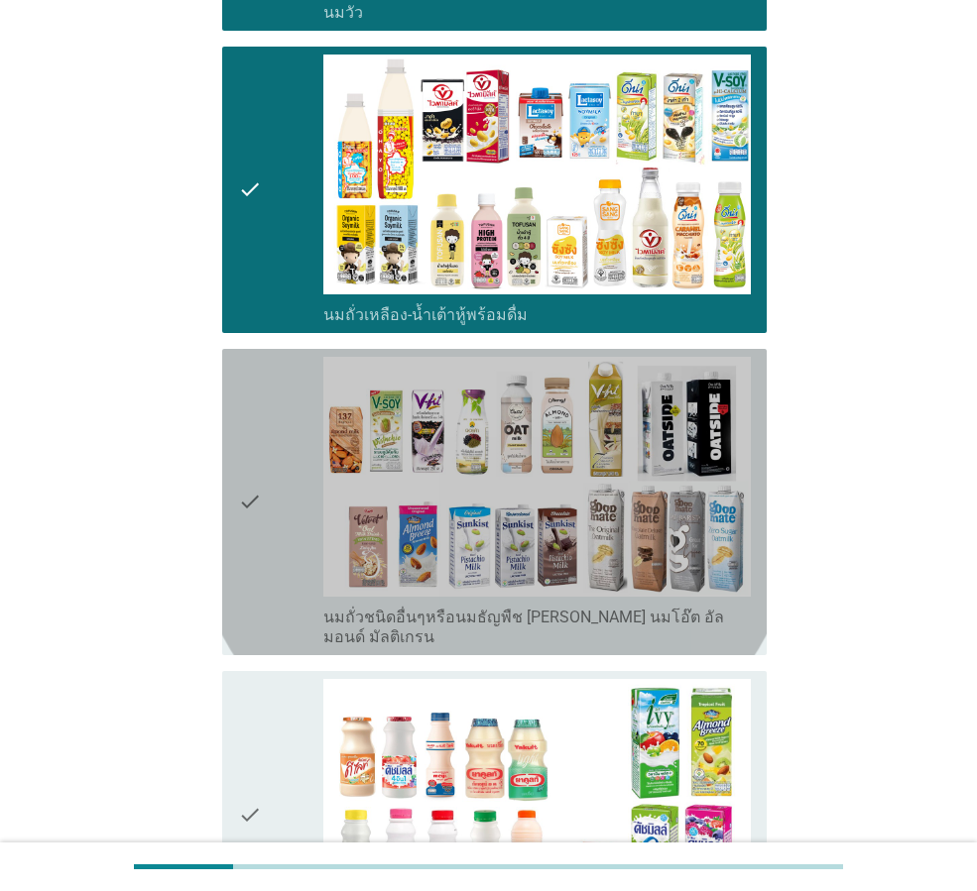
click at [268, 557] on div "check" at bounding box center [280, 502] width 85 height 291
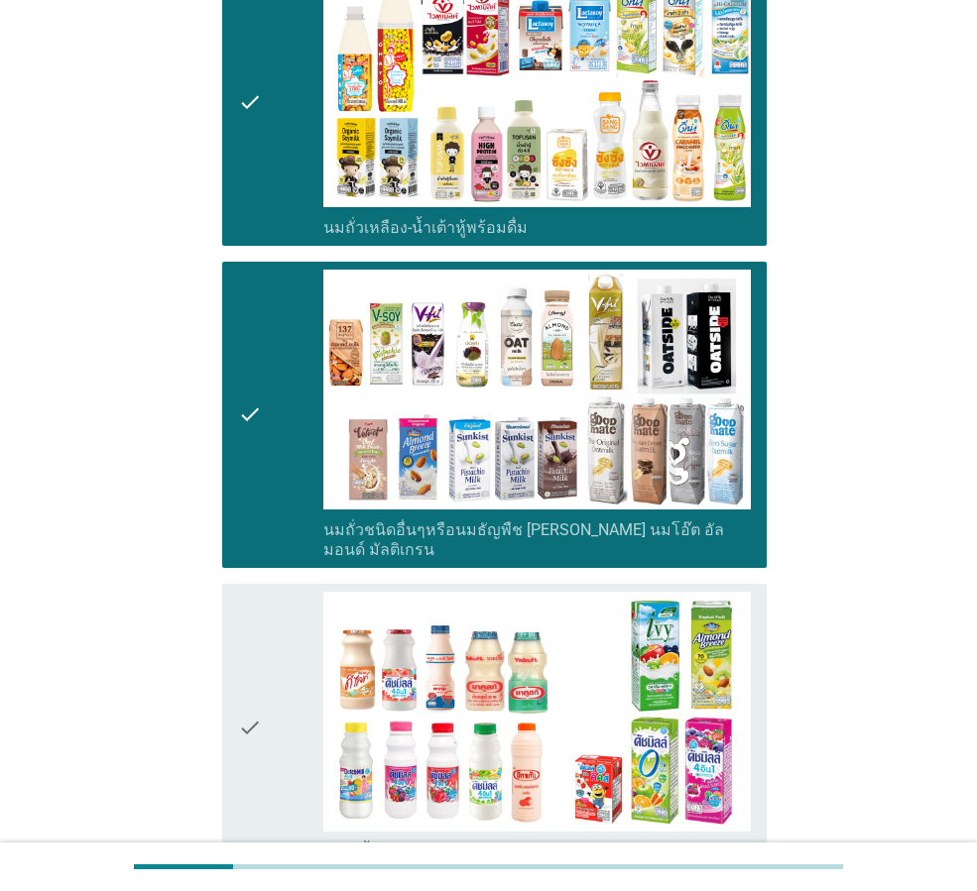
scroll to position [830, 0]
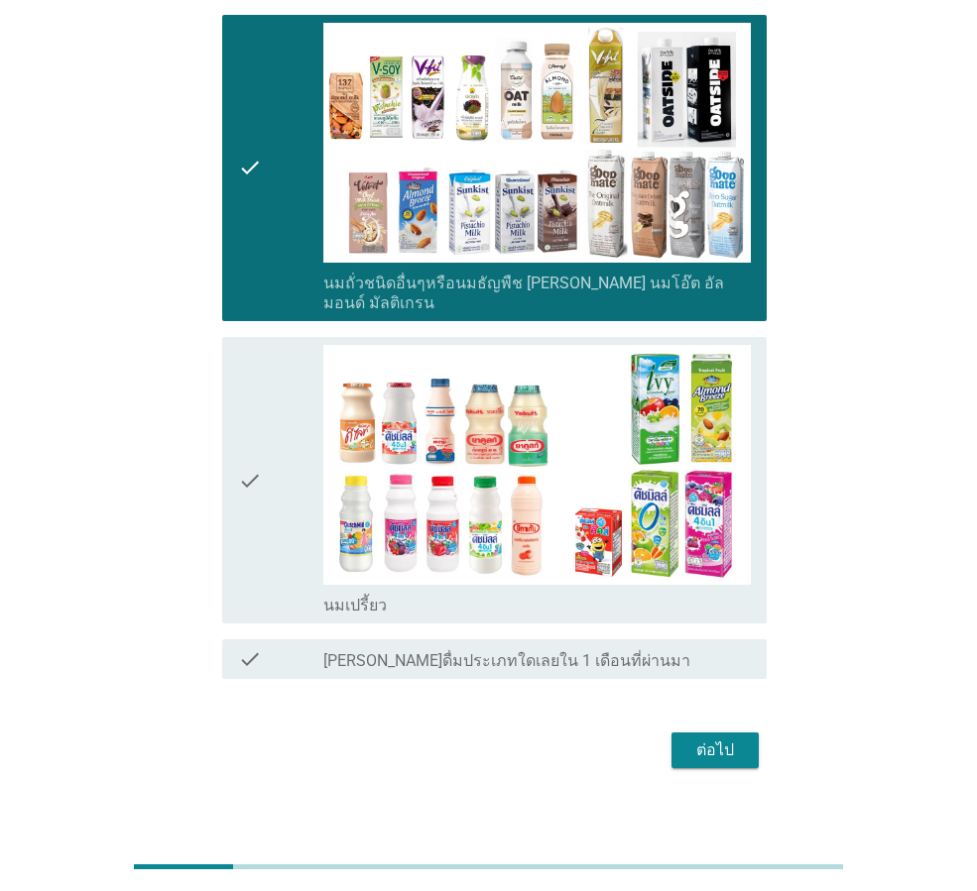
click at [278, 520] on div "check" at bounding box center [280, 480] width 85 height 271
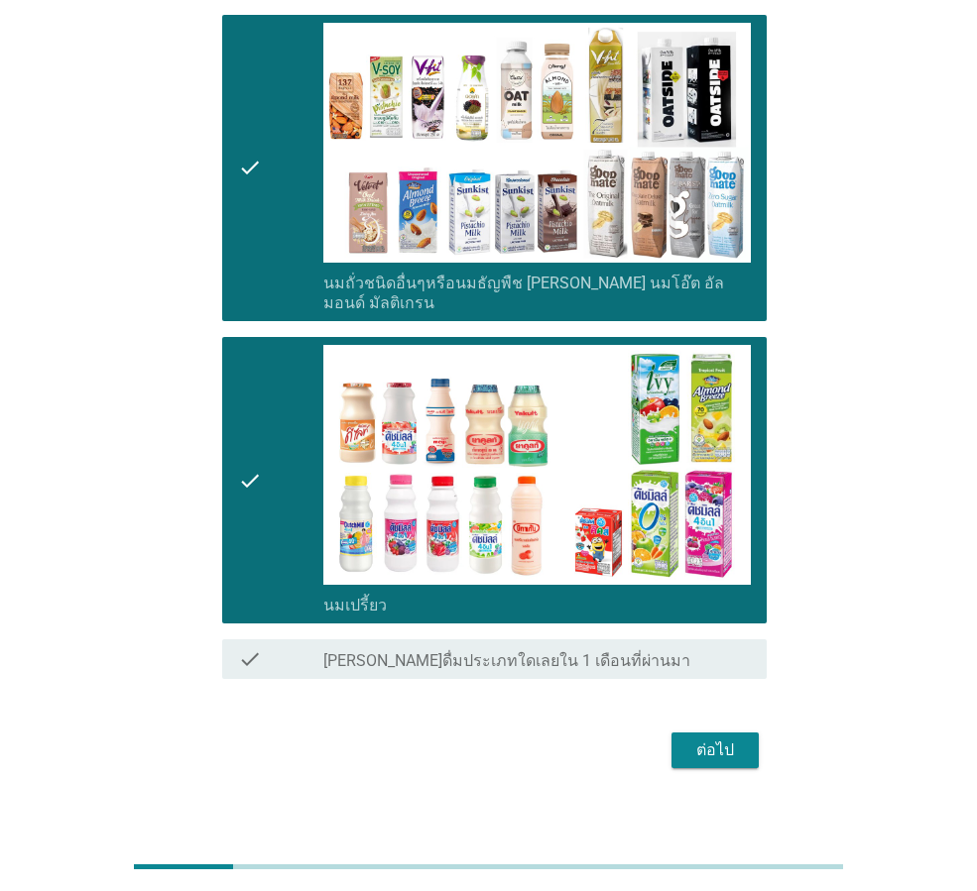
click at [695, 739] on div "ต่อไป" at bounding box center [715, 751] width 56 height 24
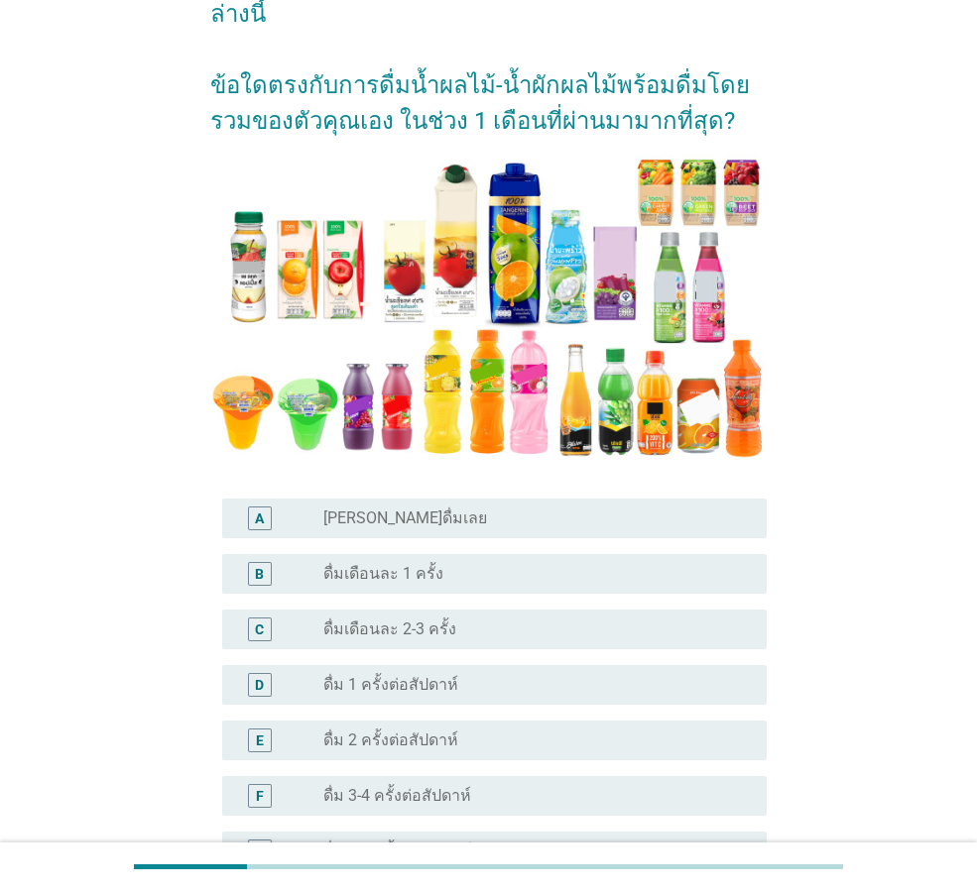
scroll to position [198, 0]
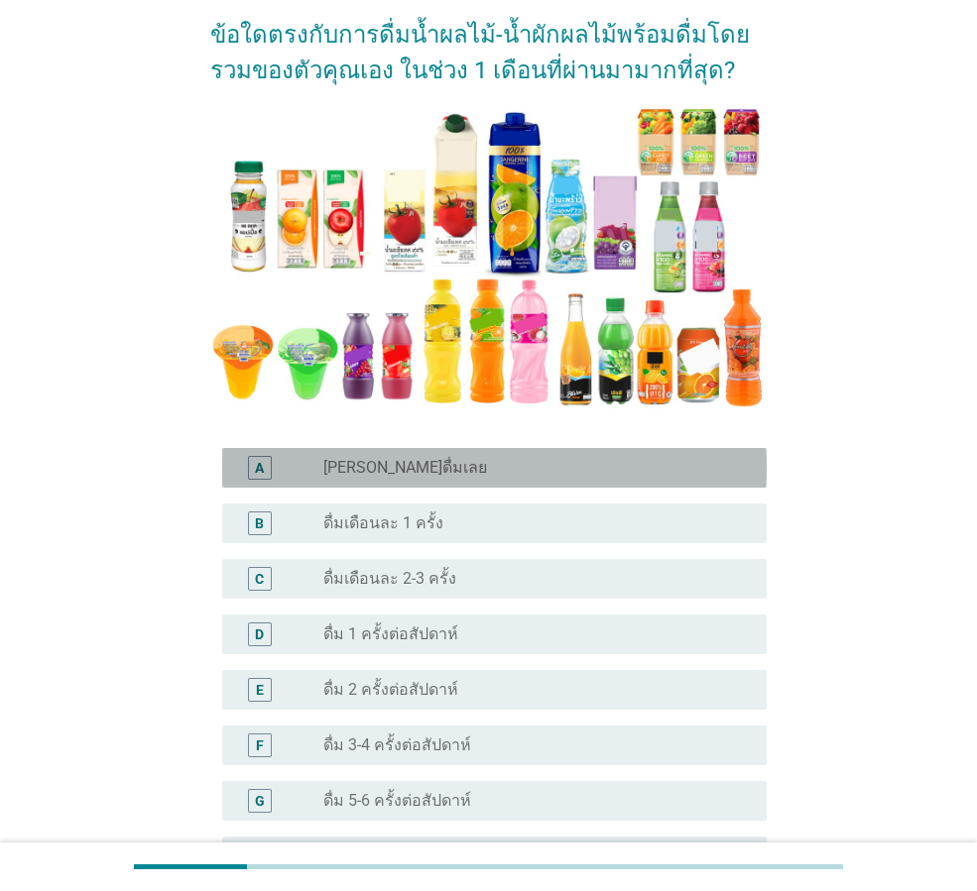
click at [434, 456] on div "radio_button_unchecked [PERSON_NAME]ดื่มเลย" at bounding box center [536, 468] width 427 height 24
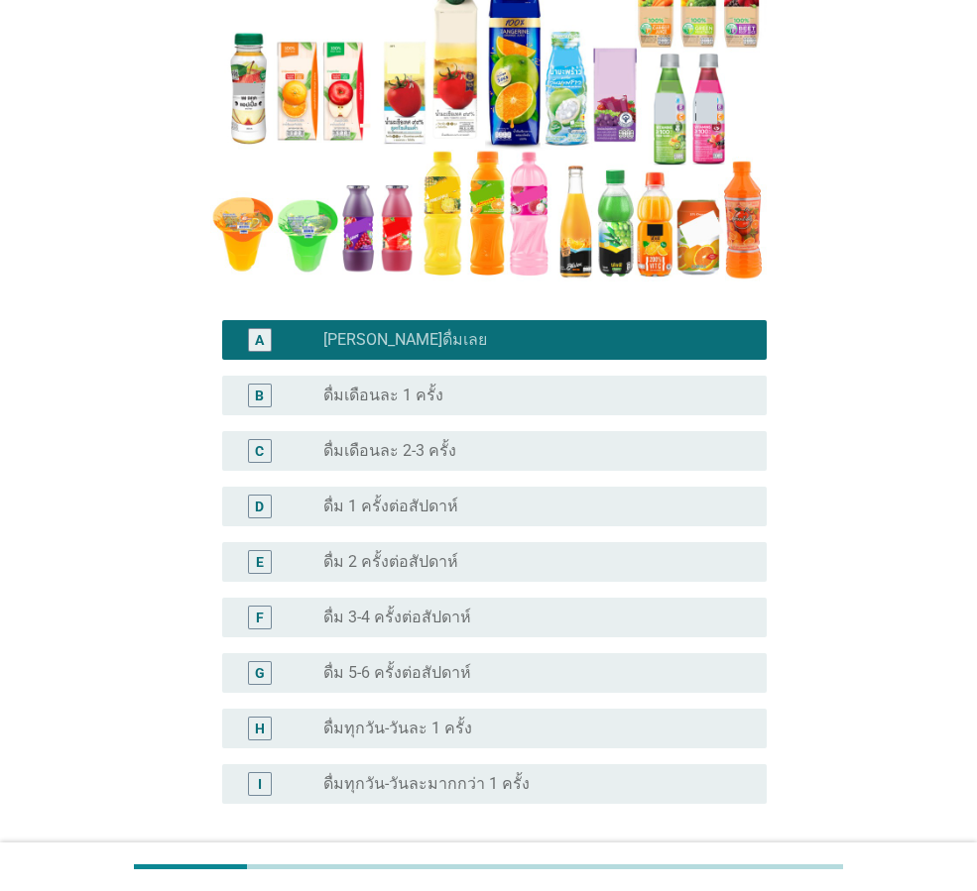
scroll to position [494, 0]
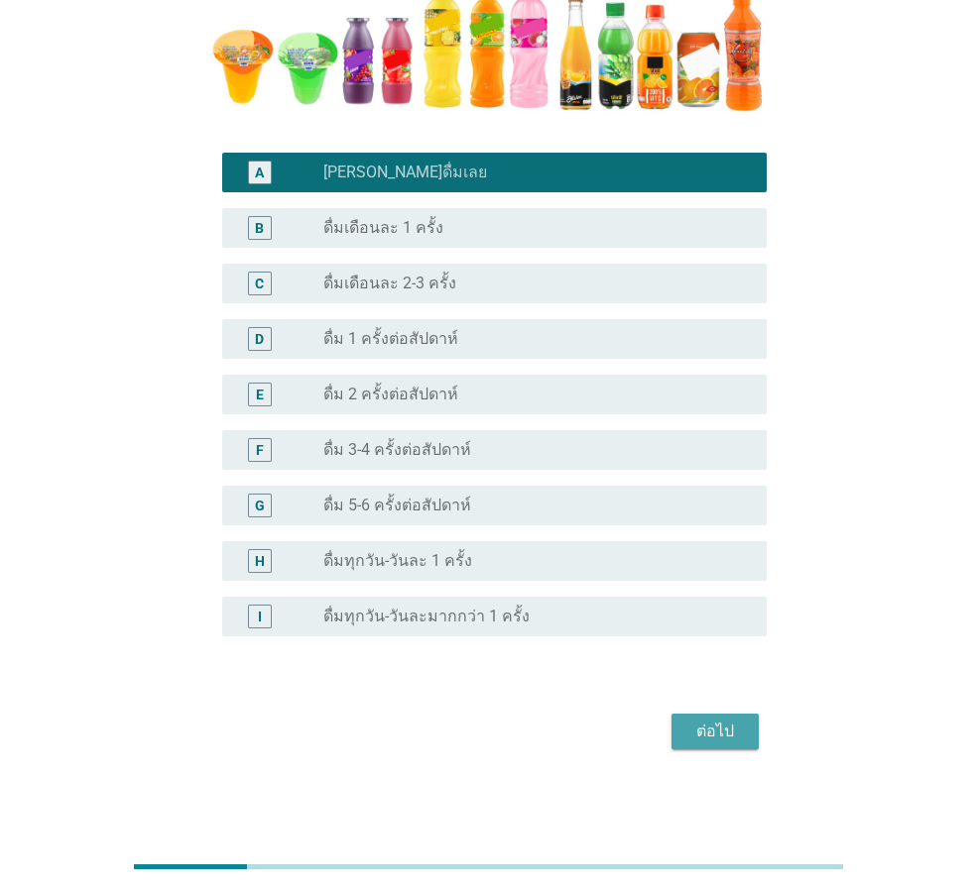
click at [711, 729] on div "ต่อไป" at bounding box center [715, 732] width 56 height 24
